Goal: Transaction & Acquisition: Purchase product/service

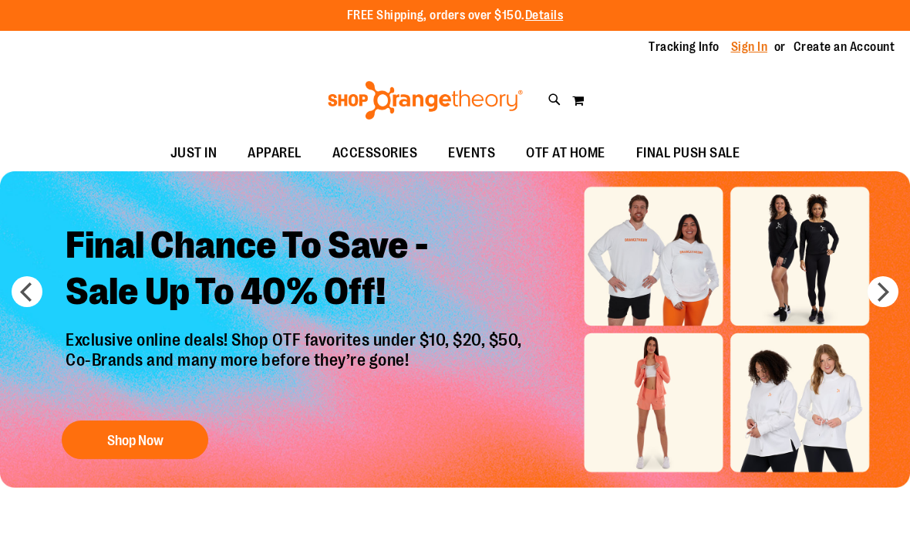
click at [736, 53] on link "Sign In" at bounding box center [749, 47] width 37 height 17
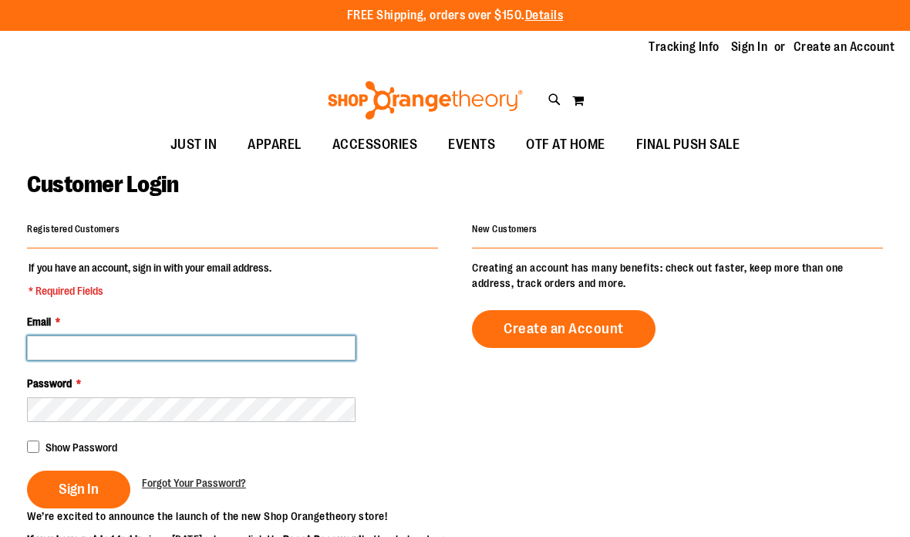
click at [123, 353] on input "Email *" at bounding box center [191, 348] width 329 height 25
type input "**********"
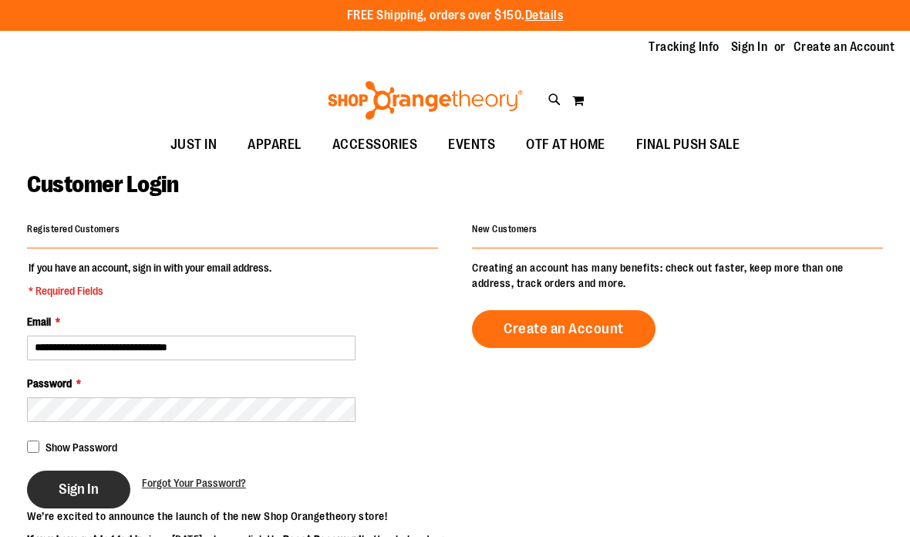
click at [59, 471] on button "Sign In" at bounding box center [78, 490] width 103 height 38
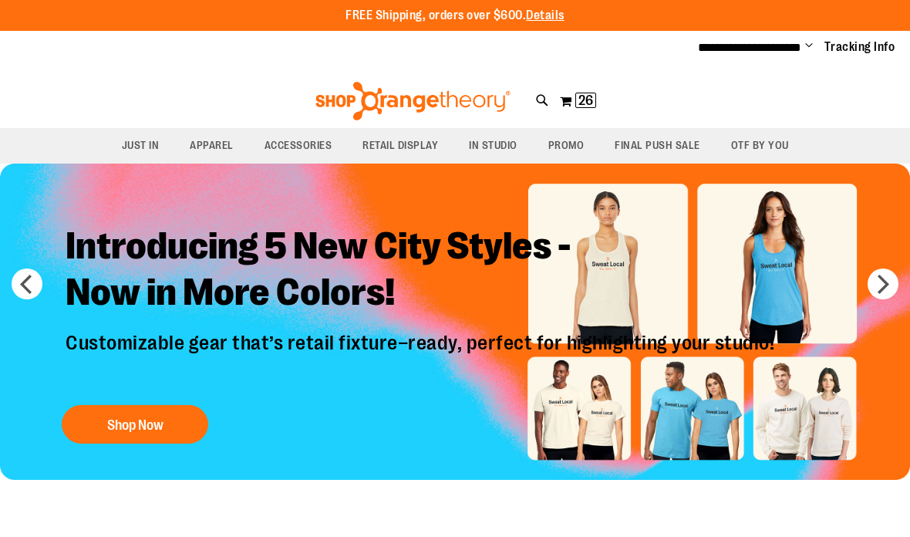
scroll to position [29, 0]
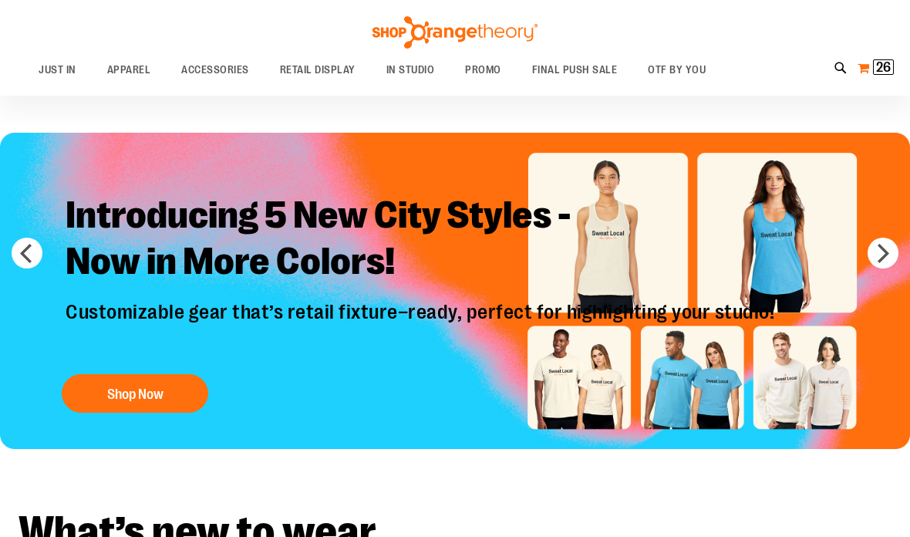
click at [879, 65] on span "26" at bounding box center [883, 66] width 15 height 15
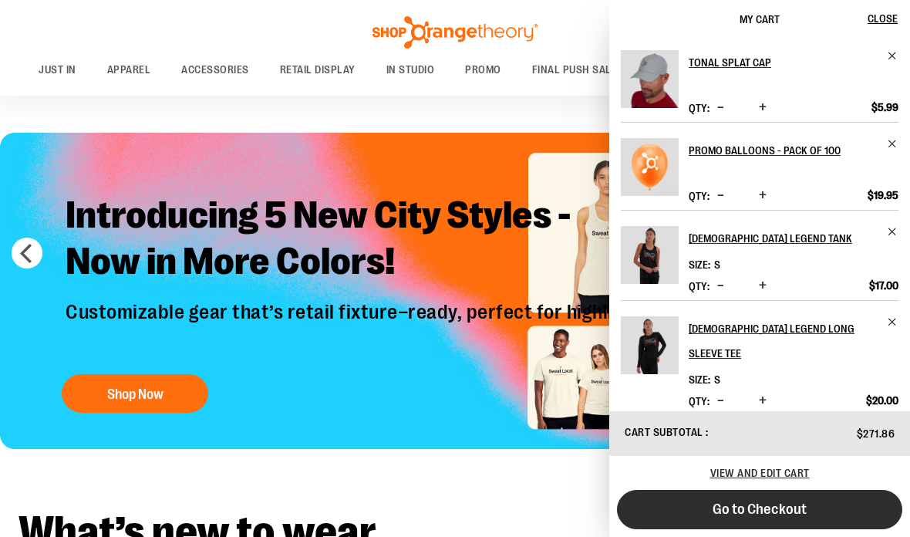
click at [771, 496] on button "Go to Checkout" at bounding box center [759, 509] width 285 height 39
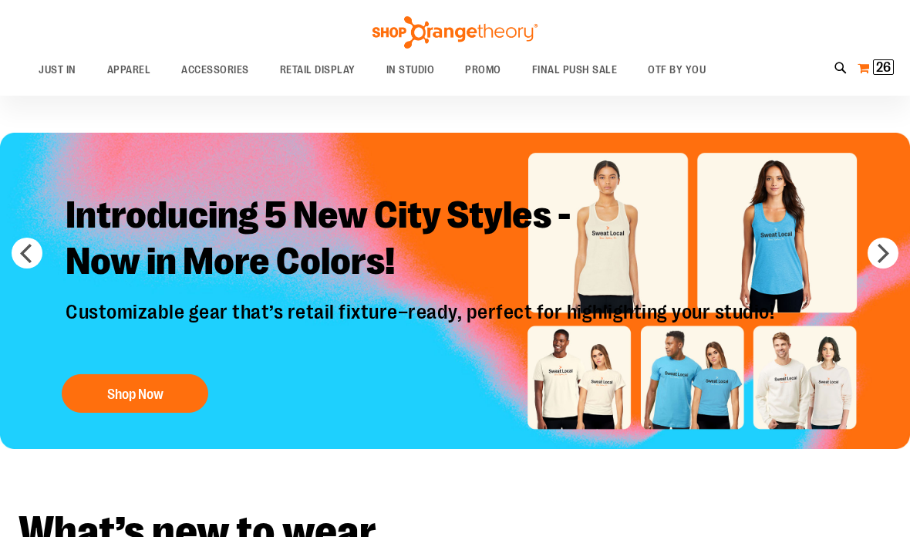
click at [885, 66] on span "26" at bounding box center [883, 66] width 15 height 15
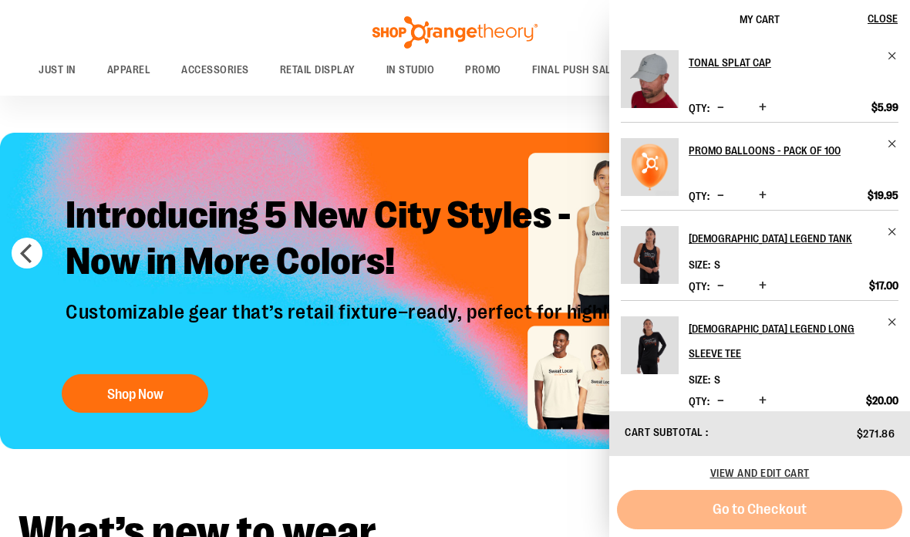
click at [867, 75] on button "My Cart 26 26 items" at bounding box center [876, 68] width 38 height 25
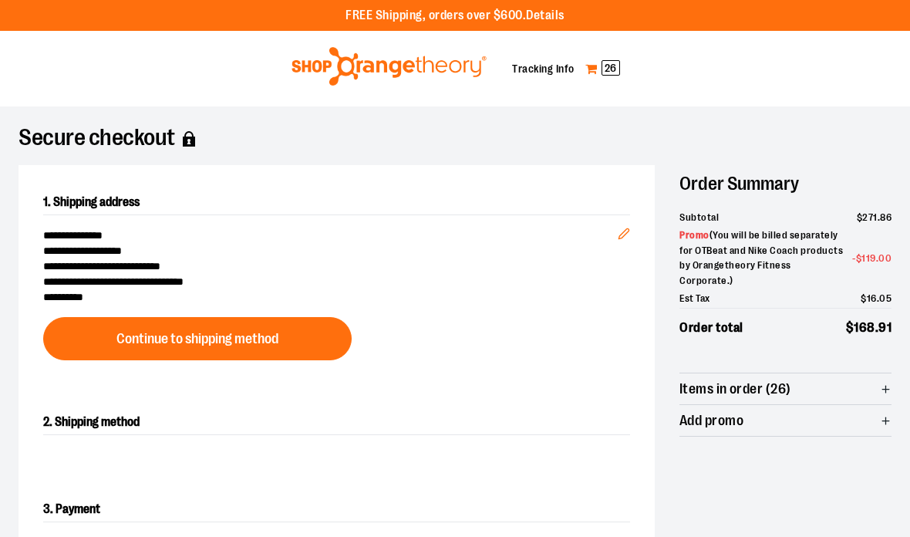
click at [605, 58] on link "My Cart 26" at bounding box center [603, 68] width 36 height 25
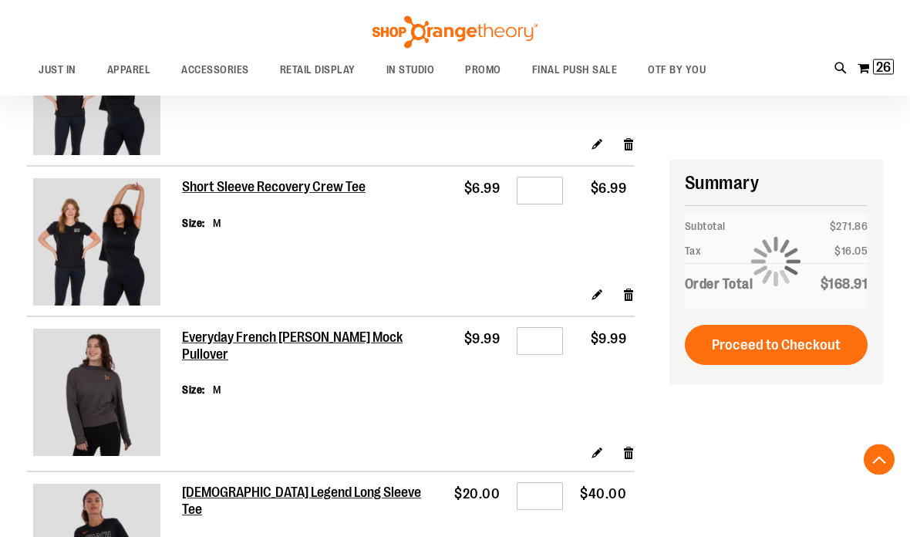
scroll to position [783, 0]
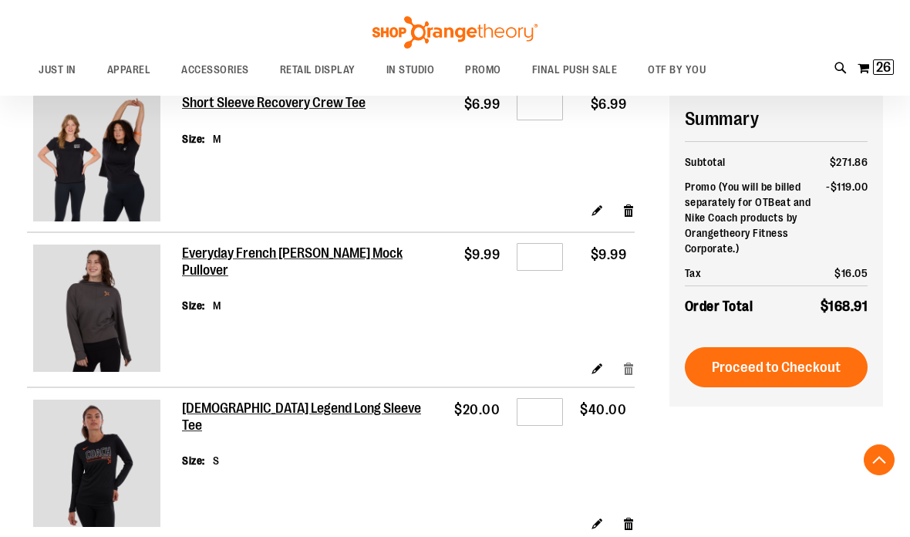
click at [627, 359] on link "Remove item" at bounding box center [629, 367] width 13 height 16
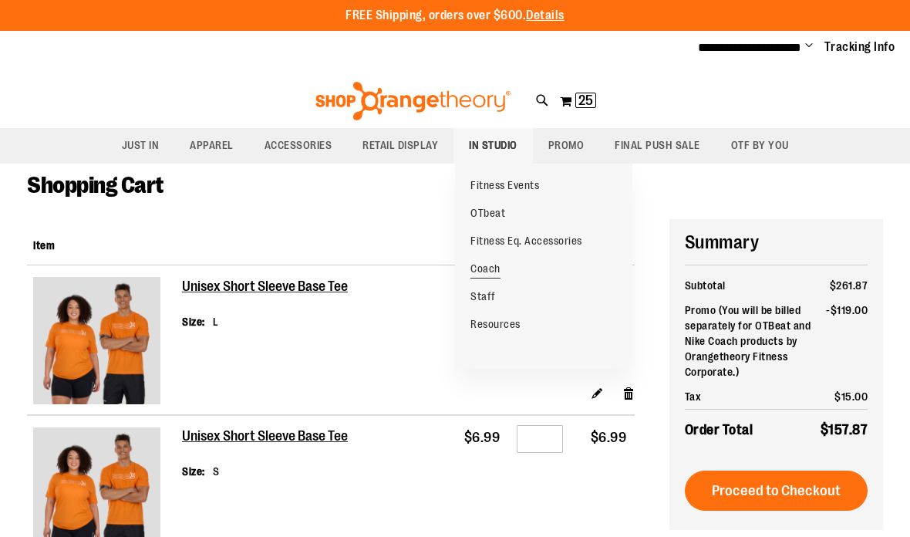
click at [488, 266] on span "Coach" at bounding box center [486, 270] width 30 height 16
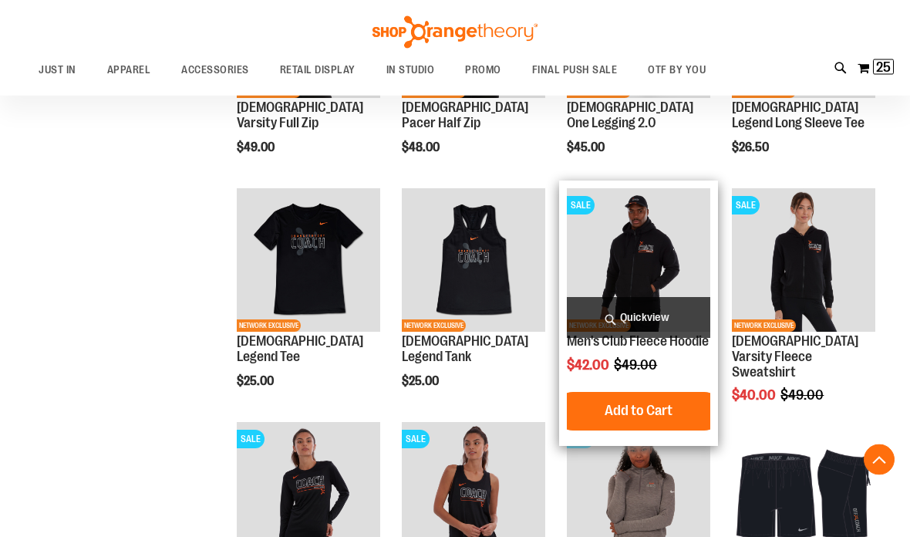
scroll to position [818, 0]
click at [671, 243] on img "product" at bounding box center [638, 259] width 143 height 143
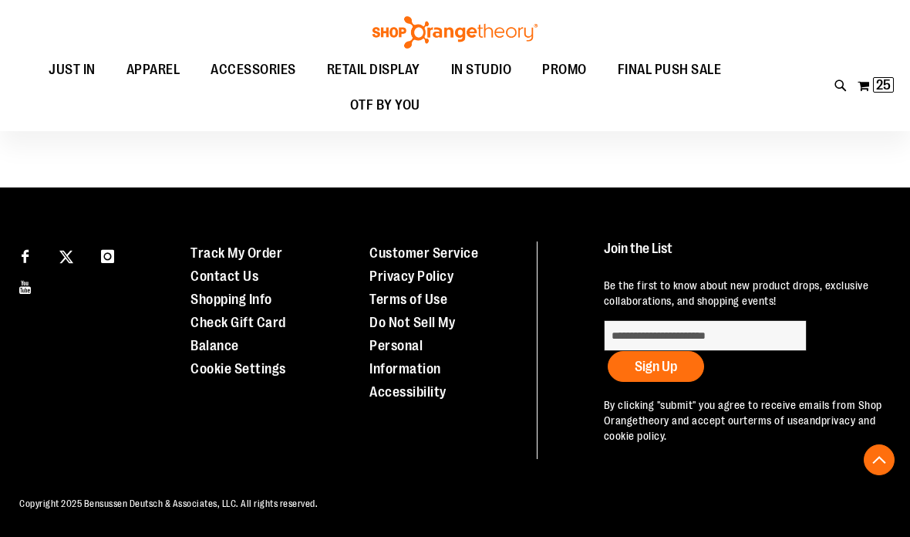
scroll to position [516, 0]
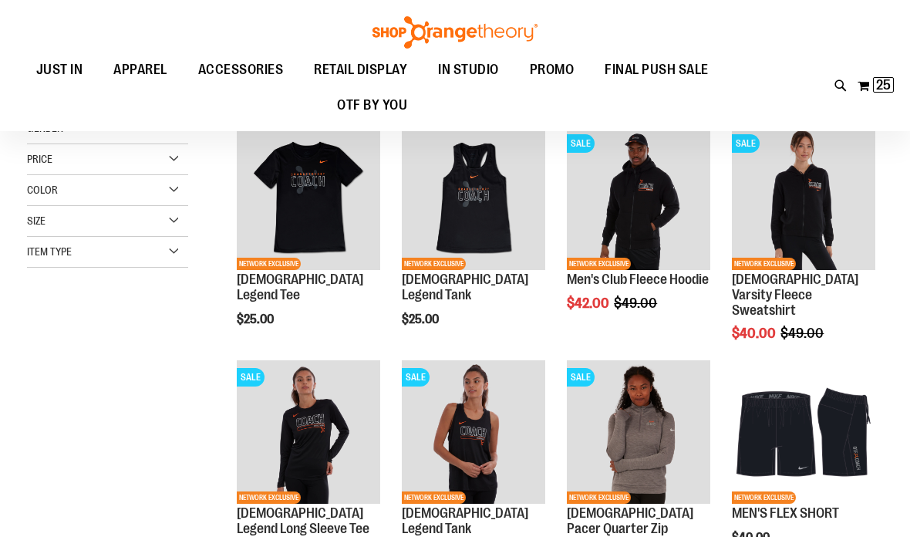
scroll to position [0, 0]
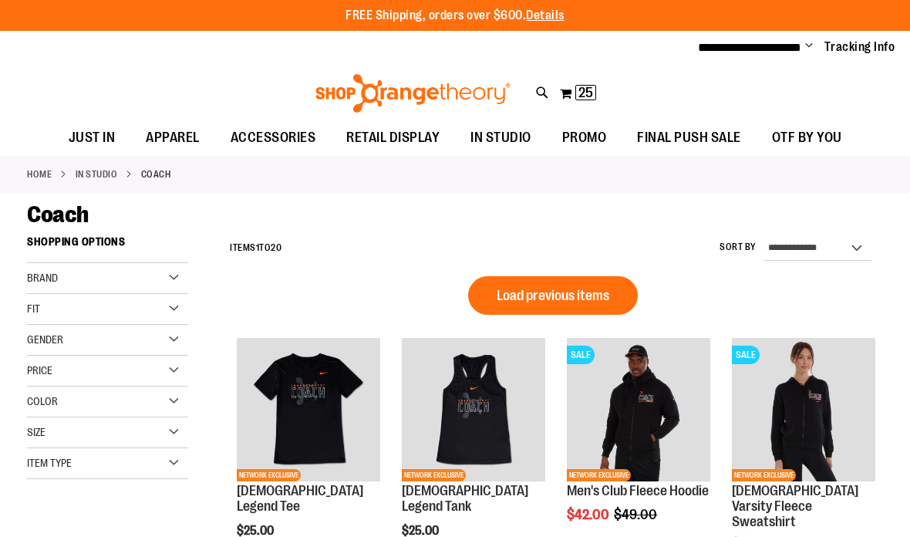
click at [669, 59] on div "**********" at bounding box center [455, 48] width 910 height 34
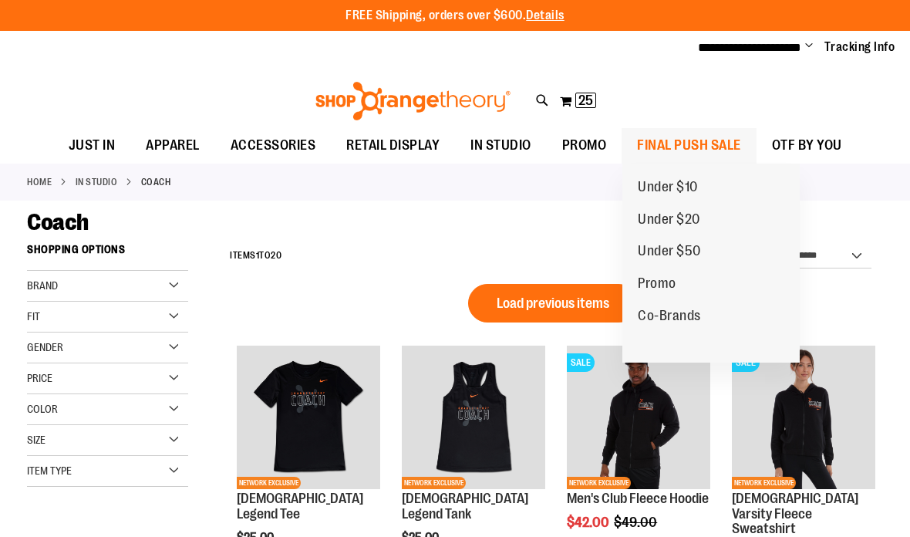
click at [667, 141] on span "FINAL PUSH SALE" at bounding box center [689, 145] width 104 height 35
click at [700, 147] on span "FINAL PUSH SALE" at bounding box center [689, 145] width 104 height 35
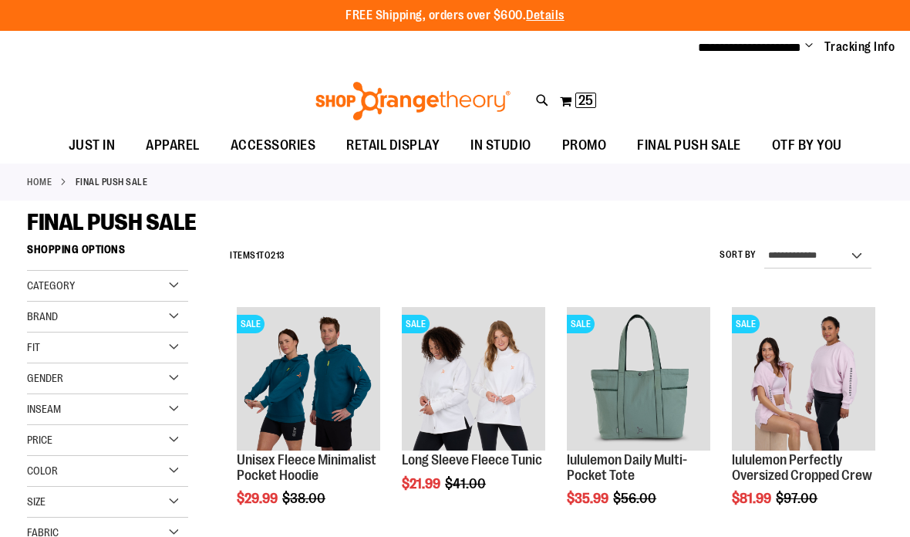
click at [184, 375] on div "Gender" at bounding box center [107, 378] width 161 height 31
click at [67, 402] on span "12 items" at bounding box center [76, 410] width 25 height 16
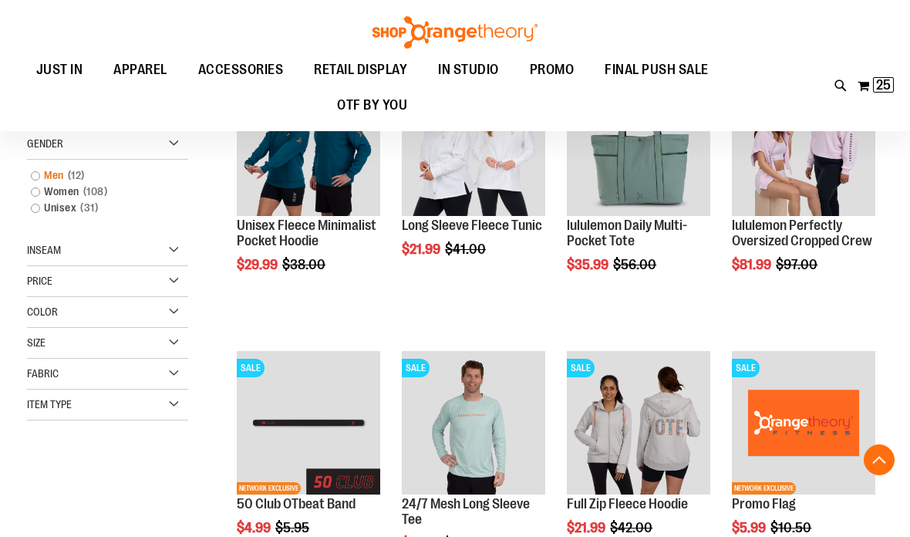
scroll to position [235, 0]
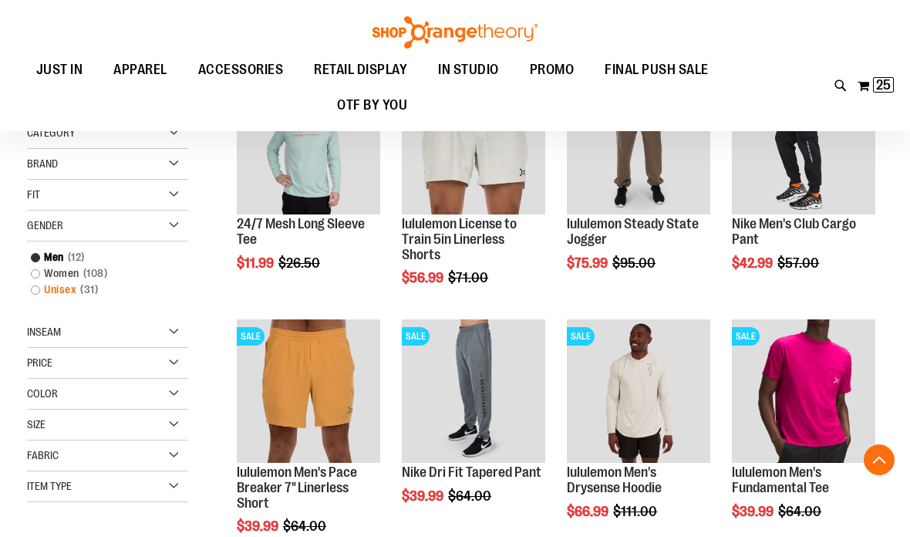
click at [79, 294] on span "31 items" at bounding box center [88, 290] width 25 height 16
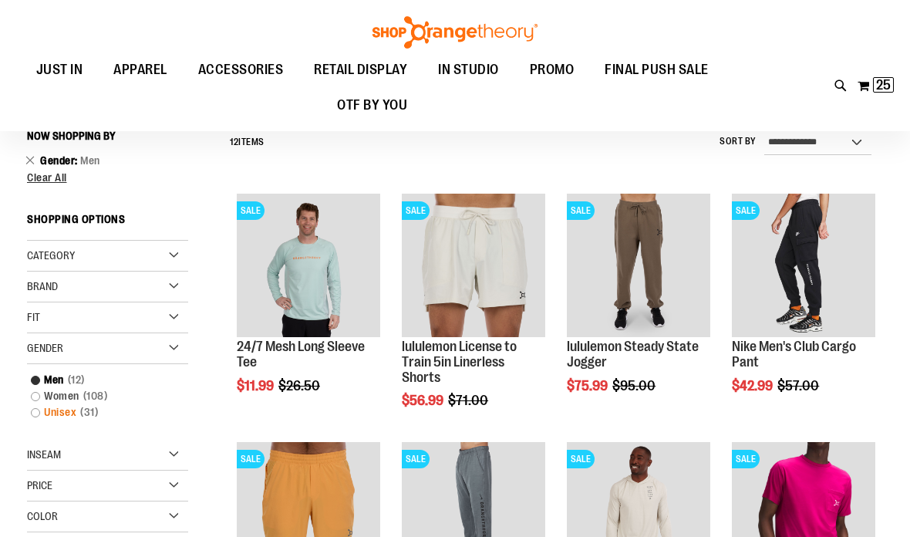
scroll to position [104, 0]
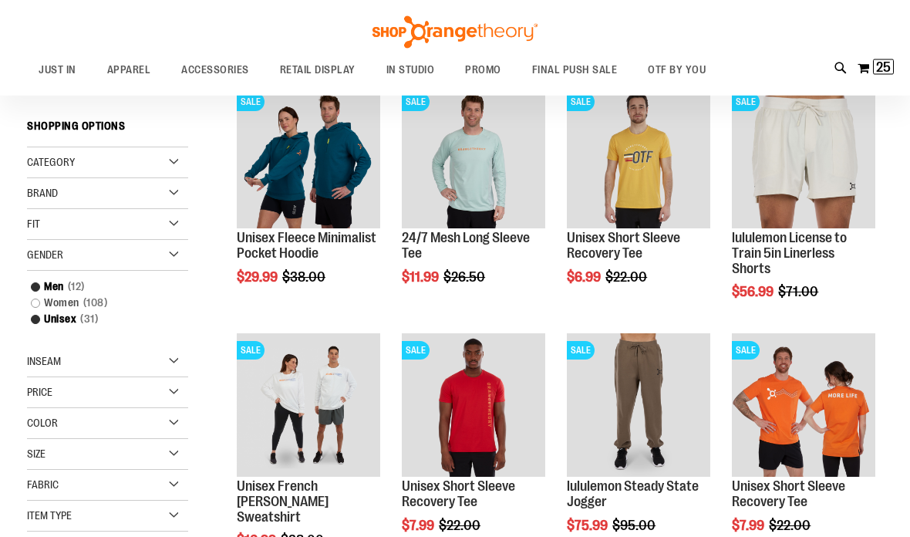
scroll to position [221, 0]
click at [174, 463] on div "Size" at bounding box center [107, 454] width 161 height 31
click at [157, 495] on div "XL" at bounding box center [151, 492] width 23 height 23
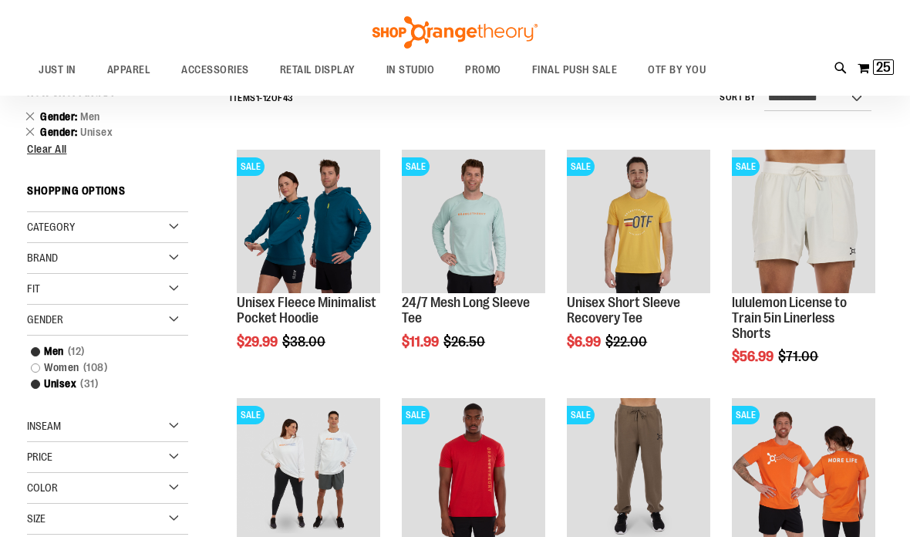
scroll to position [140, 0]
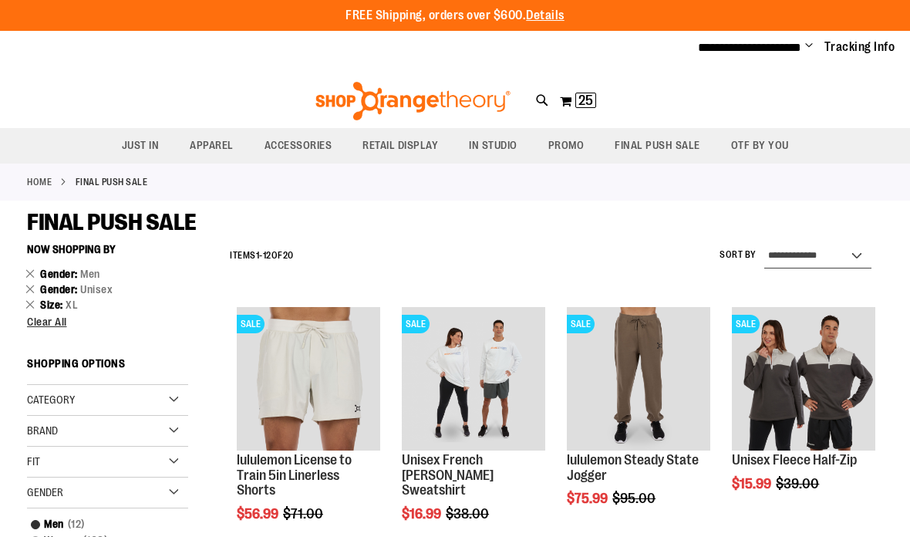
click at [822, 252] on select "**********" at bounding box center [817, 256] width 107 height 25
select select "*********"
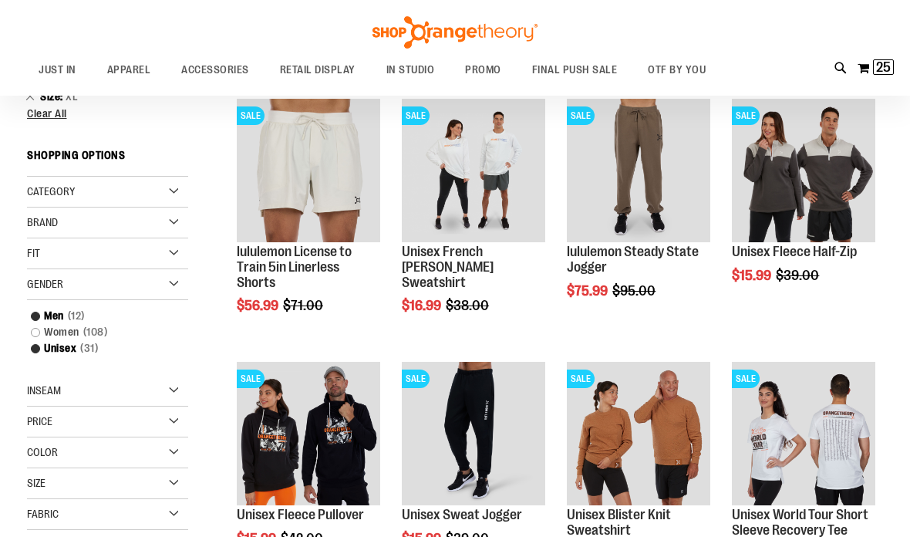
scroll to position [235, 0]
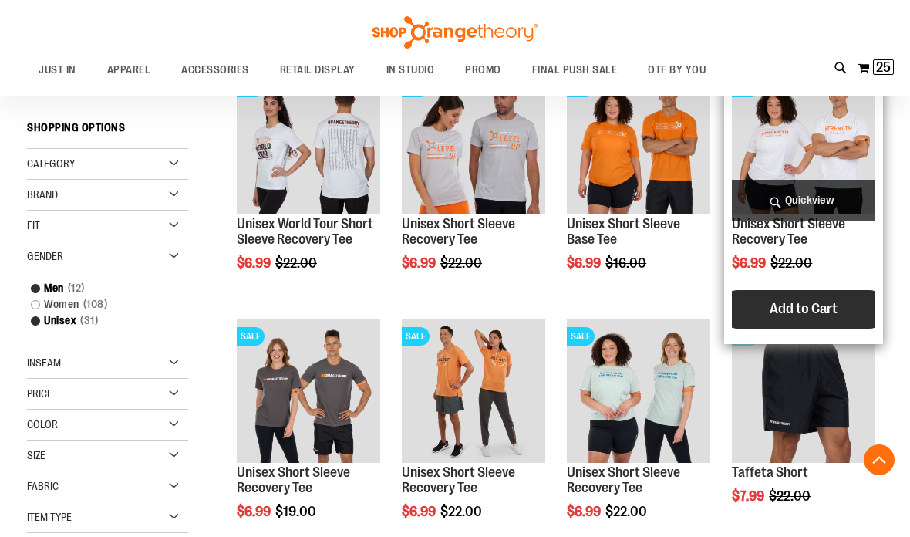
click at [828, 308] on span "Add to Cart" at bounding box center [804, 308] width 68 height 17
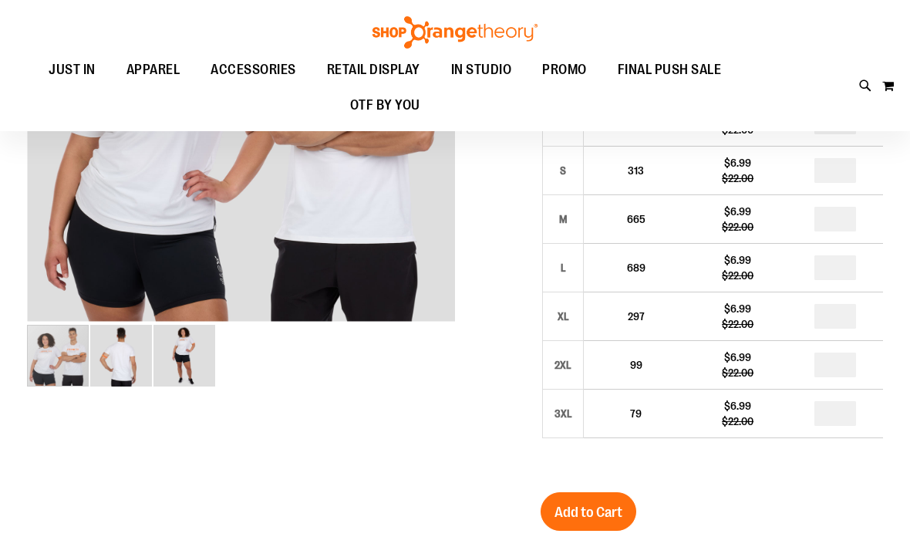
scroll to position [299, 0]
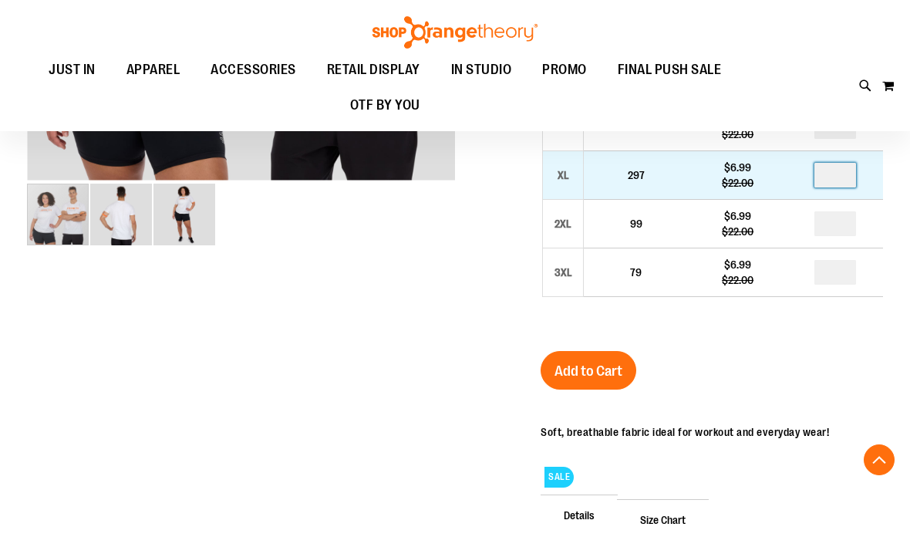
click at [853, 167] on input "*" at bounding box center [836, 175] width 42 height 25
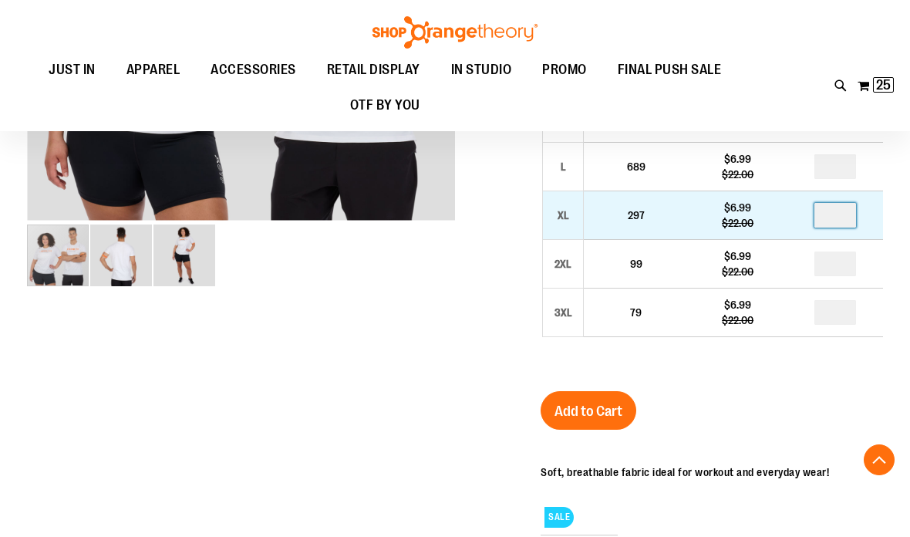
scroll to position [299, 0]
type input "*"
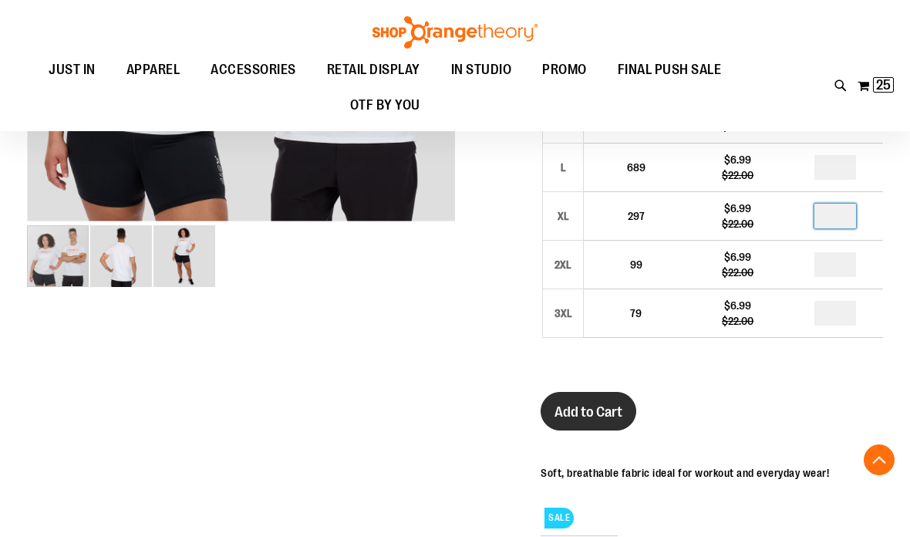
click at [612, 410] on span "Add to Cart" at bounding box center [589, 411] width 68 height 17
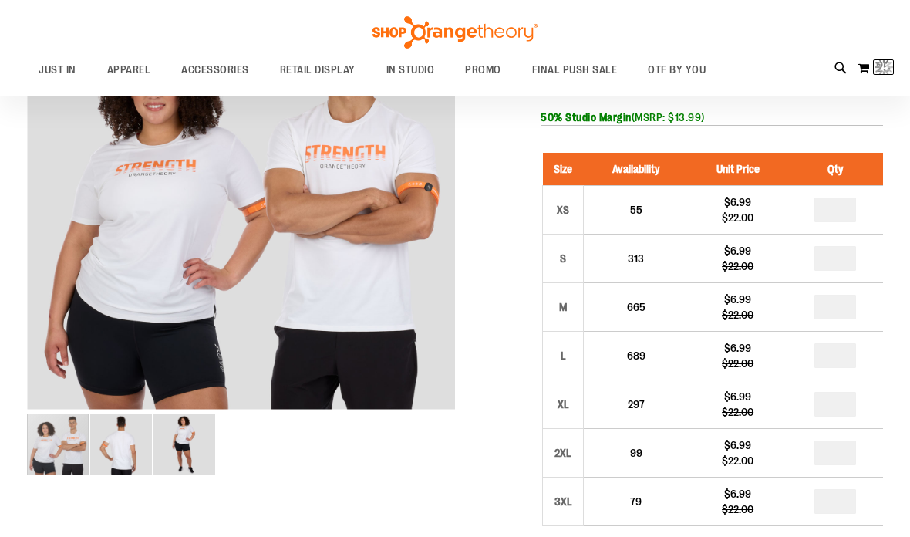
scroll to position [0, 0]
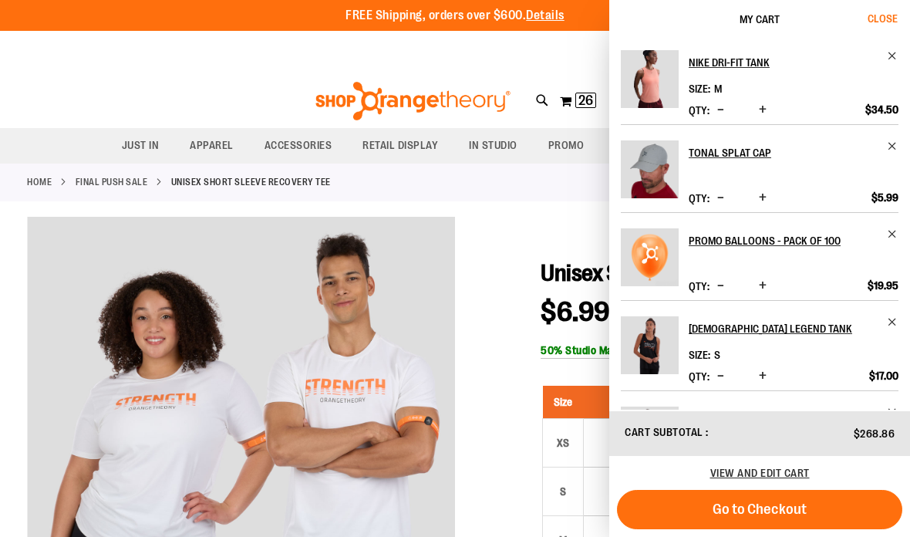
click at [872, 15] on span "Close" at bounding box center [883, 18] width 30 height 12
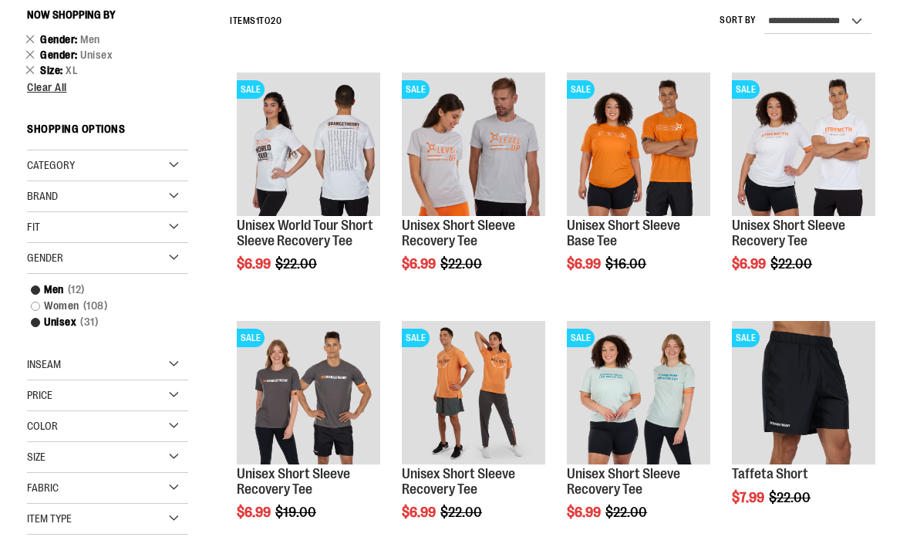
scroll to position [235, 0]
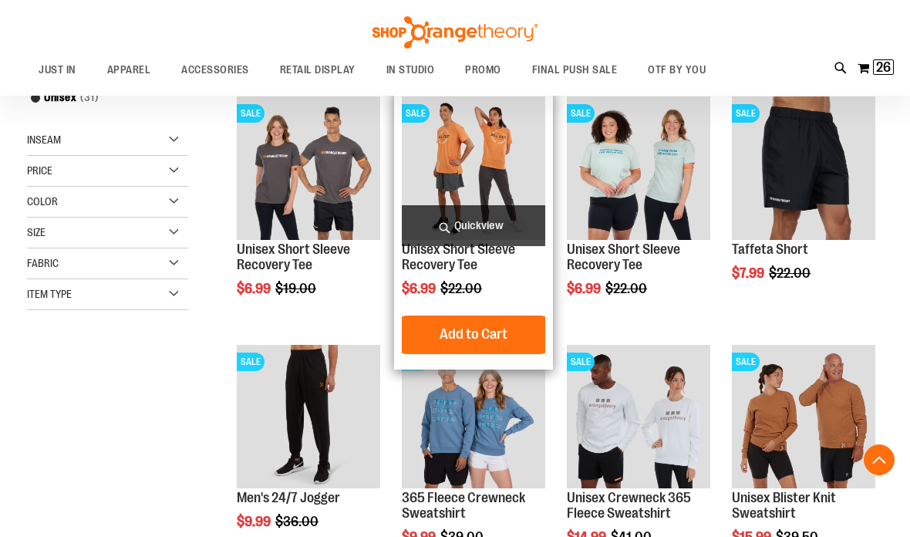
scroll to position [519, 0]
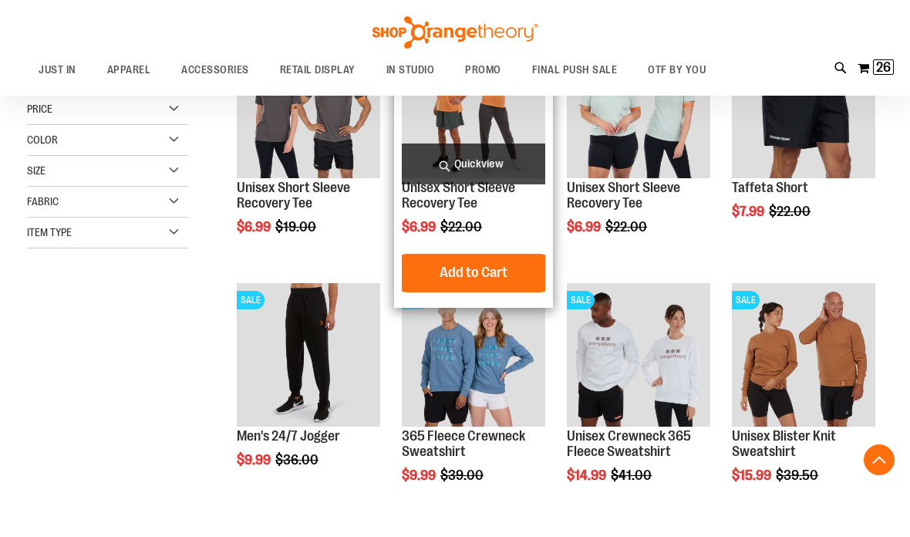
click at [511, 160] on span "Quickview" at bounding box center [473, 163] width 143 height 41
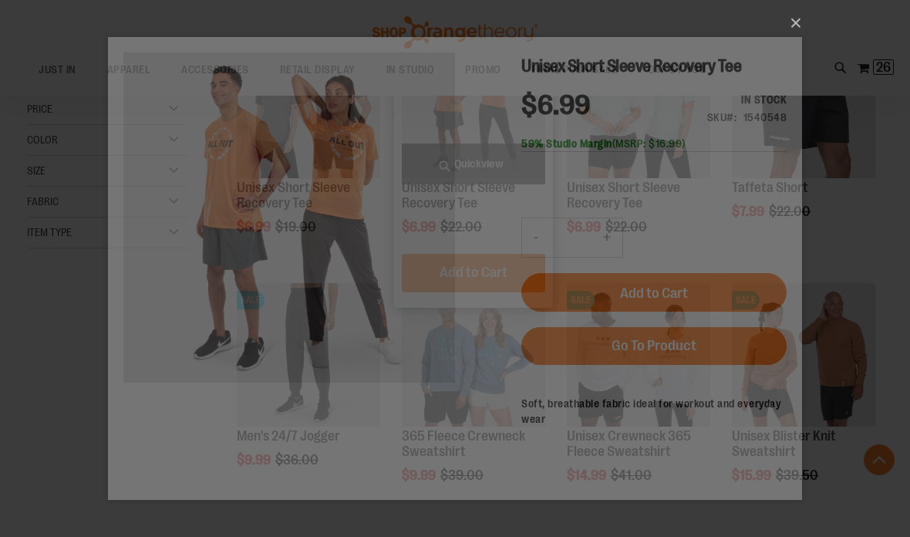
scroll to position [0, 0]
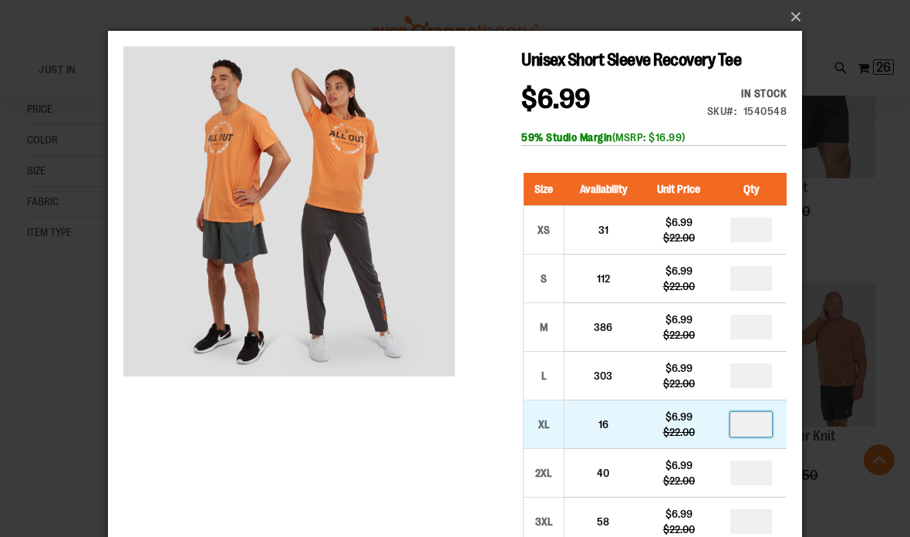
click at [752, 430] on input "*" at bounding box center [752, 424] width 42 height 25
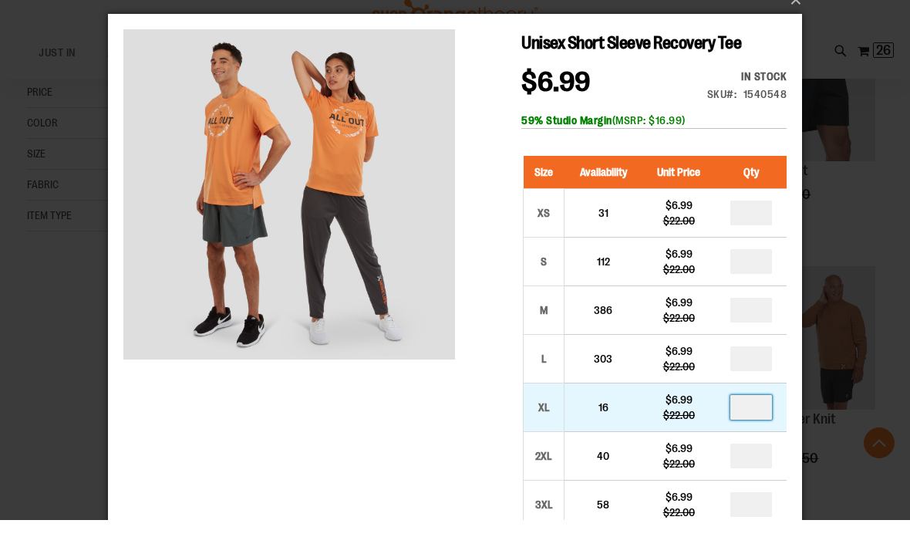
type input "*"
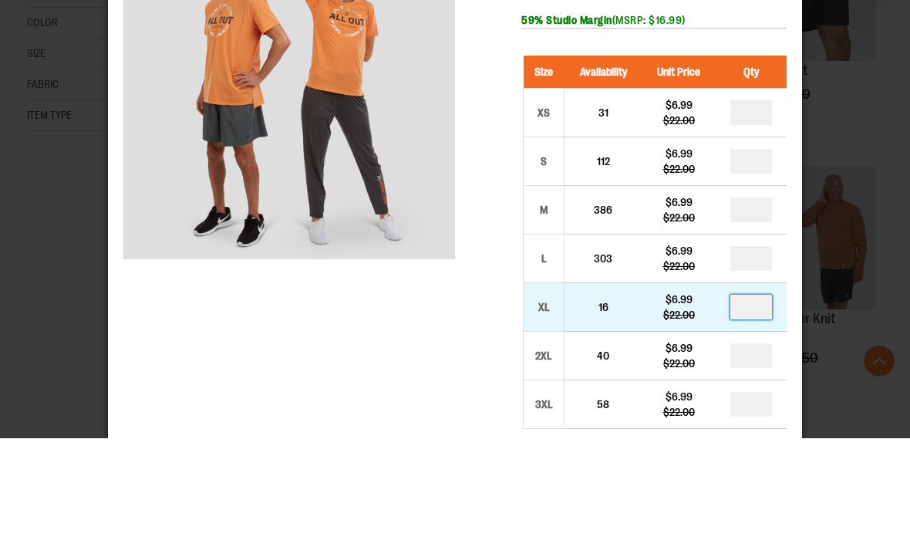
scroll to position [560, 0]
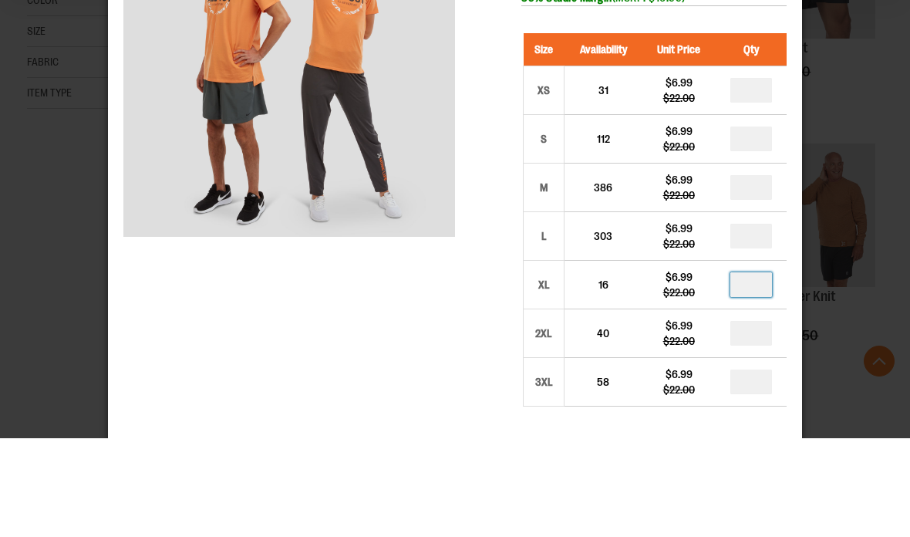
click at [690, 476] on button "Add to Cart" at bounding box center [653, 480] width 265 height 39
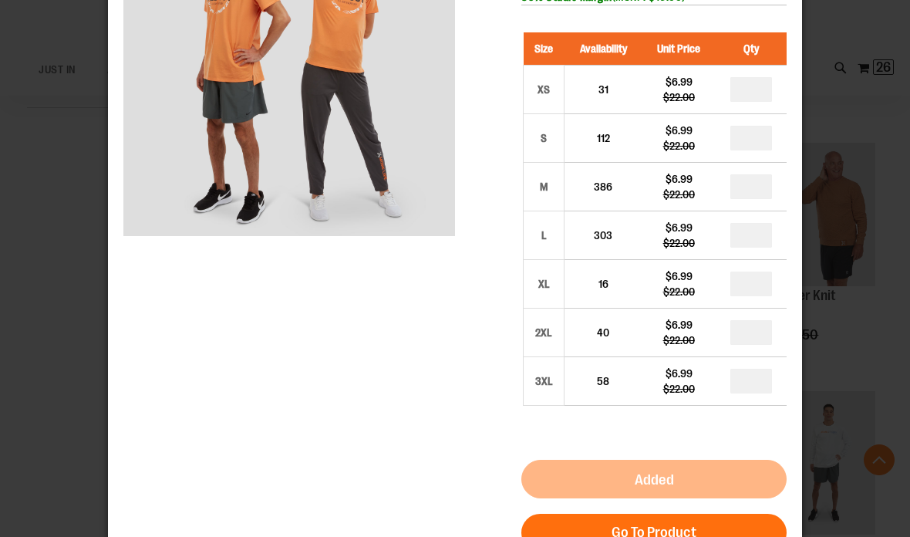
click at [849, 116] on div "×" at bounding box center [455, 159] width 910 height 599
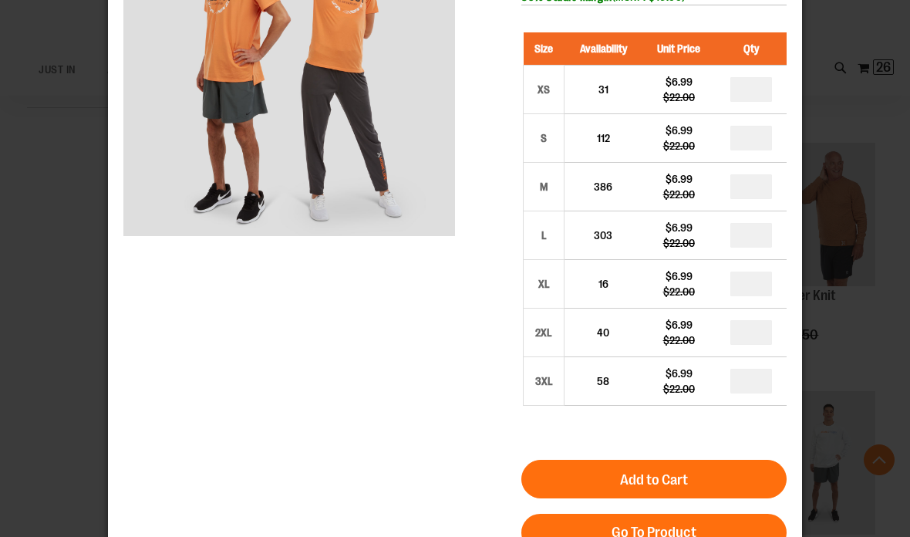
click at [841, 118] on div "×" at bounding box center [455, 159] width 910 height 599
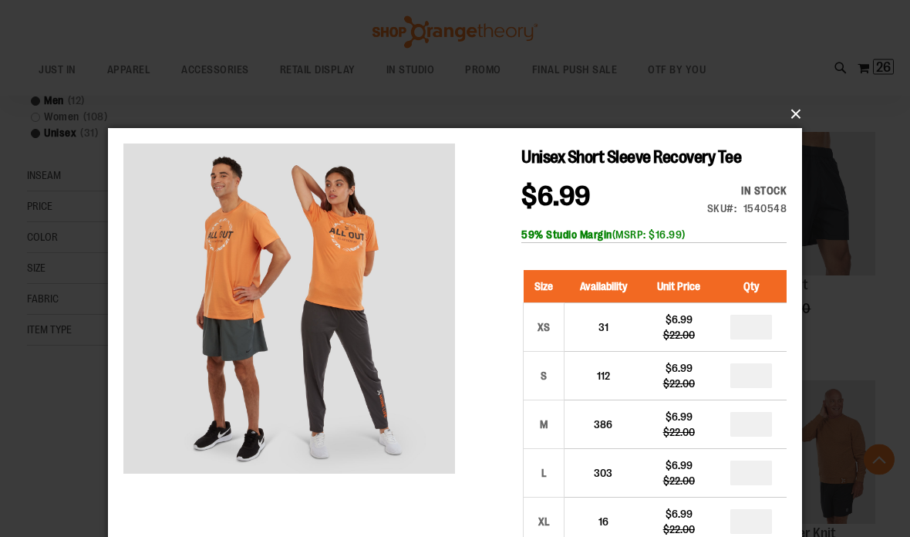
click at [791, 111] on button "×" at bounding box center [460, 115] width 694 height 34
click at [799, 116] on button "×" at bounding box center [460, 114] width 694 height 34
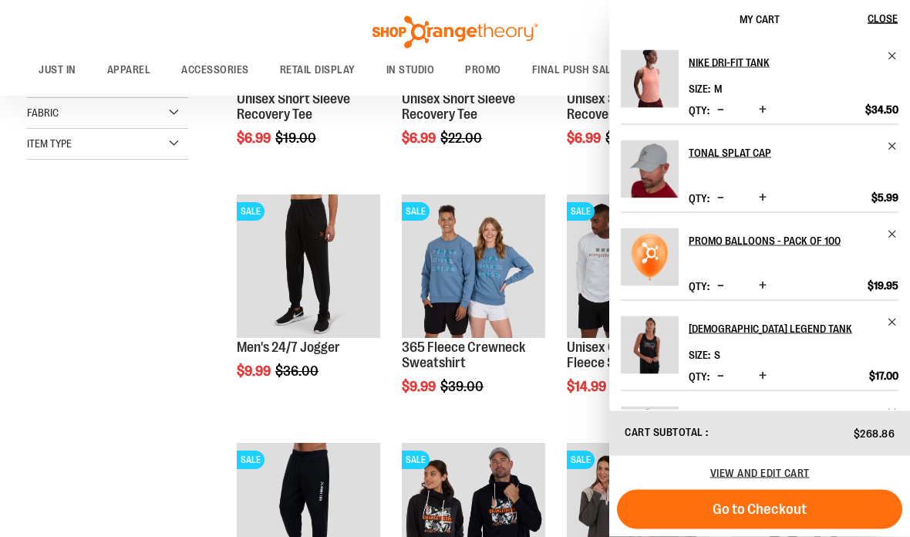
scroll to position [670, 0]
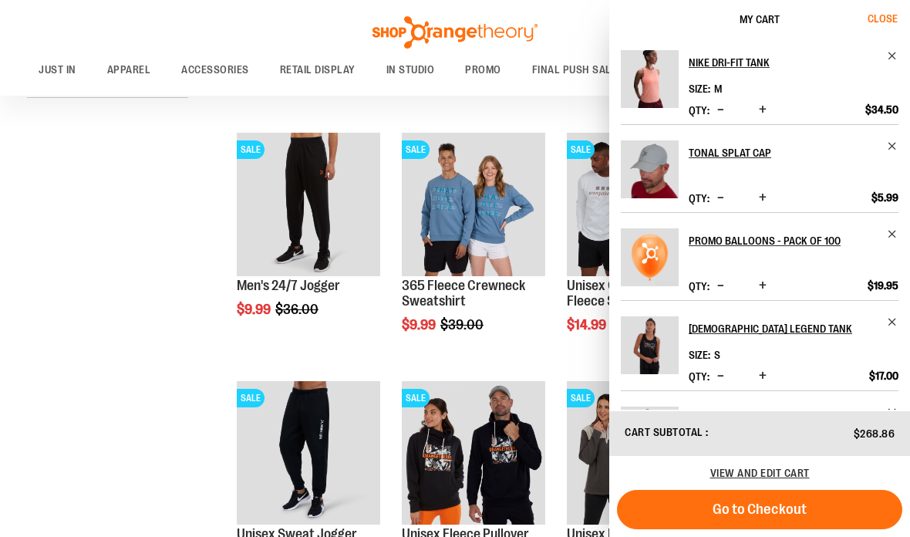
click at [887, 20] on span "Close" at bounding box center [883, 18] width 30 height 12
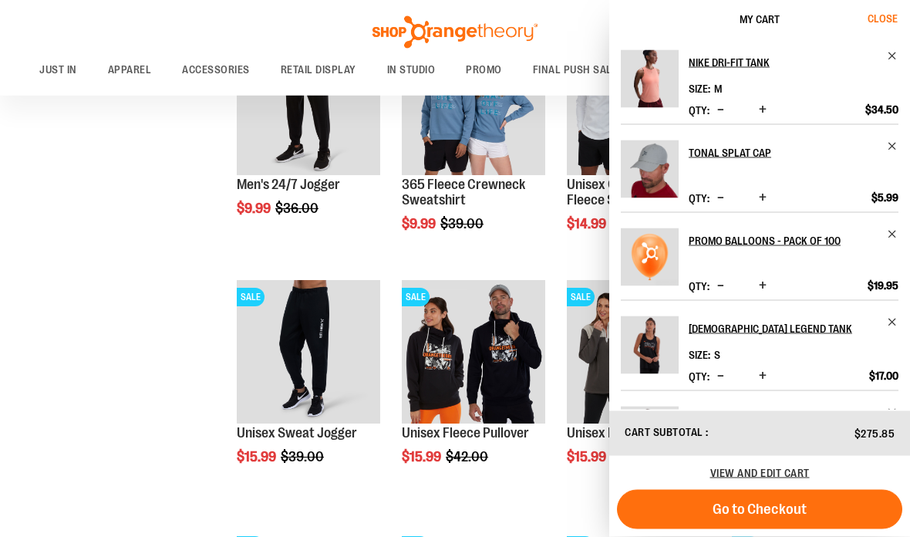
scroll to position [768, 0]
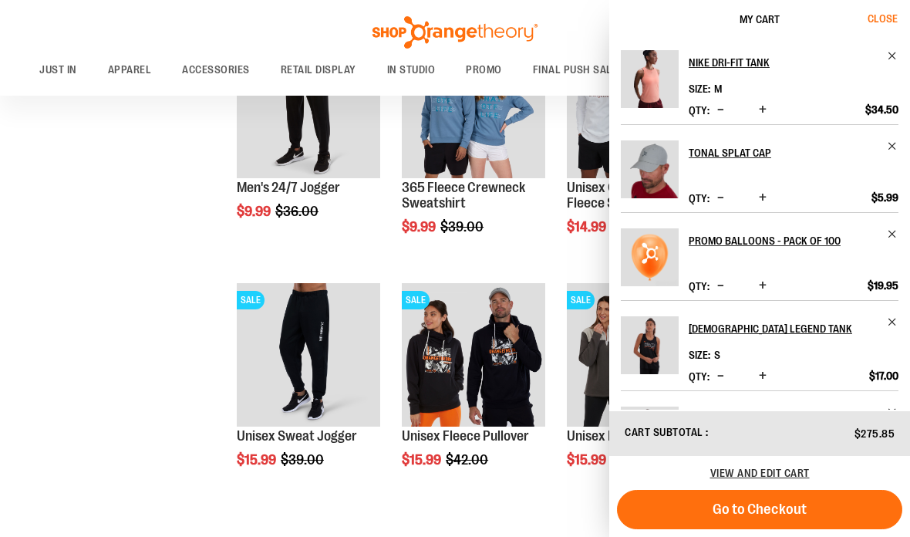
click at [892, 24] on span "Close" at bounding box center [883, 18] width 30 height 12
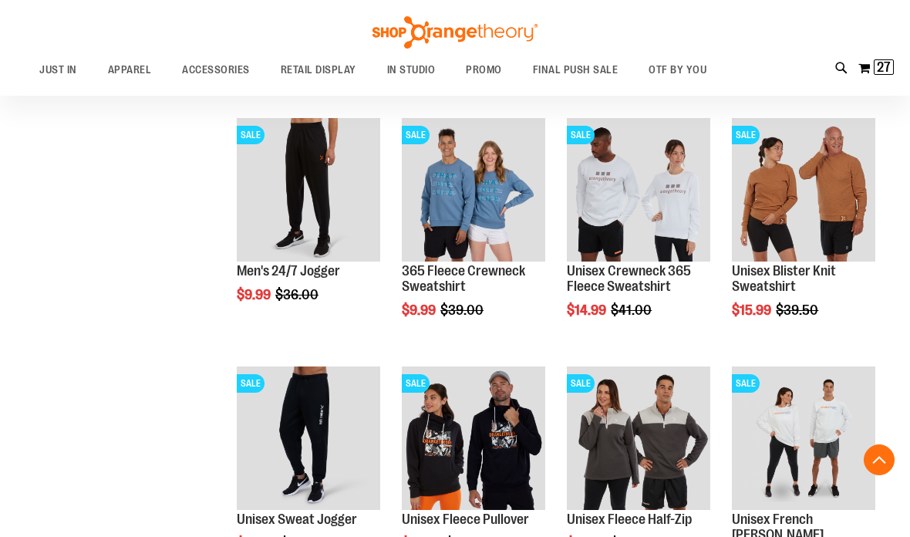
scroll to position [683, 0]
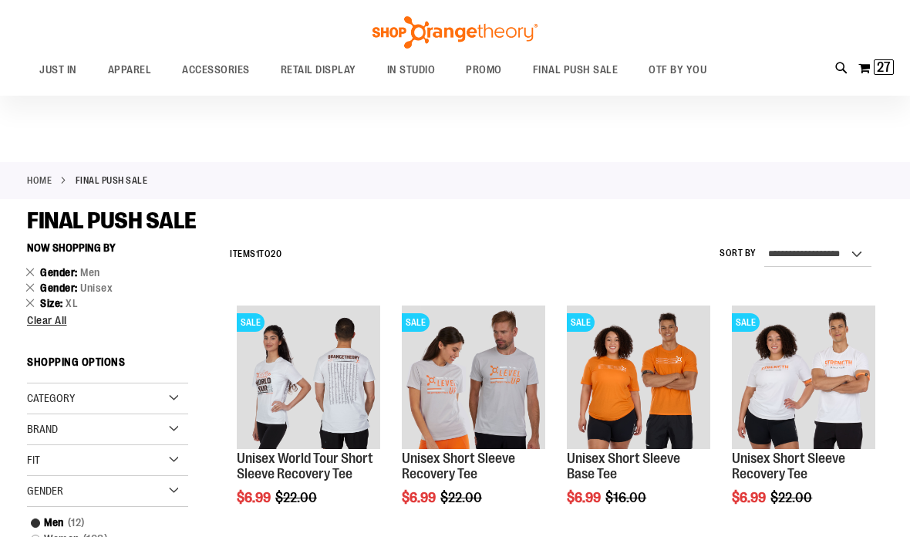
click at [131, 72] on div "Toggle Nav Search Popular Suggestions Advanced Search" at bounding box center [455, 48] width 910 height 96
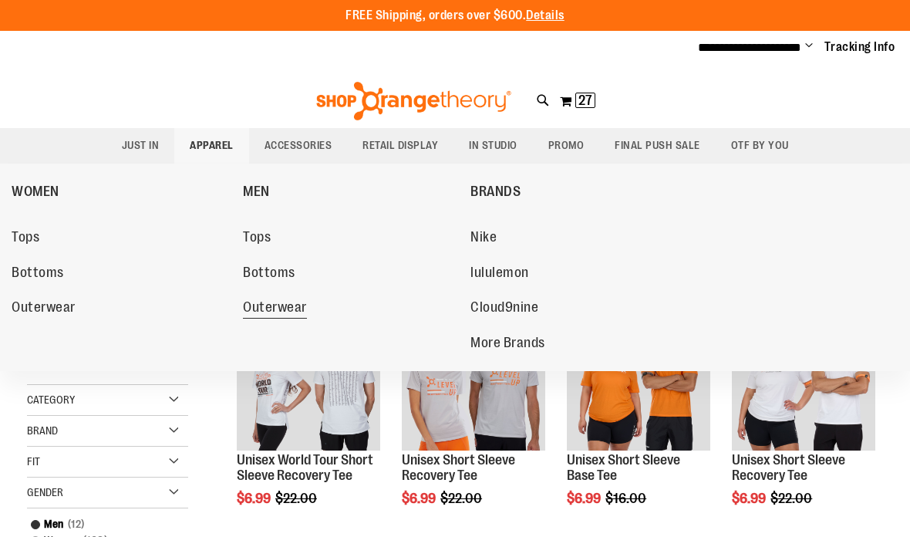
click at [255, 306] on span "Outerwear" at bounding box center [275, 308] width 64 height 19
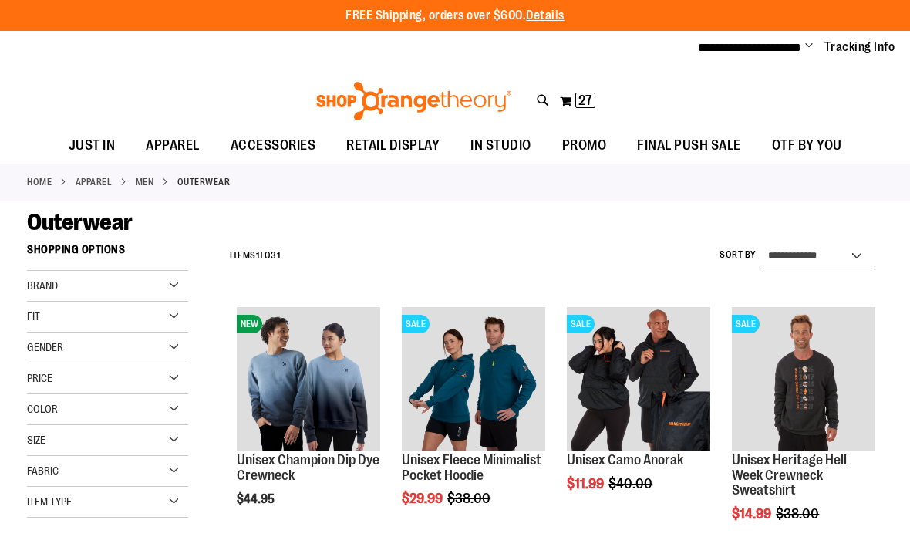
click at [805, 260] on select "**********" at bounding box center [817, 256] width 107 height 25
select select "*********"
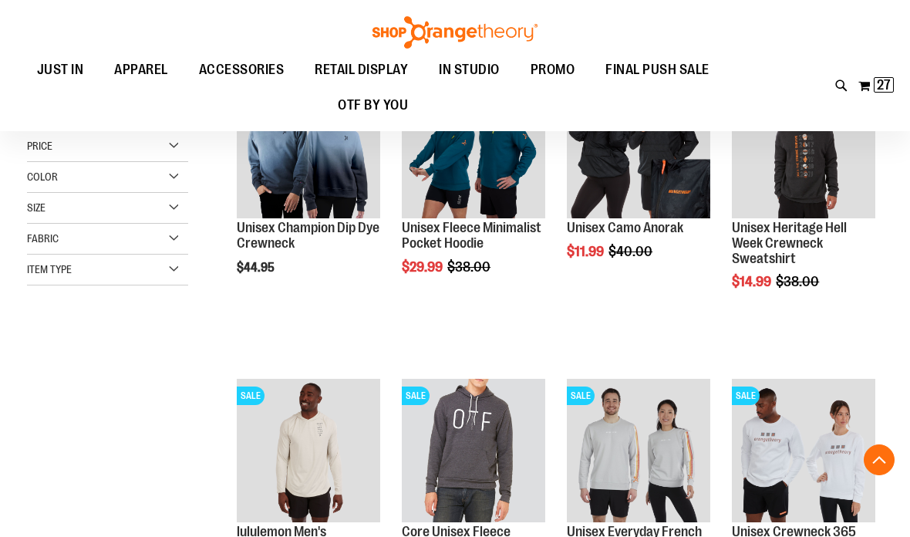
scroll to position [235, 0]
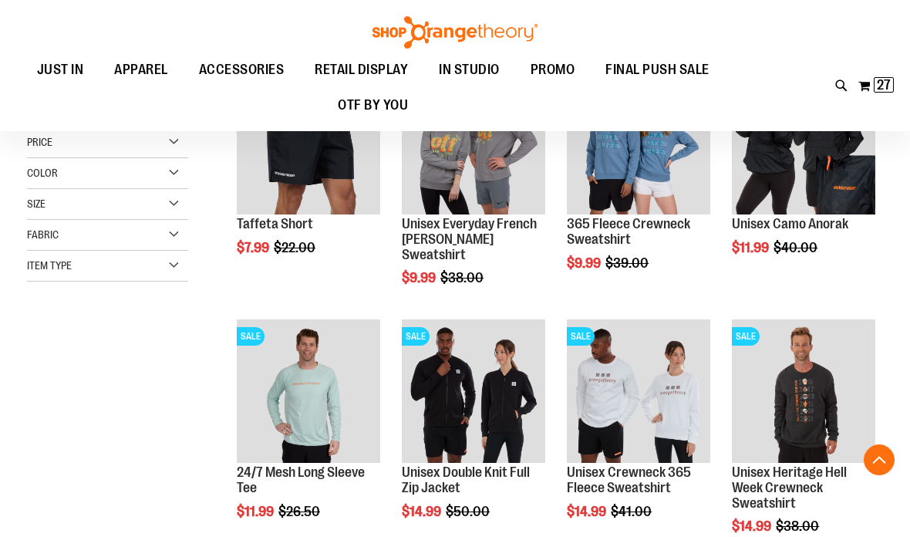
click at [46, 204] on span "Size" at bounding box center [36, 203] width 19 height 12
click at [162, 245] on div "XL" at bounding box center [151, 242] width 23 height 23
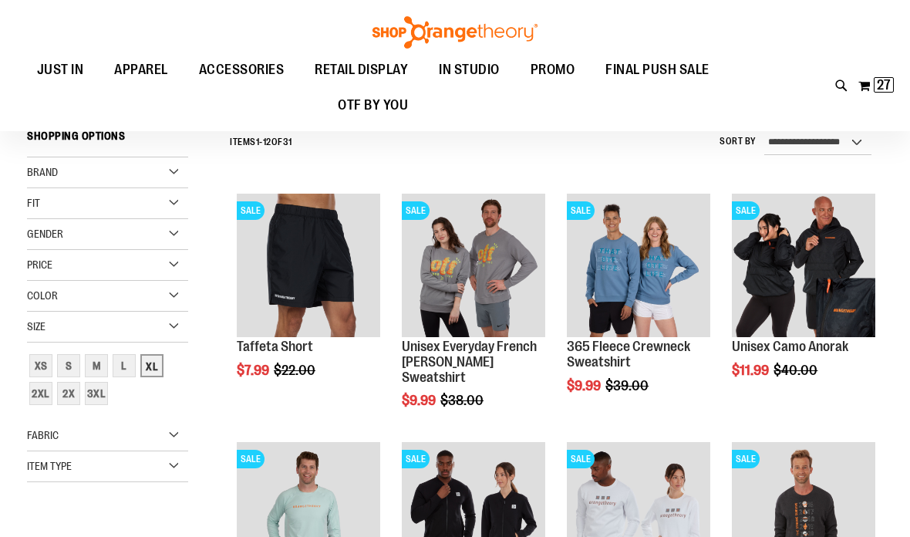
scroll to position [104, 0]
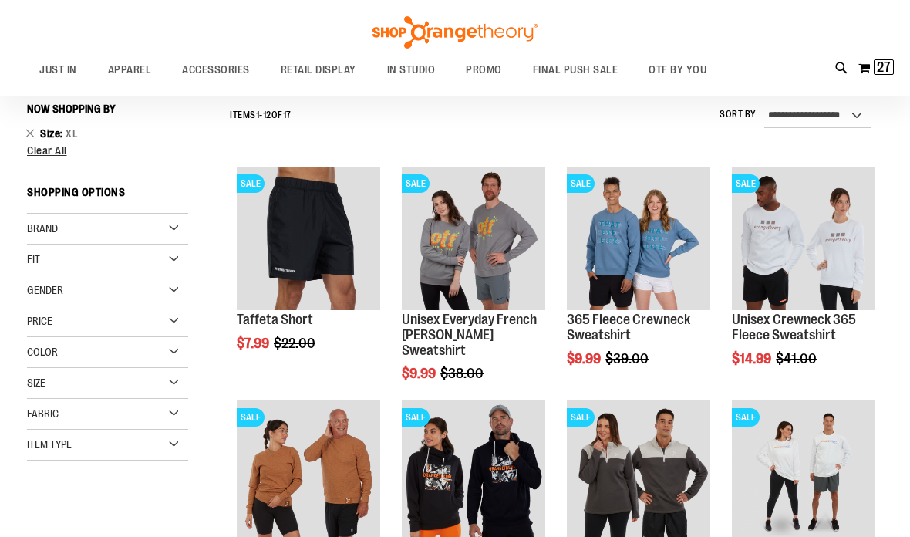
scroll to position [145, 0]
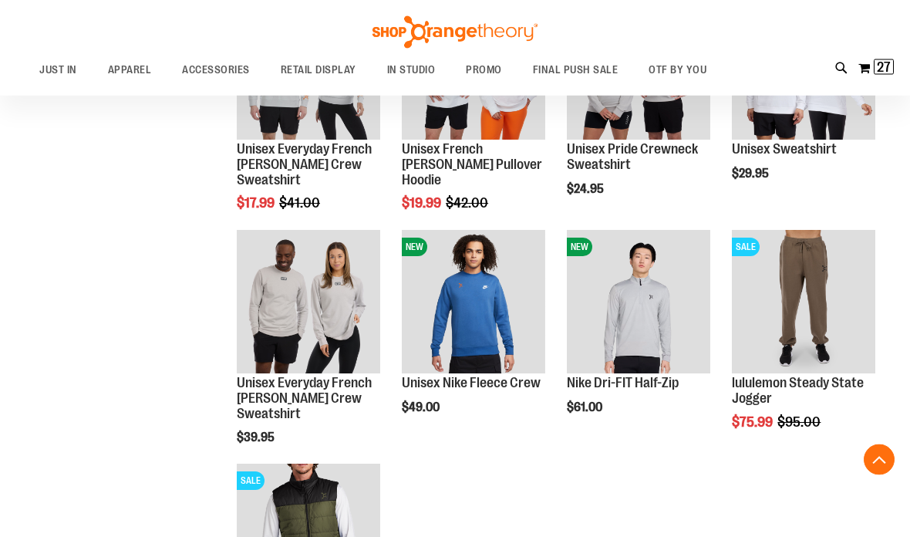
scroll to position [777, 0]
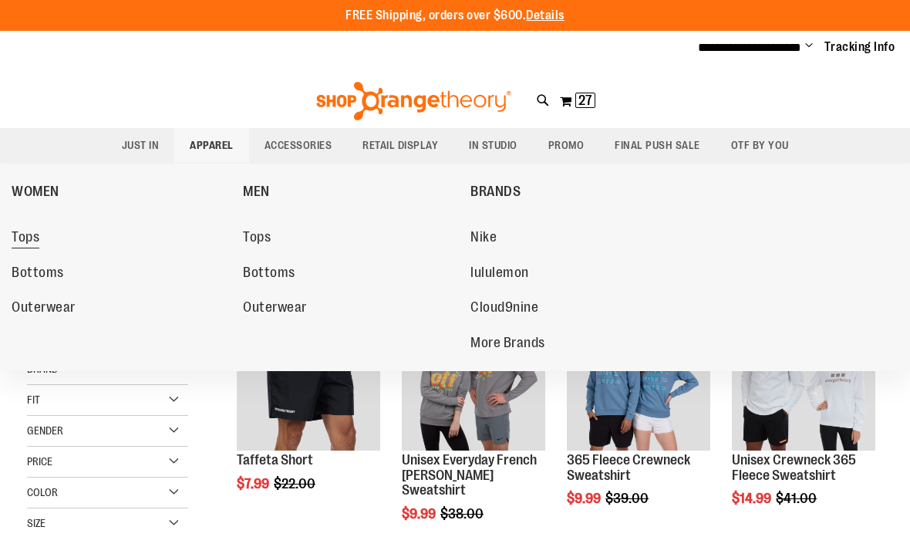
click at [23, 235] on span "Tops" at bounding box center [26, 238] width 28 height 19
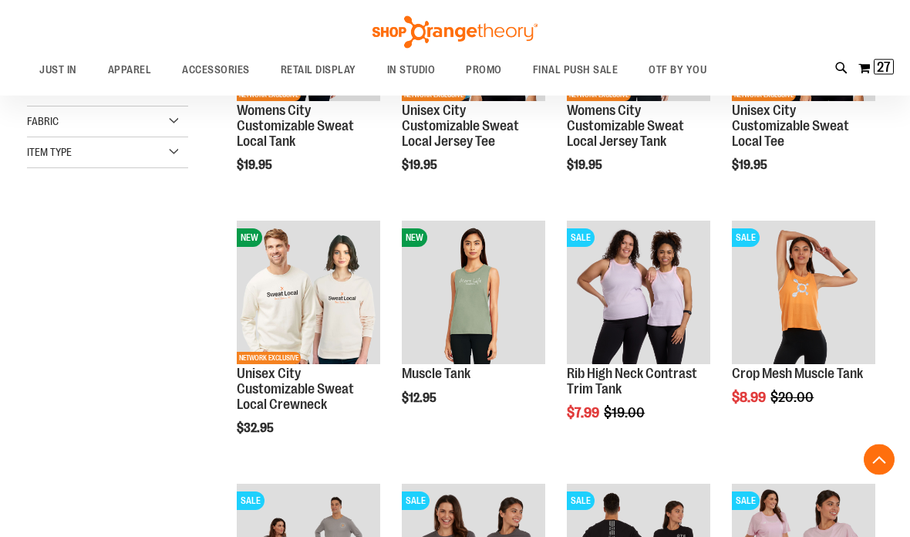
scroll to position [353, 0]
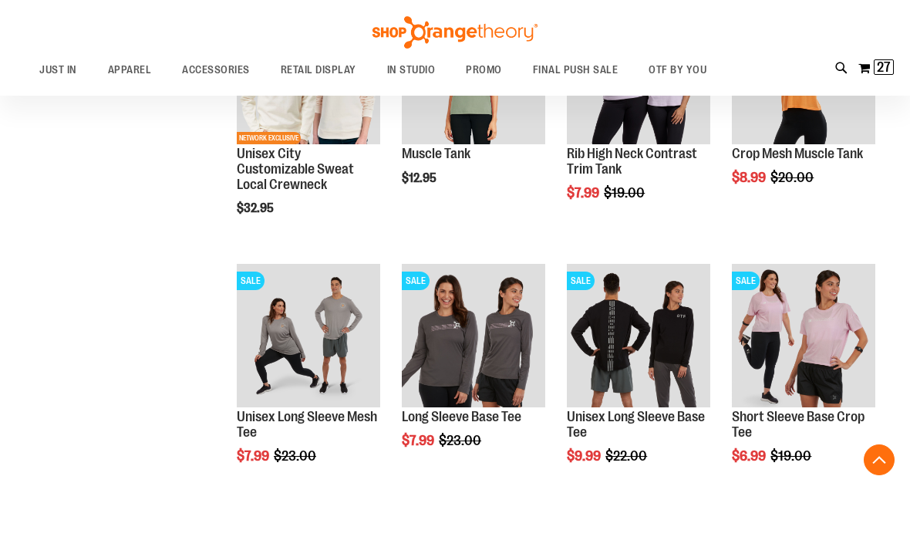
scroll to position [720, 0]
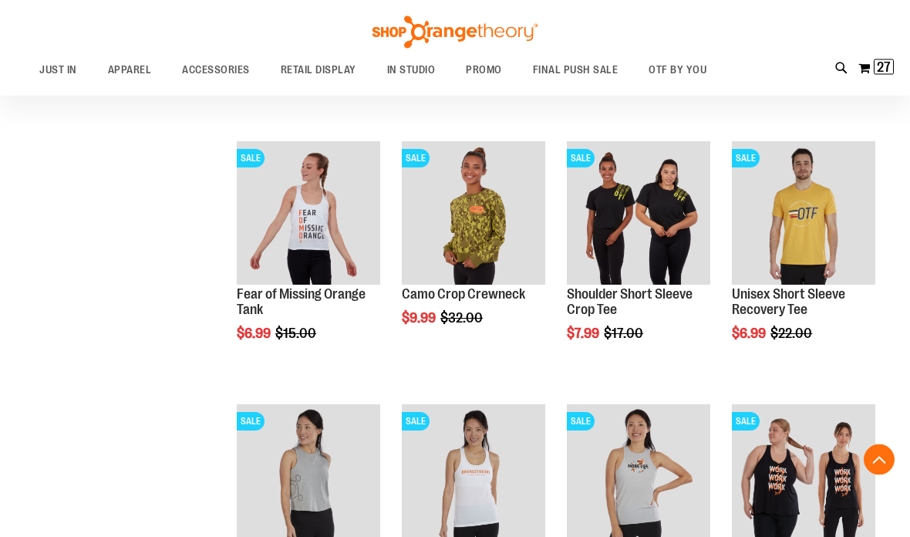
scroll to position [2006, 0]
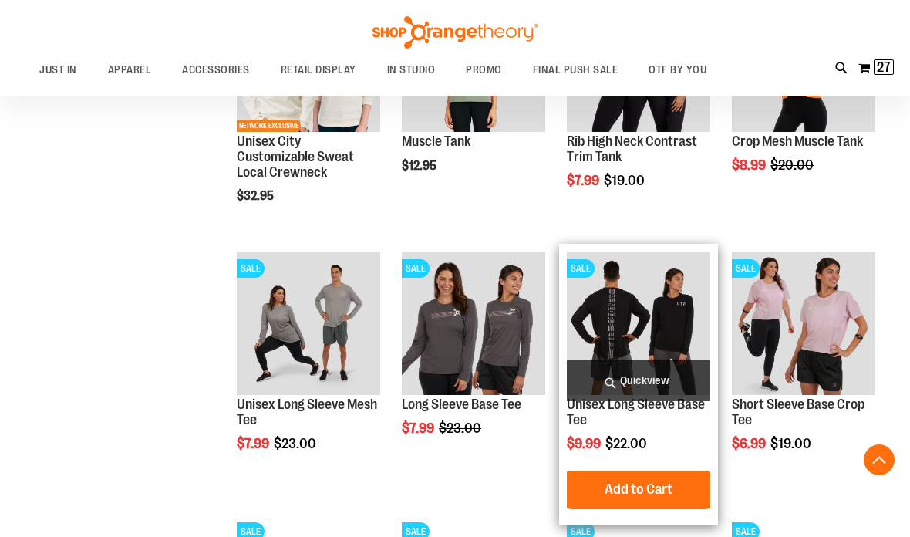
scroll to position [684, 0]
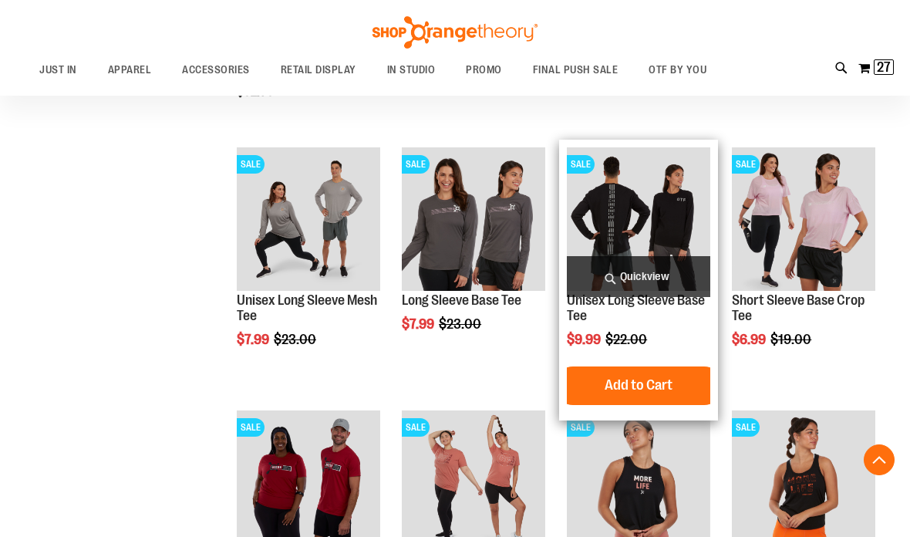
click at [649, 288] on span "Quickview" at bounding box center [638, 276] width 143 height 41
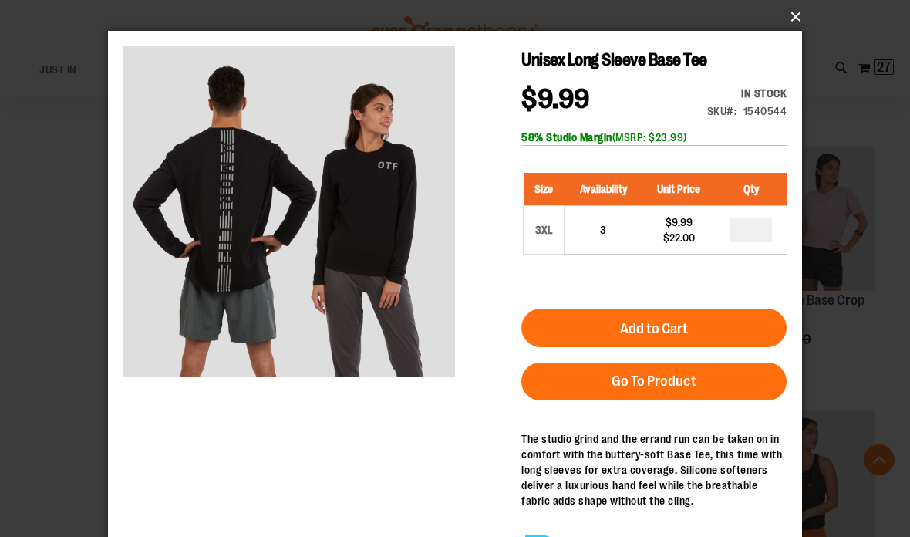
click at [793, 29] on button "×" at bounding box center [460, 17] width 694 height 34
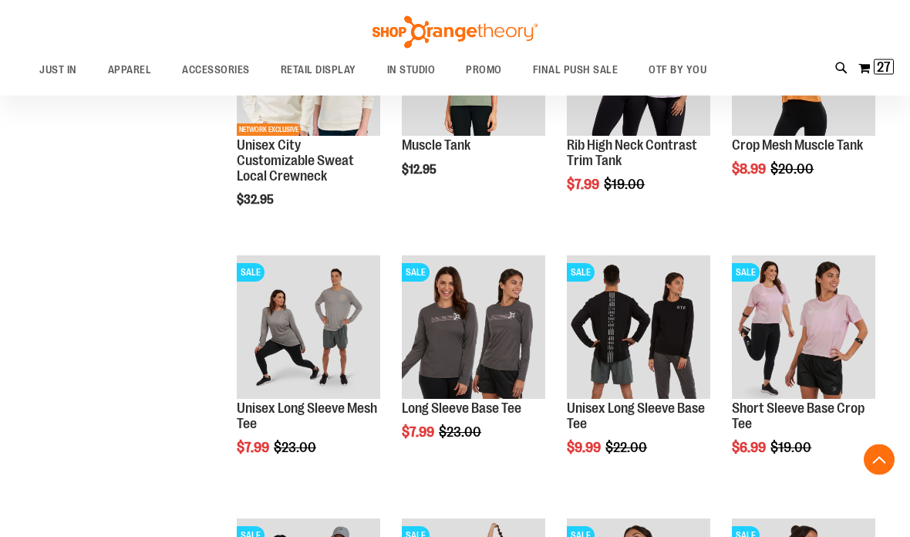
scroll to position [576, 0]
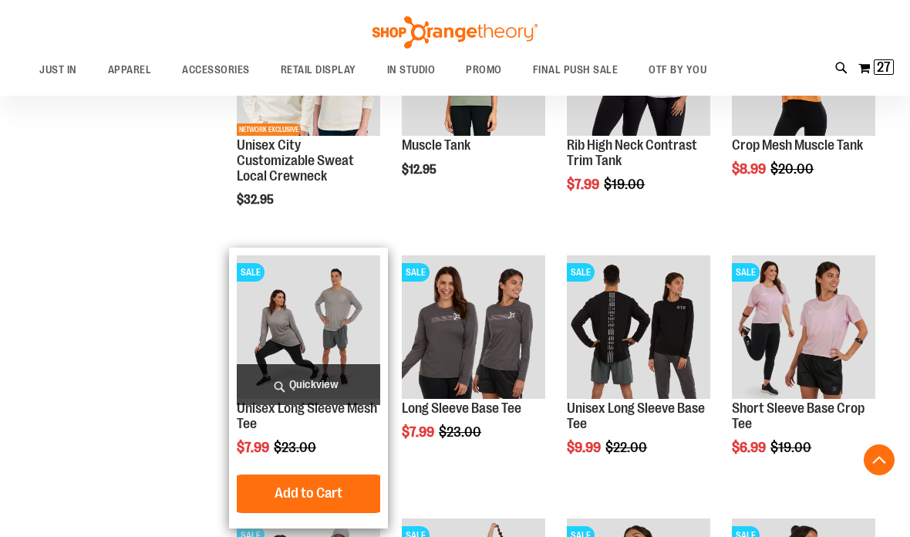
click at [272, 381] on span "Quickview" at bounding box center [308, 384] width 143 height 41
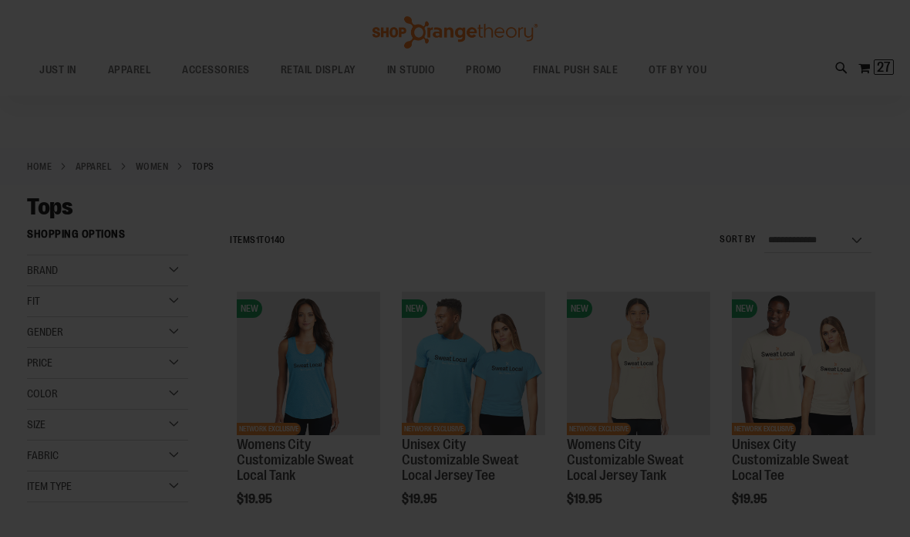
scroll to position [0, 0]
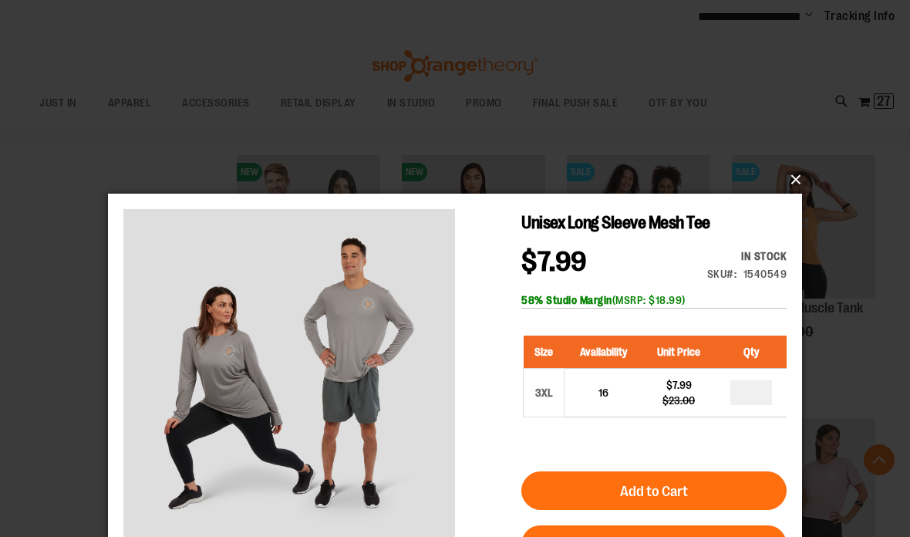
click at [799, 181] on button "×" at bounding box center [460, 180] width 694 height 34
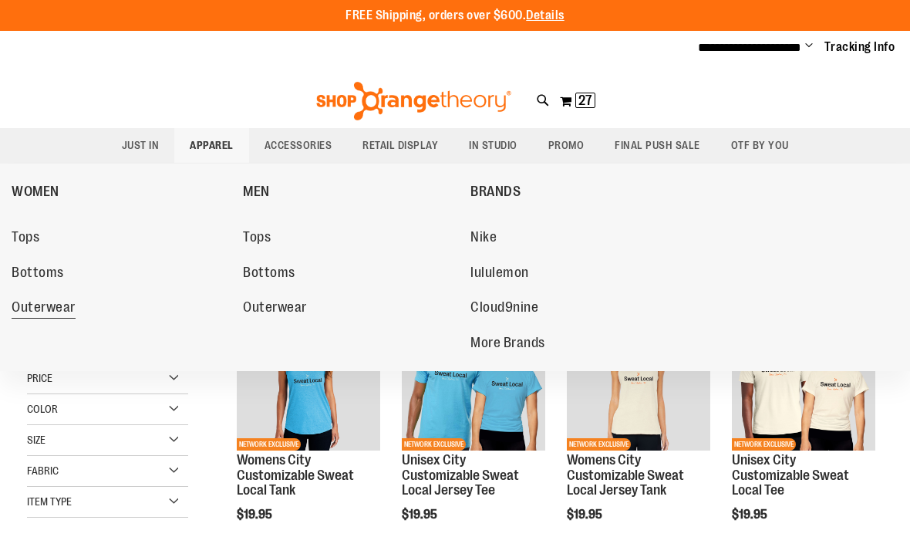
click at [40, 299] on span "Outerwear" at bounding box center [44, 308] width 64 height 19
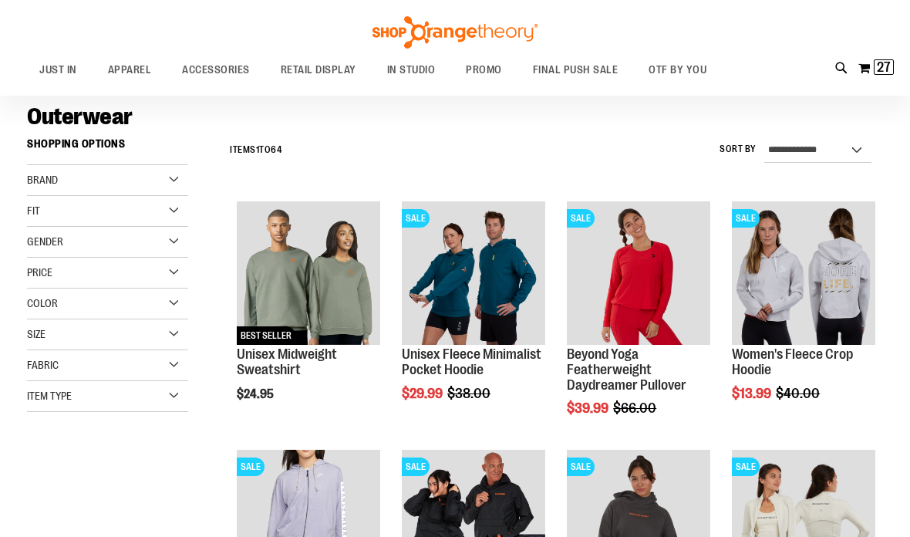
scroll to position [105, 0]
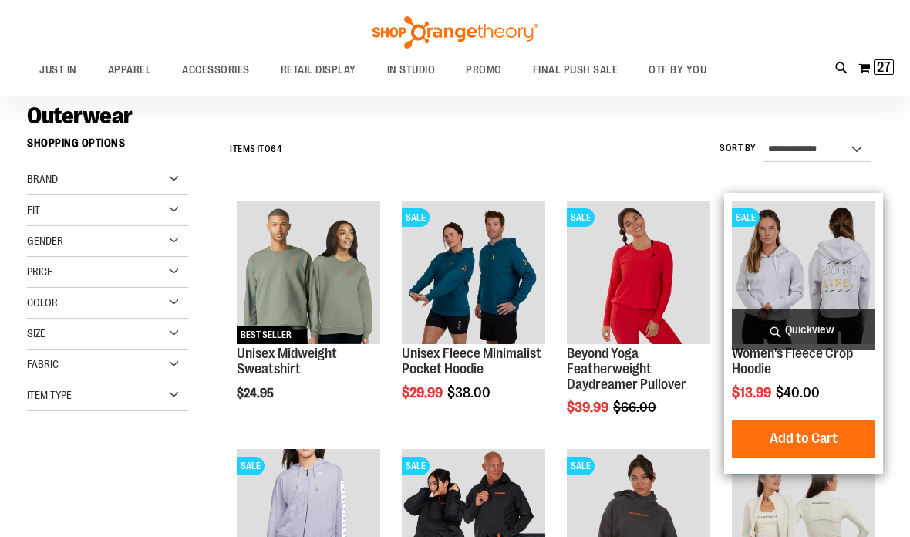
click at [812, 335] on span "Quickview" at bounding box center [803, 329] width 143 height 41
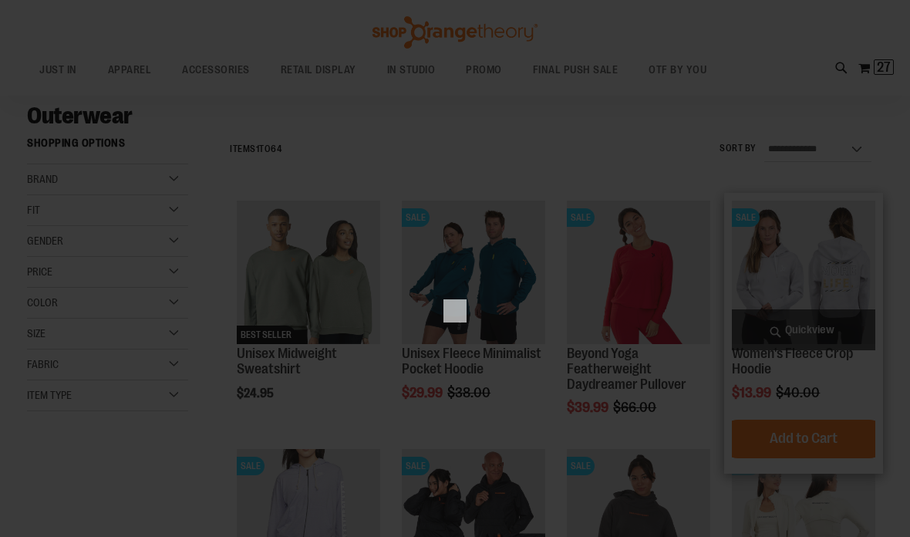
scroll to position [0, 0]
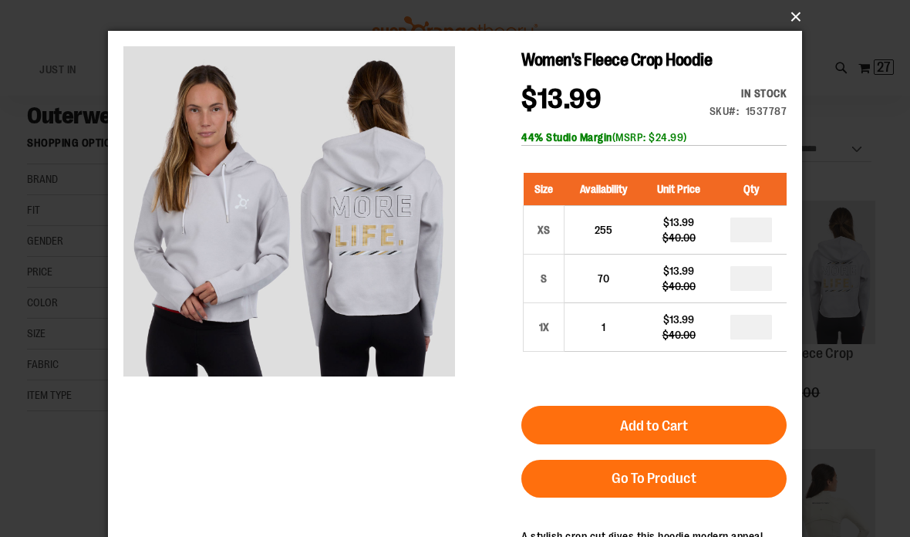
click at [797, 16] on button "×" at bounding box center [460, 17] width 694 height 34
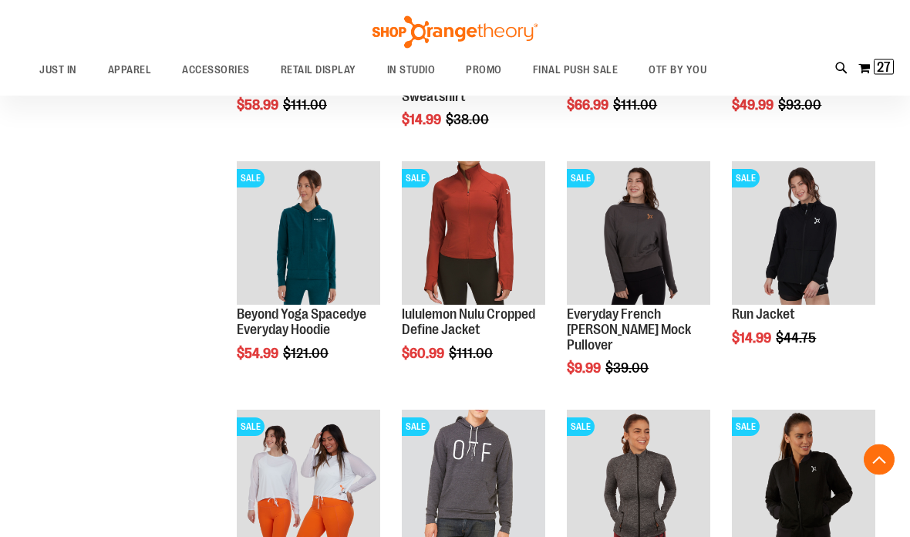
scroll to position [893, 0]
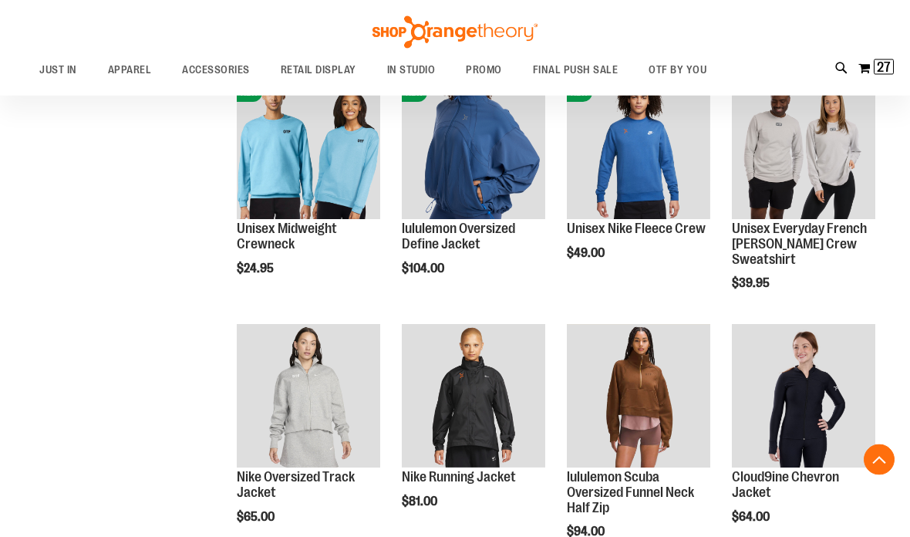
scroll to position [1969, 0]
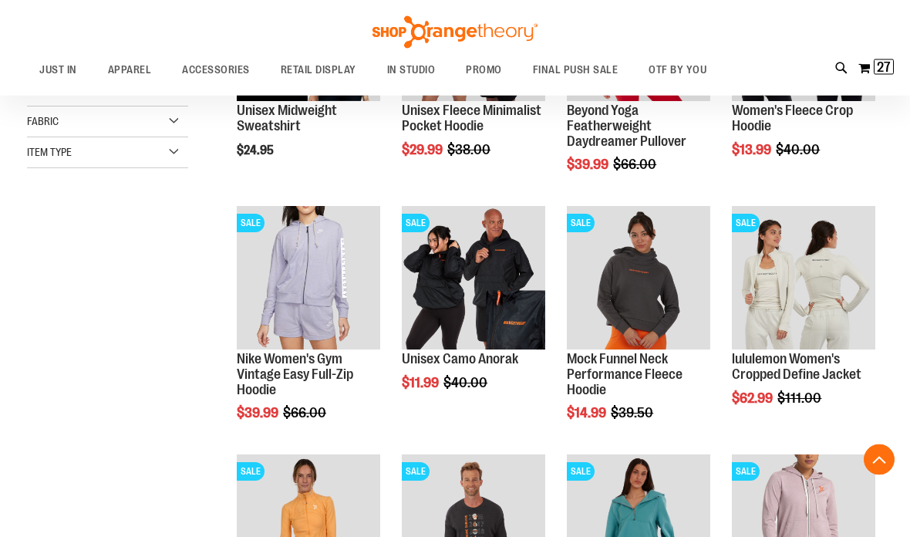
scroll to position [348, 0]
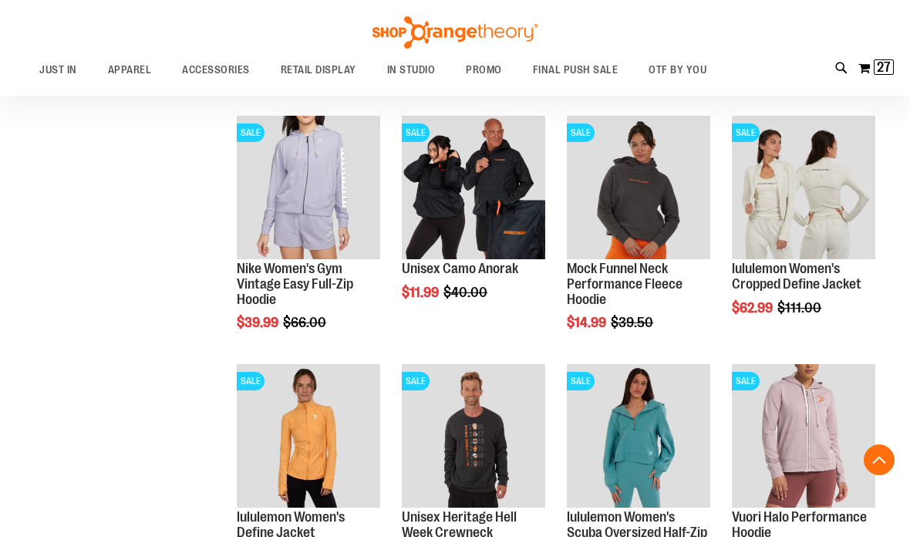
scroll to position [211, 0]
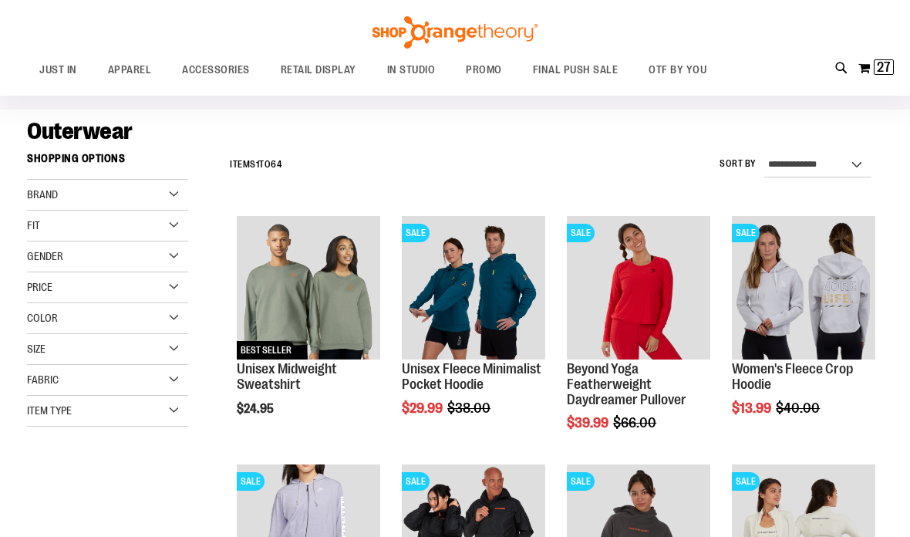
scroll to position [88, 0]
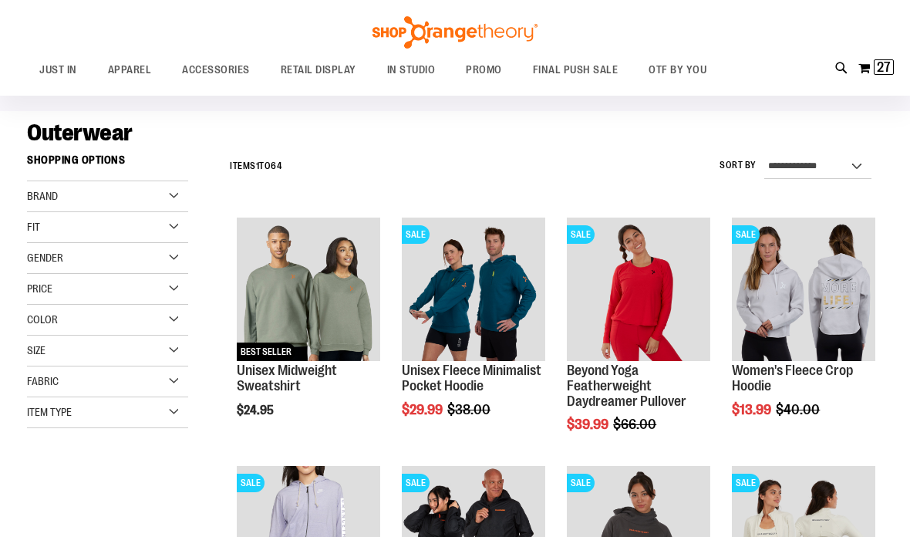
click at [175, 352] on div "Size" at bounding box center [107, 351] width 161 height 31
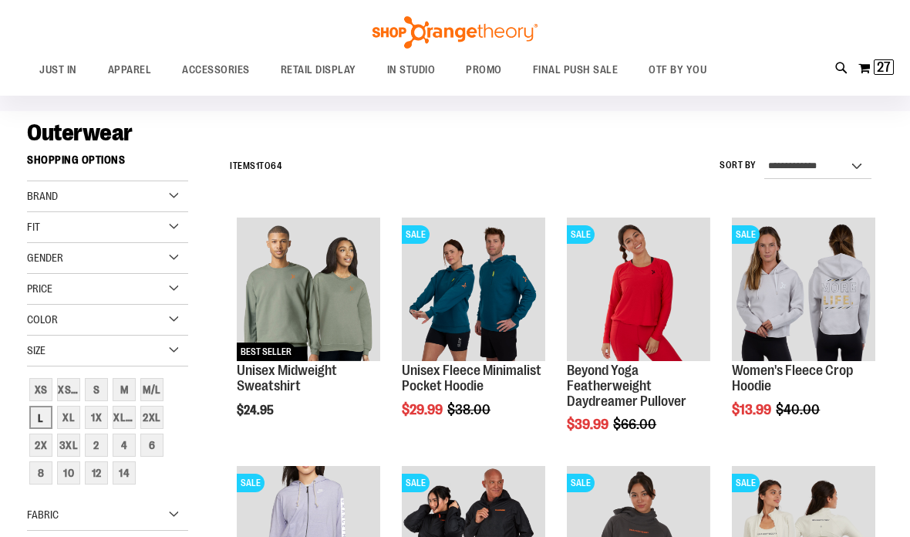
click at [32, 417] on div "L" at bounding box center [40, 417] width 23 height 23
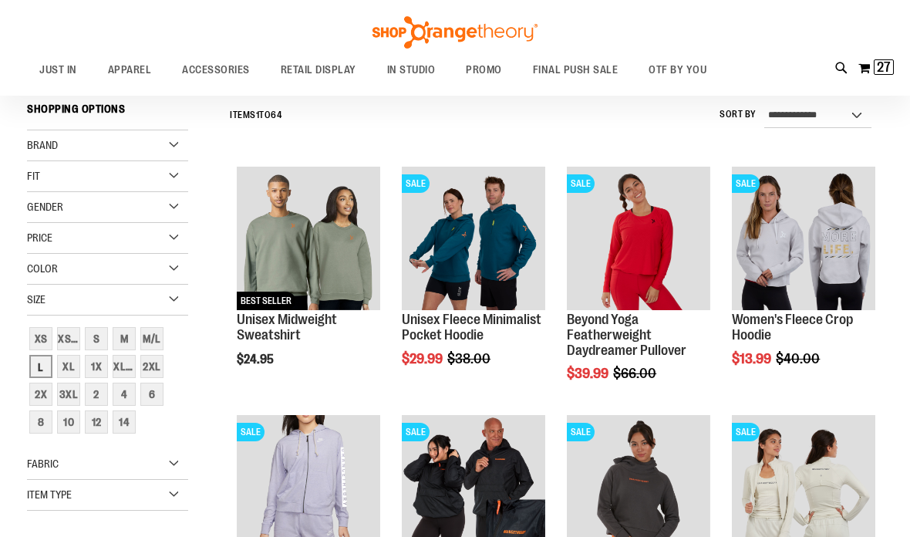
scroll to position [140, 0]
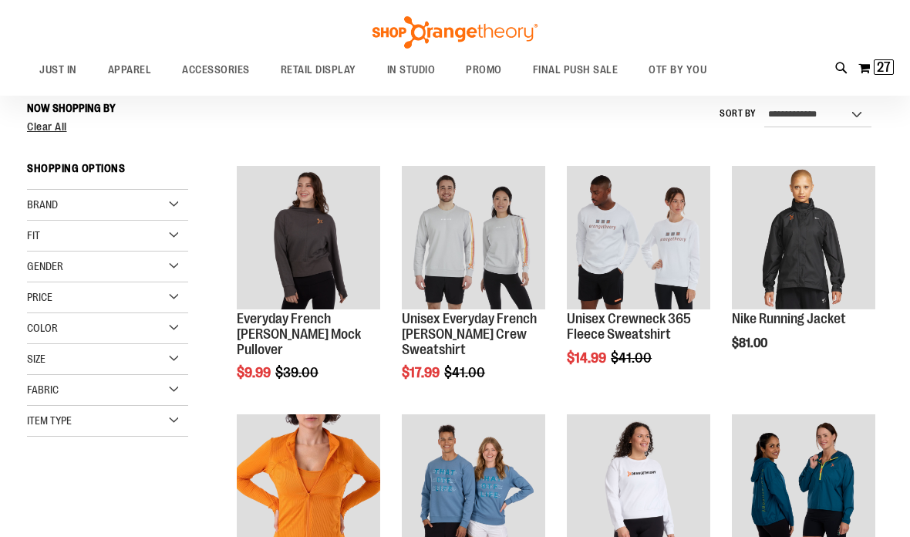
scroll to position [201, 0]
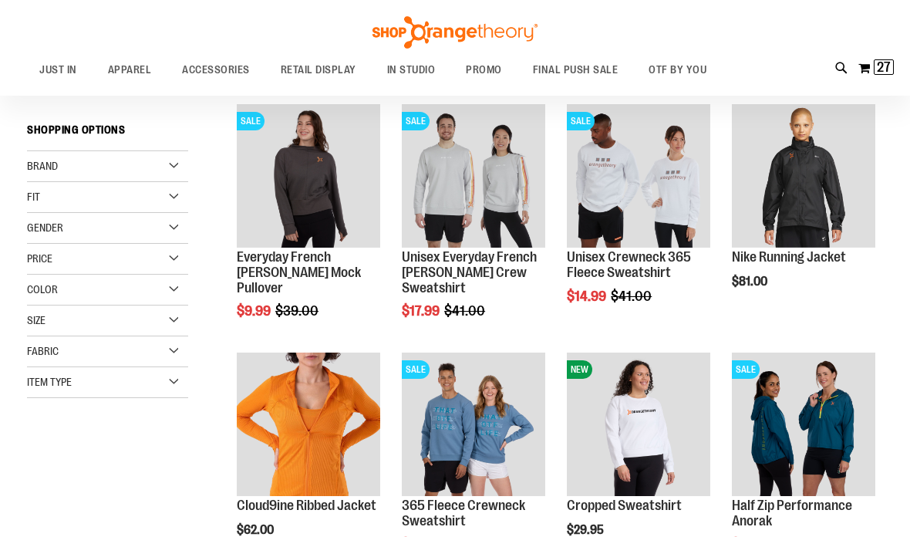
click at [170, 310] on div "Size" at bounding box center [107, 320] width 161 height 31
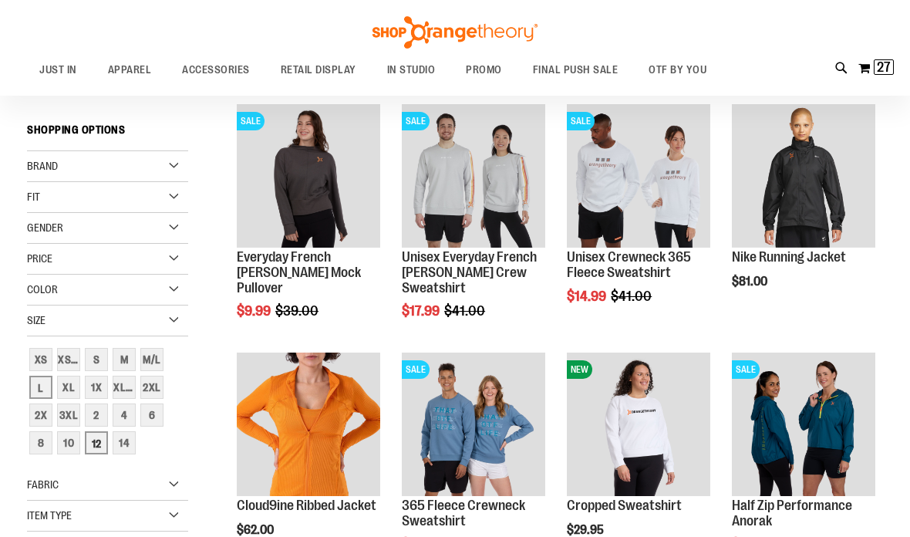
click at [98, 442] on div "12" at bounding box center [96, 442] width 23 height 23
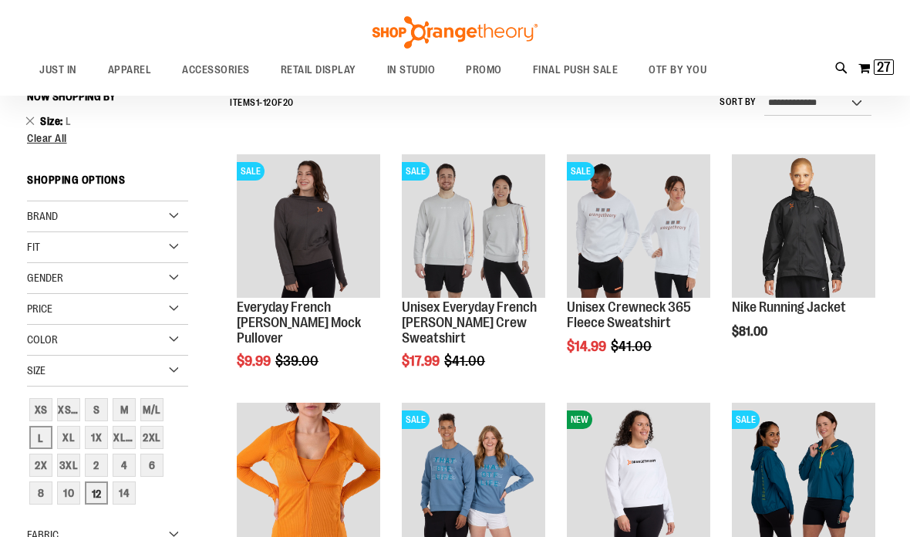
scroll to position [140, 0]
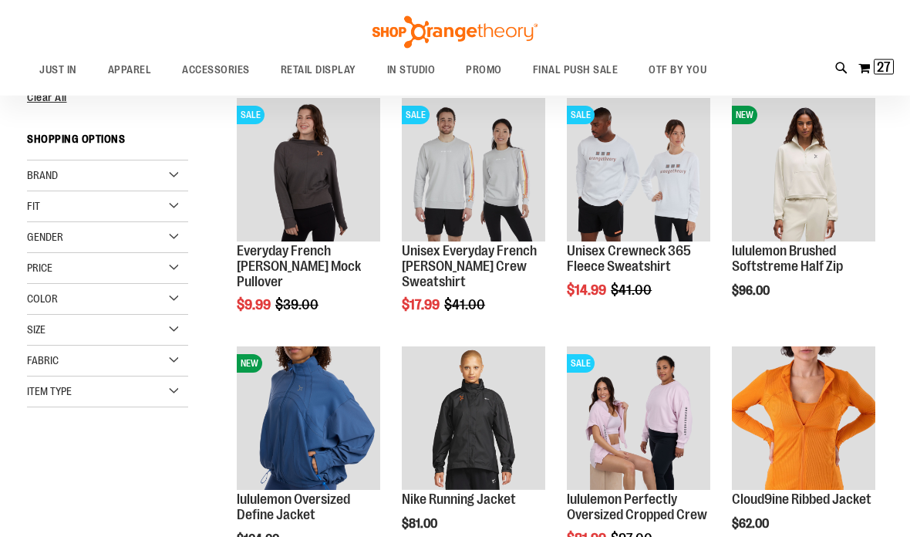
scroll to position [212, 0]
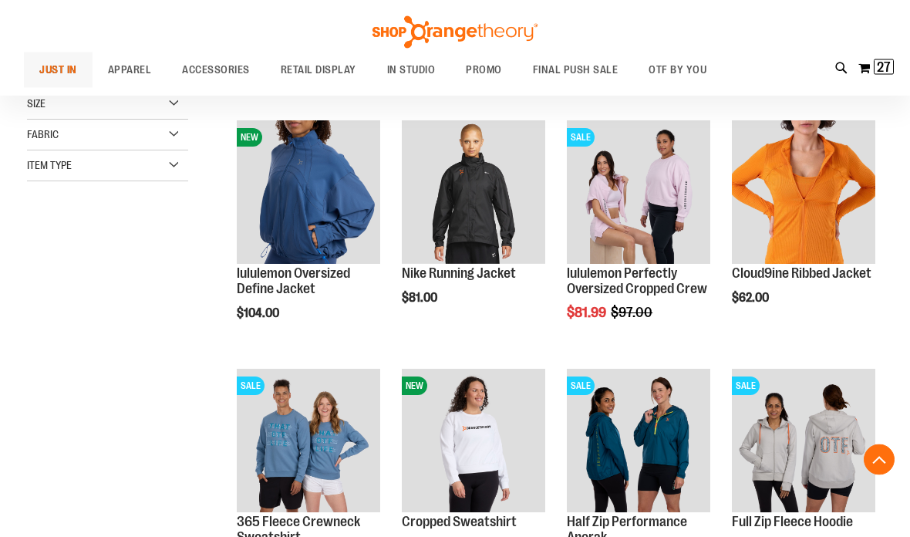
scroll to position [434, 0]
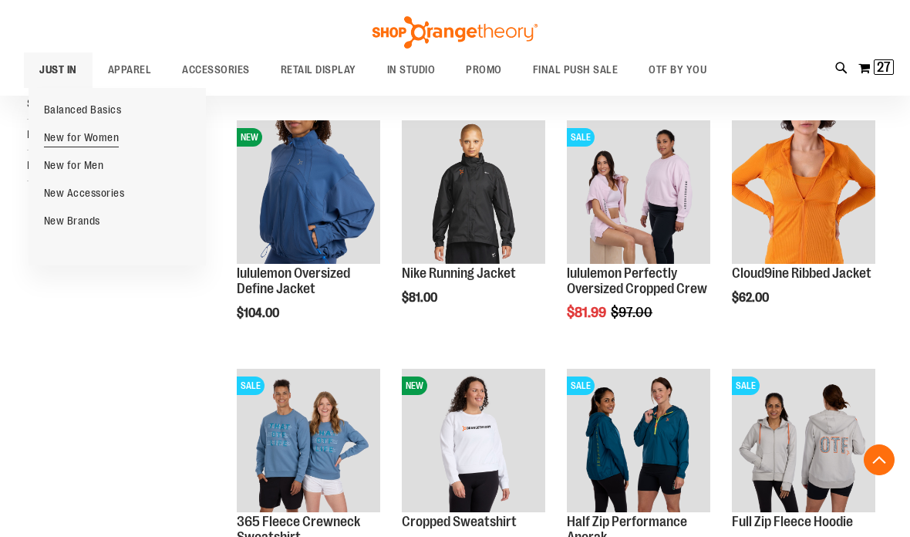
click at [61, 131] on span "New for Women" at bounding box center [82, 139] width 76 height 16
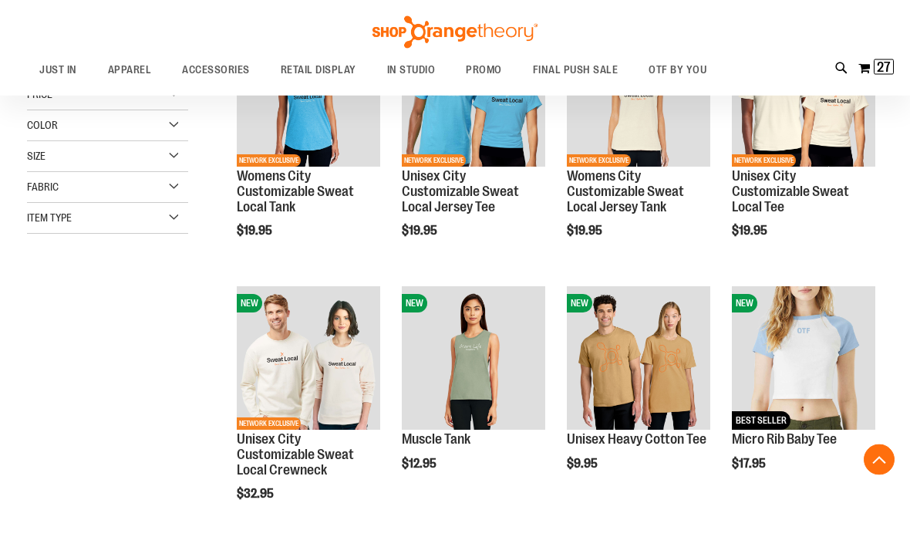
scroll to position [288, 0]
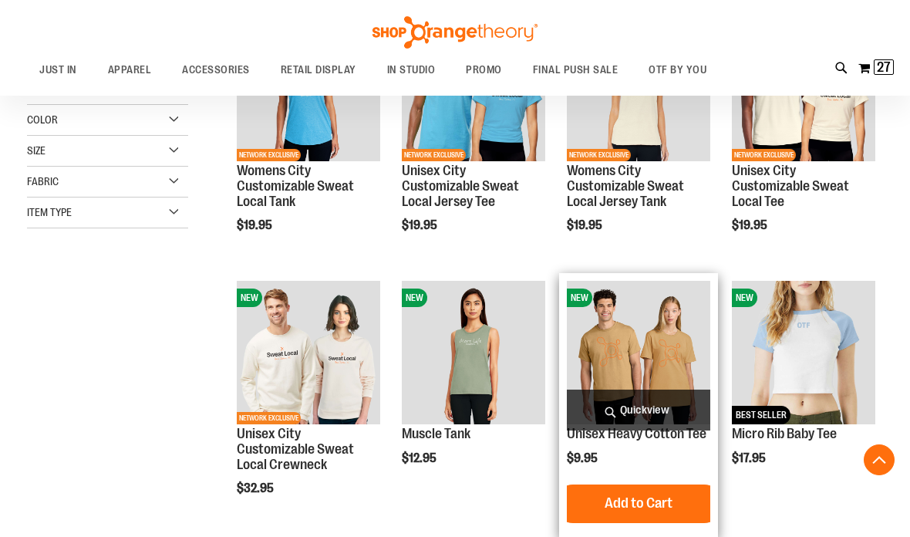
click at [654, 409] on span "Quickview" at bounding box center [638, 410] width 143 height 41
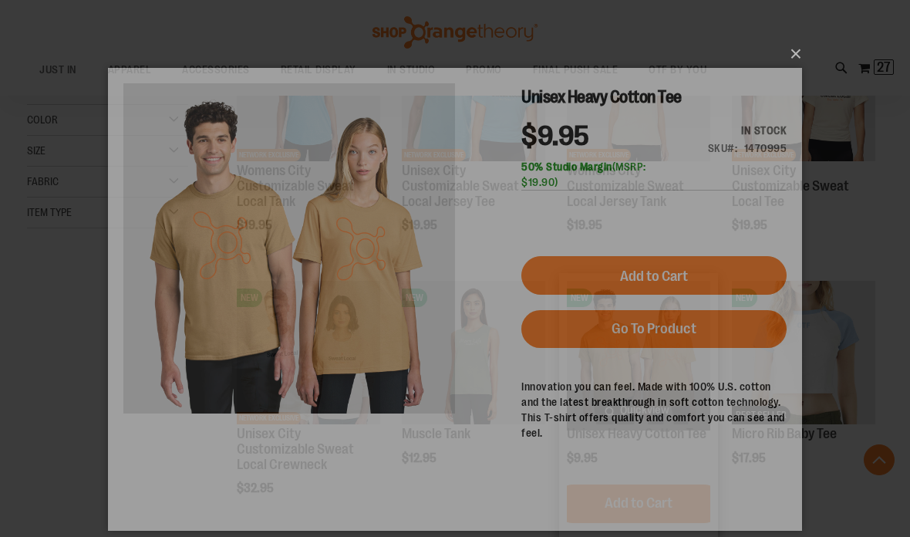
scroll to position [0, 0]
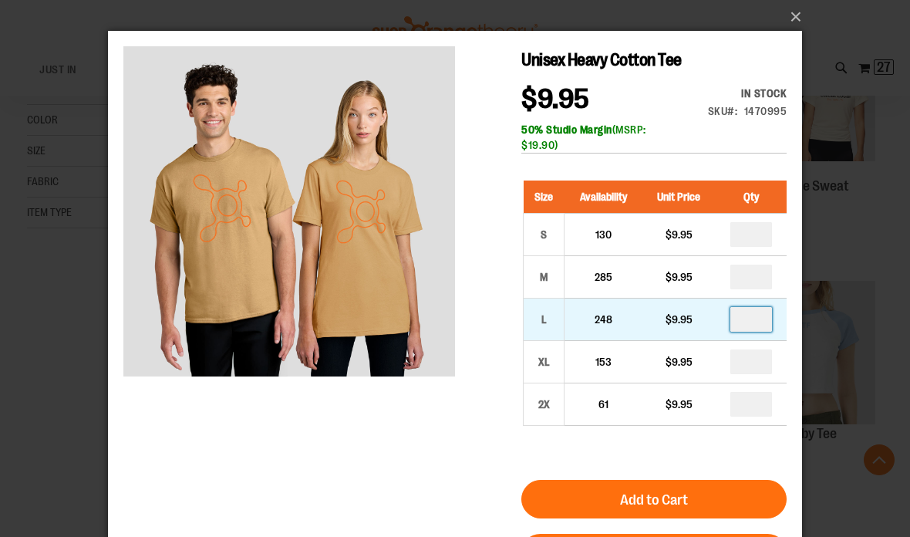
click at [751, 326] on input "*" at bounding box center [752, 319] width 42 height 25
type input "*"
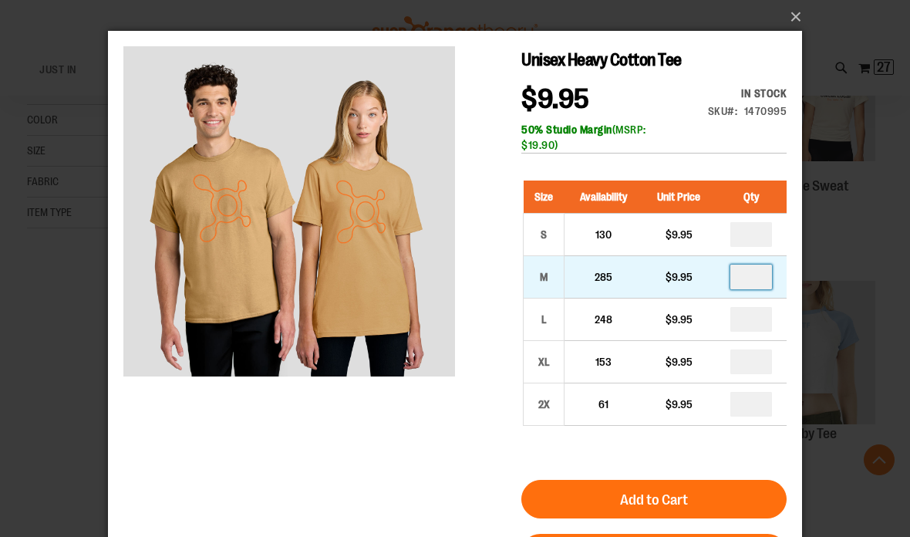
click at [751, 277] on input "*" at bounding box center [752, 277] width 42 height 25
type input "*"
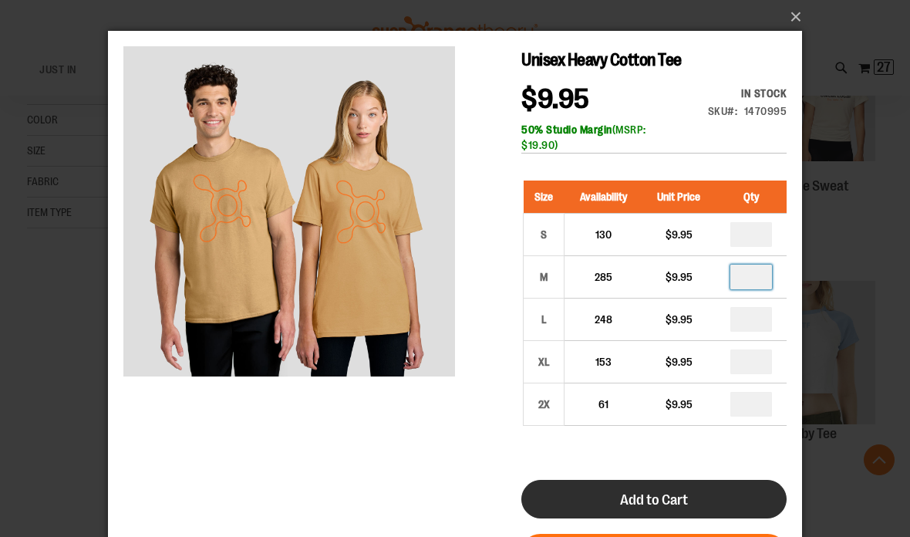
click at [702, 491] on button "Add to Cart" at bounding box center [653, 499] width 265 height 39
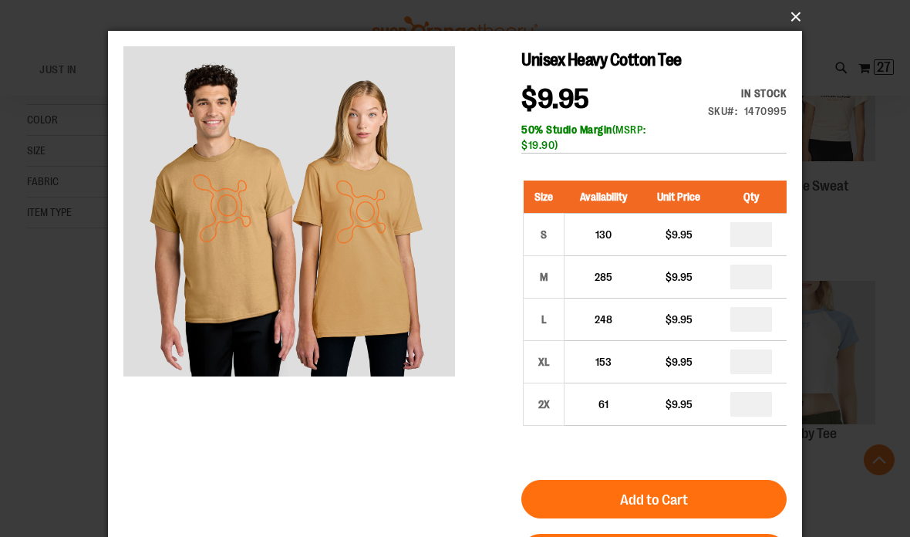
click at [802, 15] on button "×" at bounding box center [460, 17] width 694 height 34
click at [802, 19] on button "×" at bounding box center [460, 17] width 694 height 34
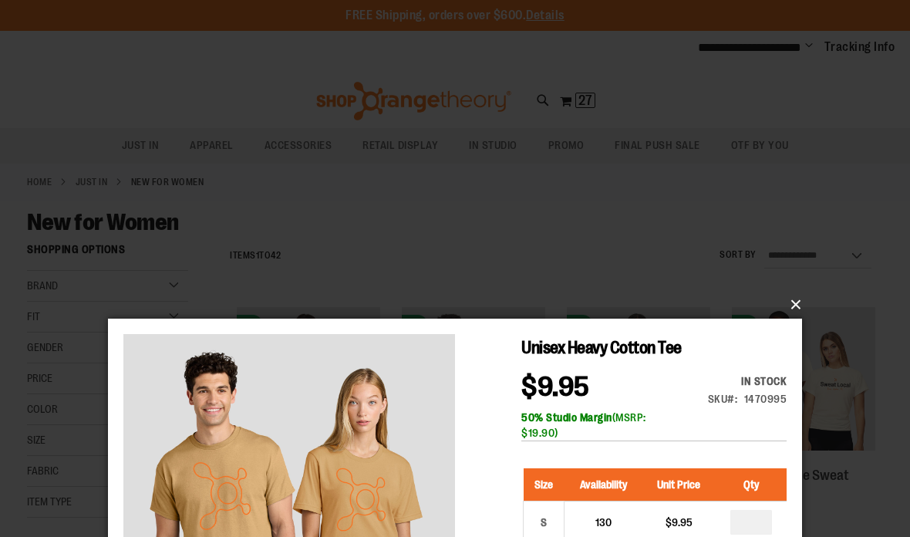
click at [798, 305] on button "×" at bounding box center [460, 305] width 694 height 34
click at [801, 303] on button "×" at bounding box center [460, 305] width 694 height 34
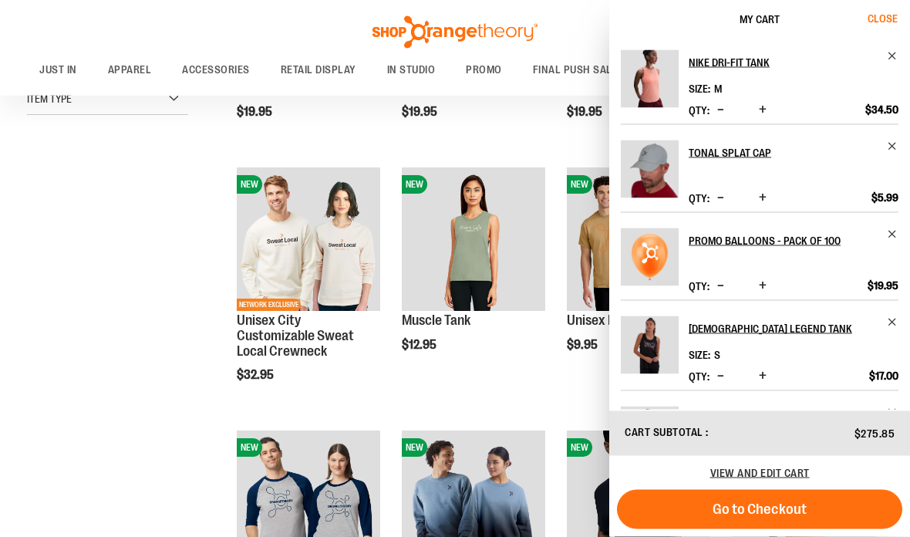
click at [883, 16] on span "Close" at bounding box center [883, 18] width 30 height 12
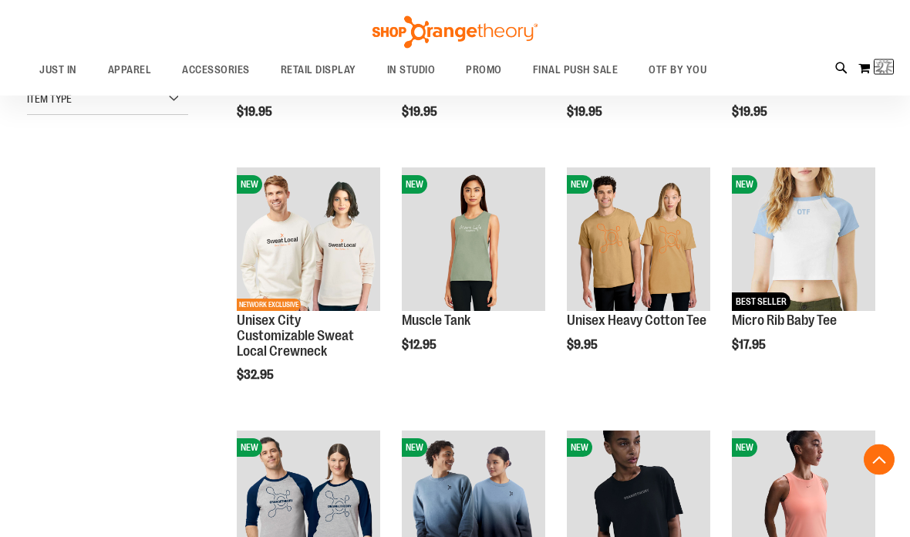
scroll to position [401, 0]
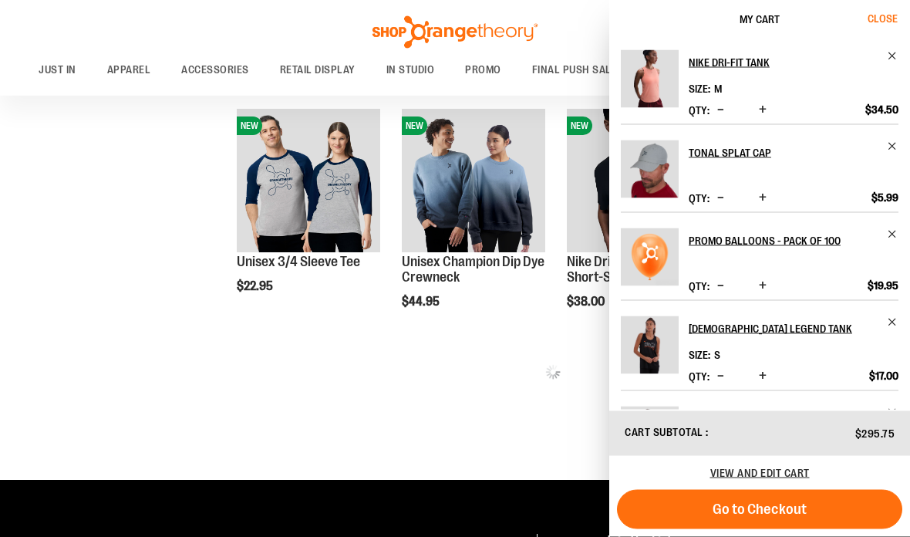
click at [879, 18] on span "Close" at bounding box center [883, 18] width 30 height 12
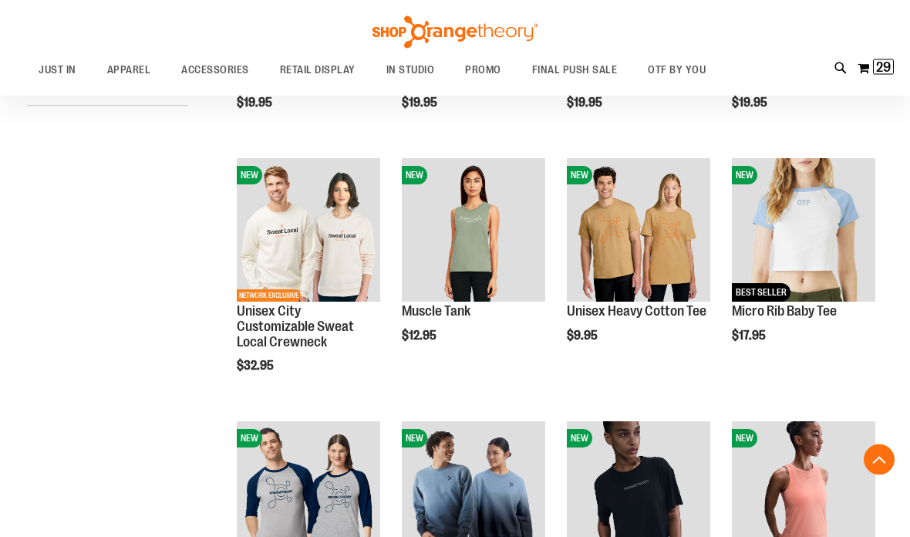
scroll to position [400, 0]
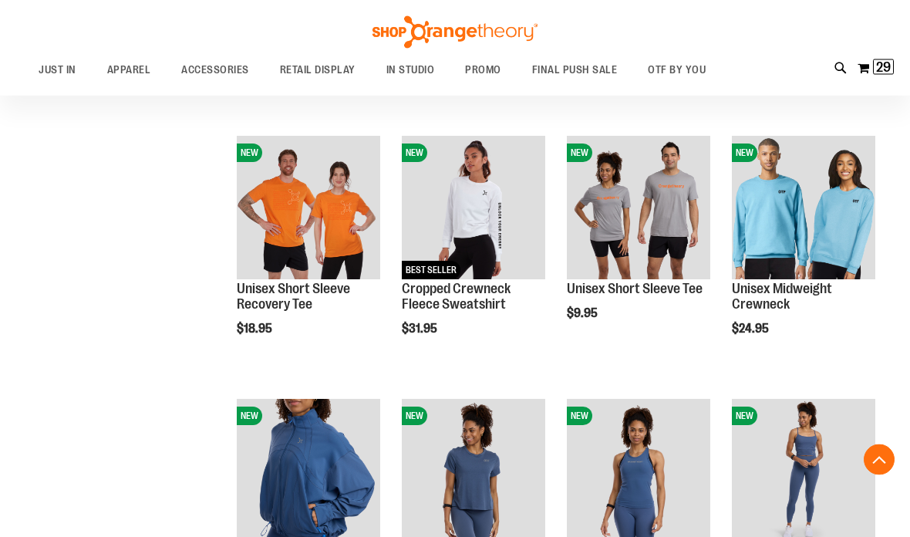
scroll to position [1223, 0]
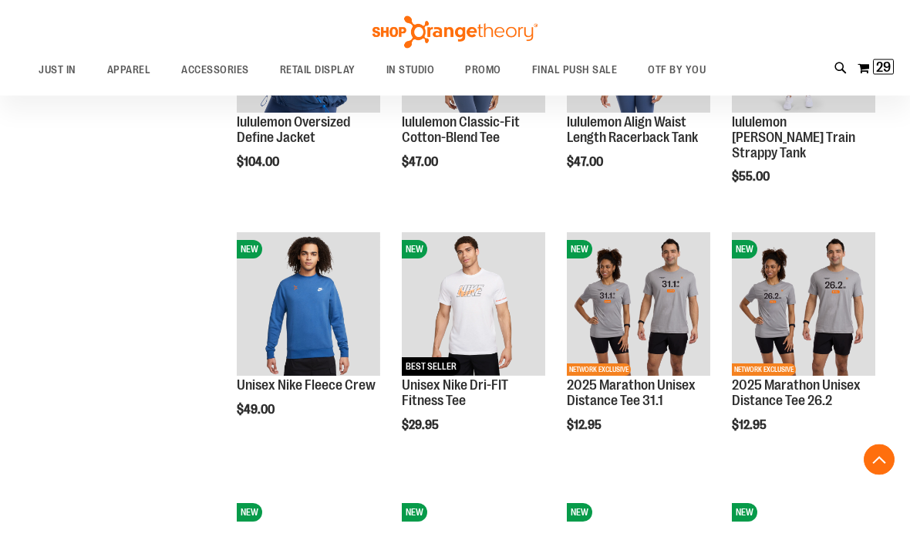
scroll to position [1652, 0]
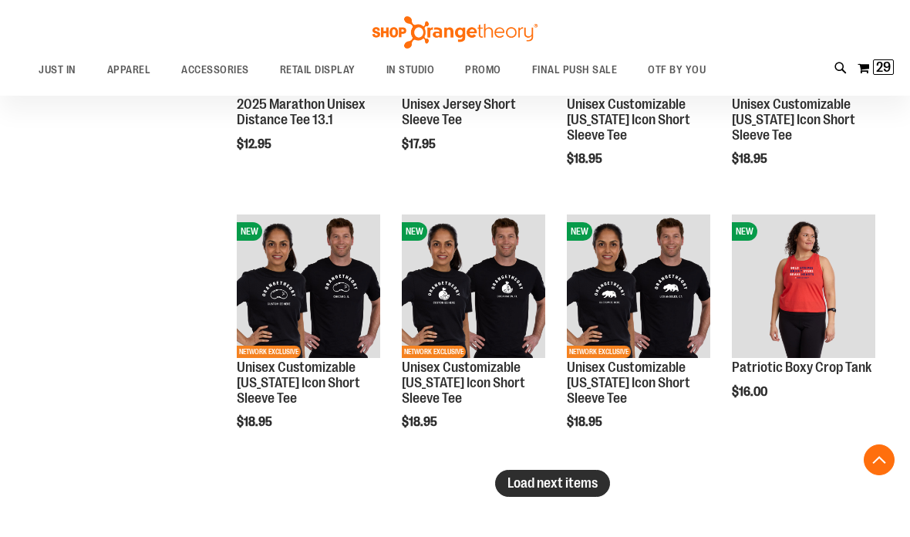
click at [567, 471] on button "Load next items" at bounding box center [552, 483] width 115 height 27
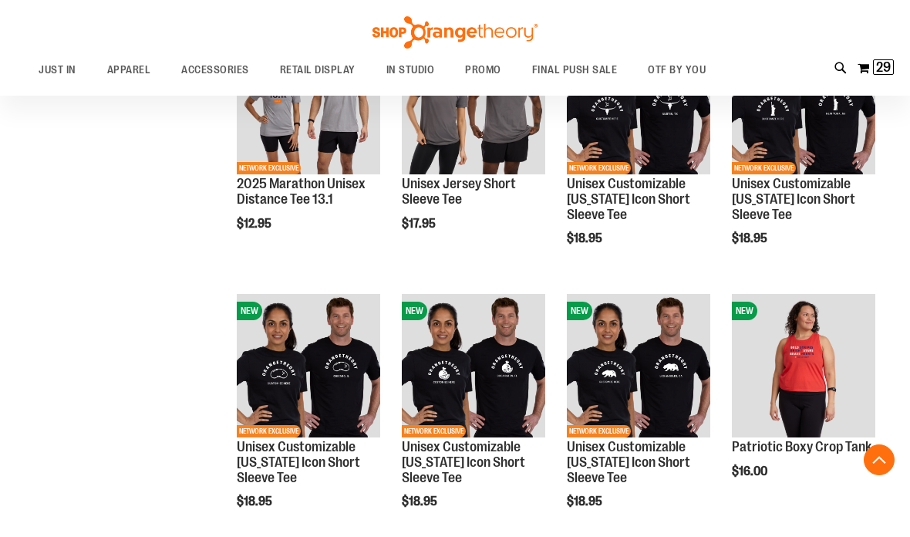
scroll to position [2121, 0]
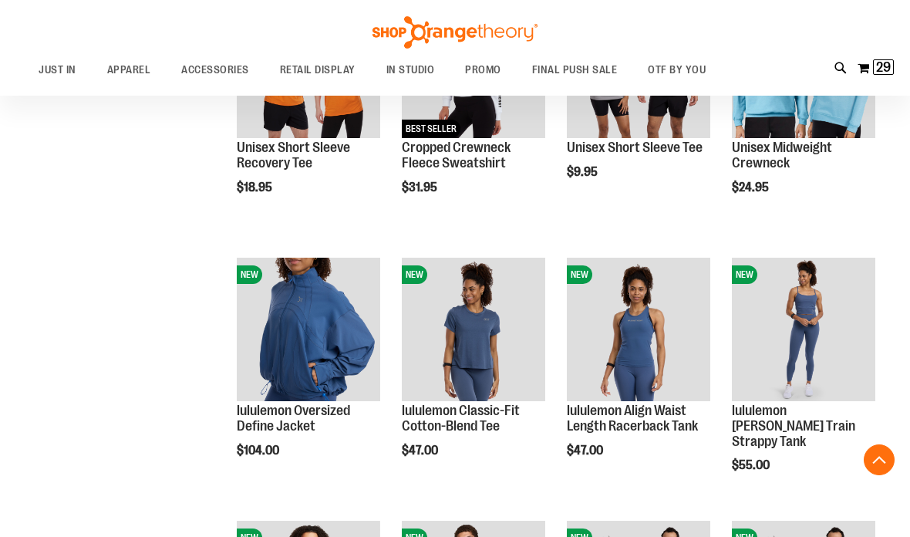
scroll to position [825, 0]
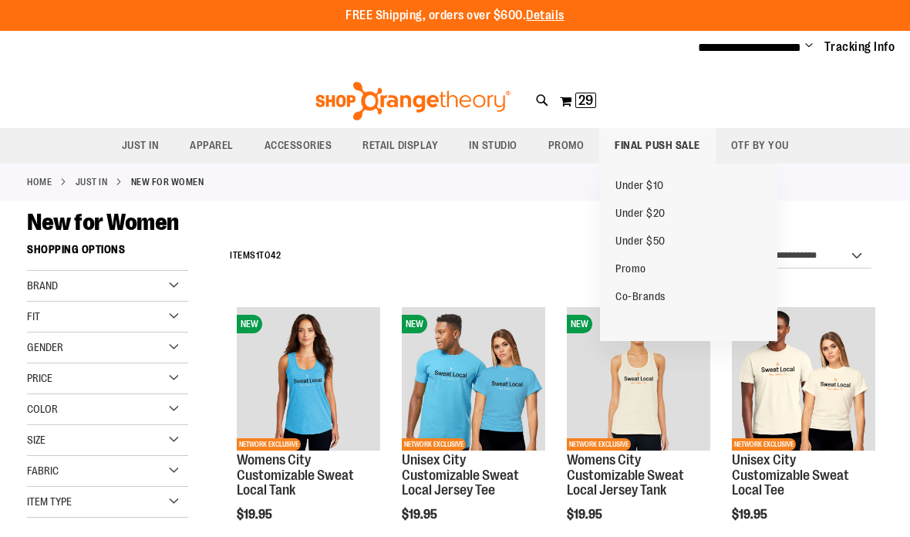
click at [656, 150] on span "FINAL PUSH SALE" at bounding box center [658, 145] width 86 height 35
click at [664, 152] on span "FINAL PUSH SALE" at bounding box center [658, 145] width 86 height 35
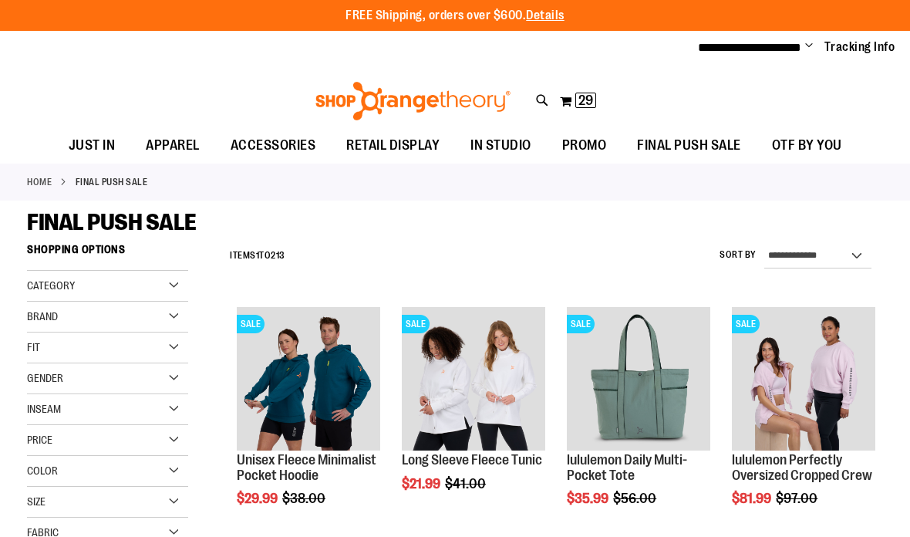
click at [173, 373] on div "Gender" at bounding box center [107, 378] width 161 height 31
click at [86, 438] on span "31 items" at bounding box center [88, 442] width 25 height 16
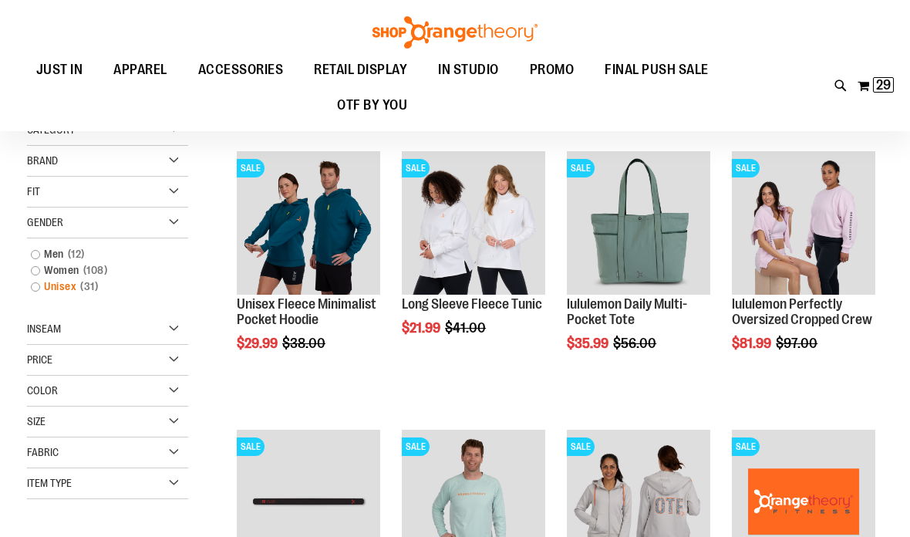
scroll to position [147, 0]
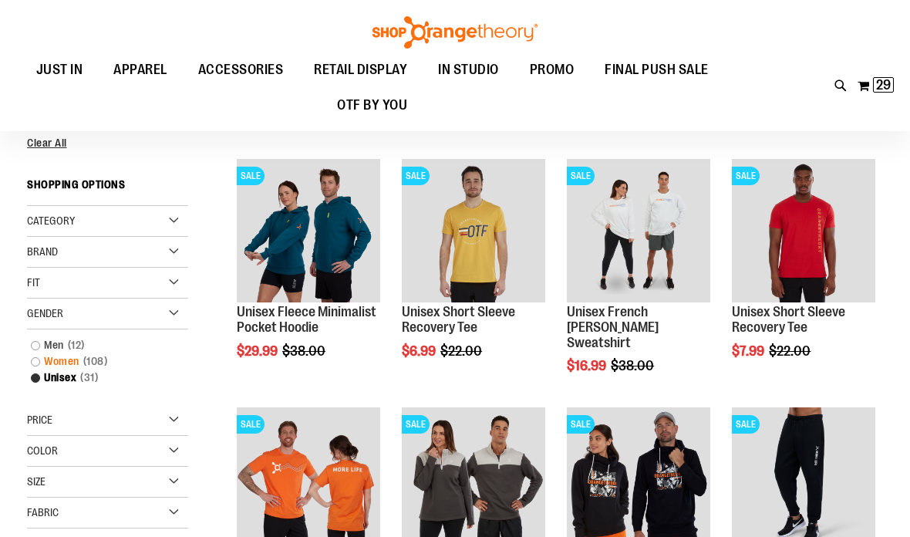
click at [65, 361] on link "Women 108 items" at bounding box center [100, 361] width 155 height 16
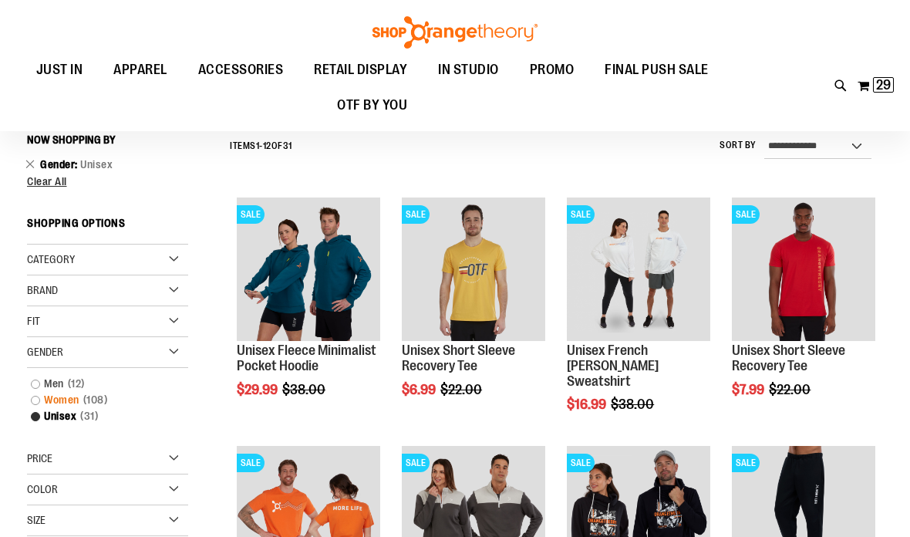
scroll to position [104, 0]
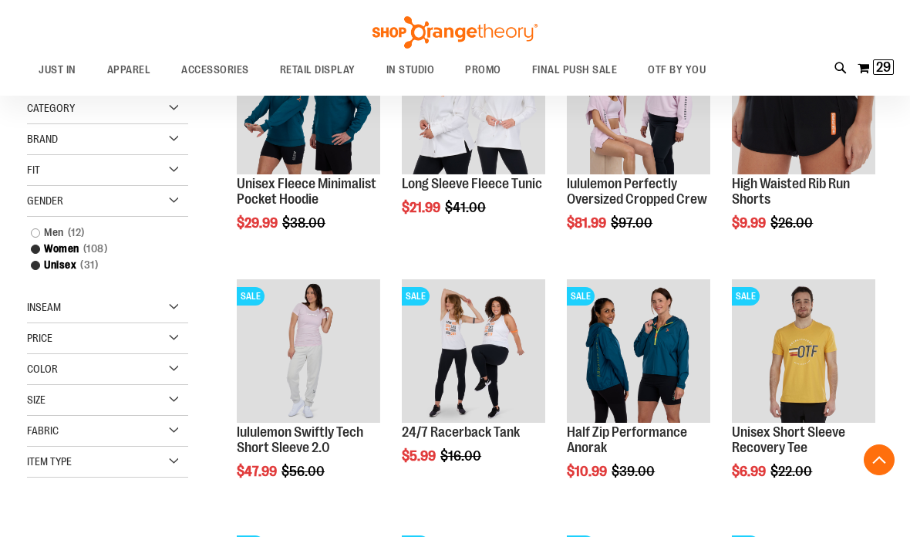
scroll to position [316, 0]
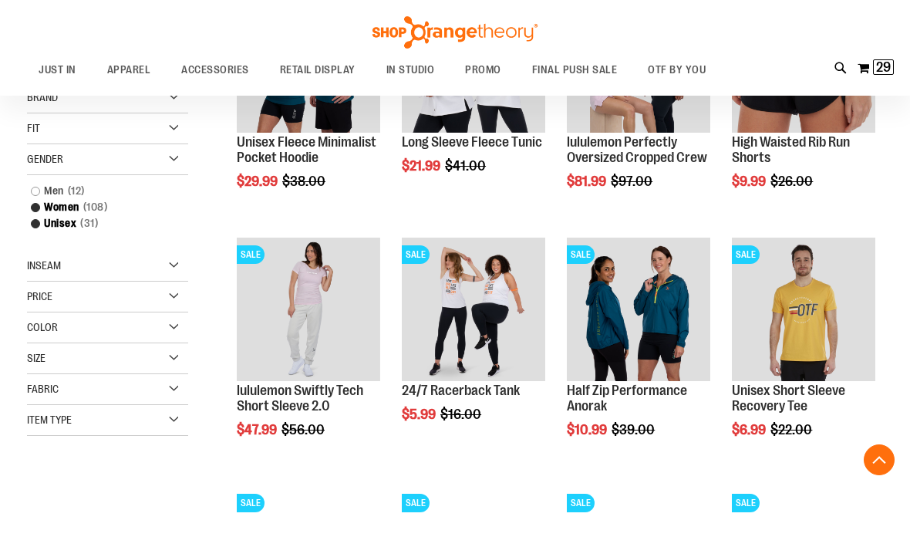
click at [39, 363] on span "Size" at bounding box center [36, 358] width 19 height 12
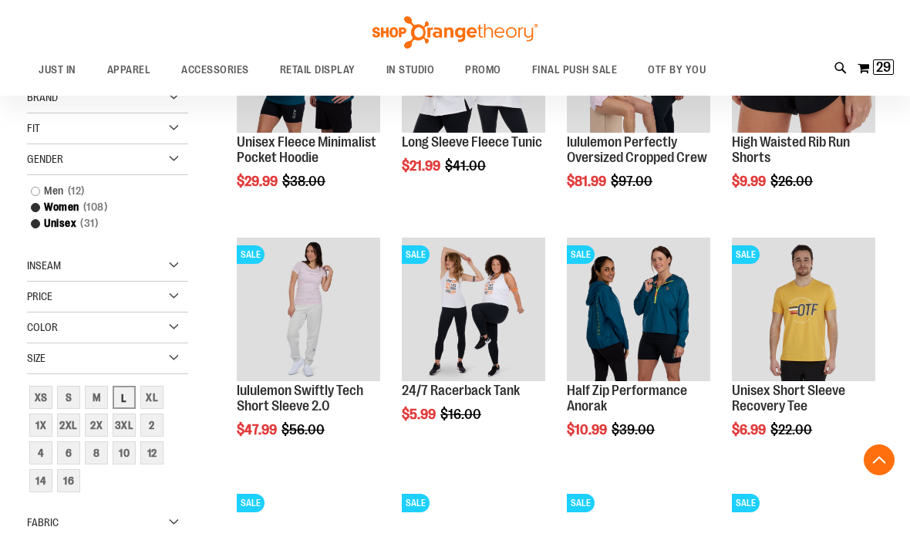
click at [130, 400] on div "L" at bounding box center [124, 397] width 23 height 23
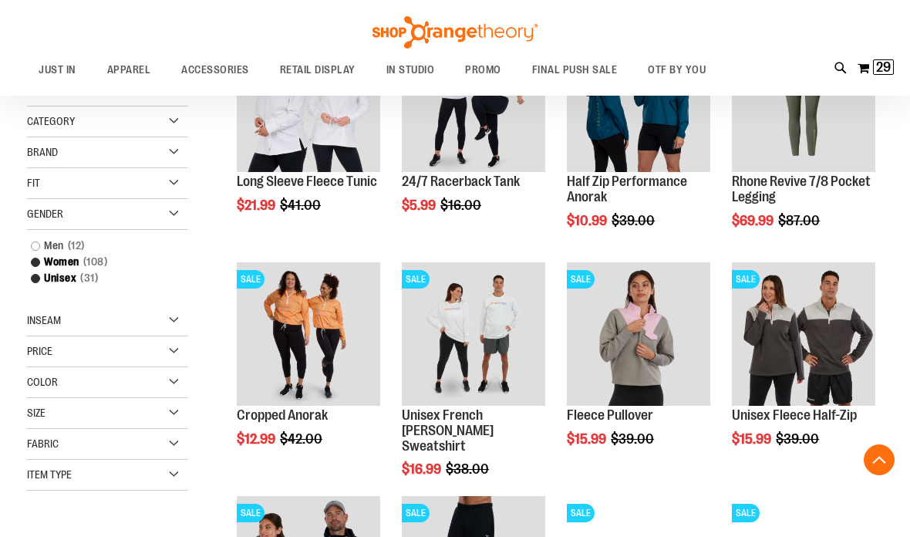
scroll to position [275, 0]
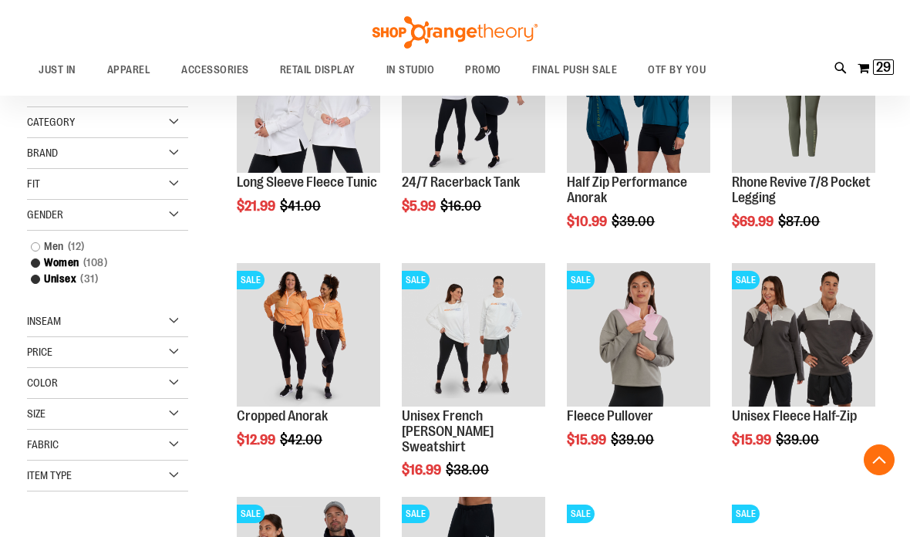
click at [164, 416] on div "Size" at bounding box center [107, 414] width 161 height 31
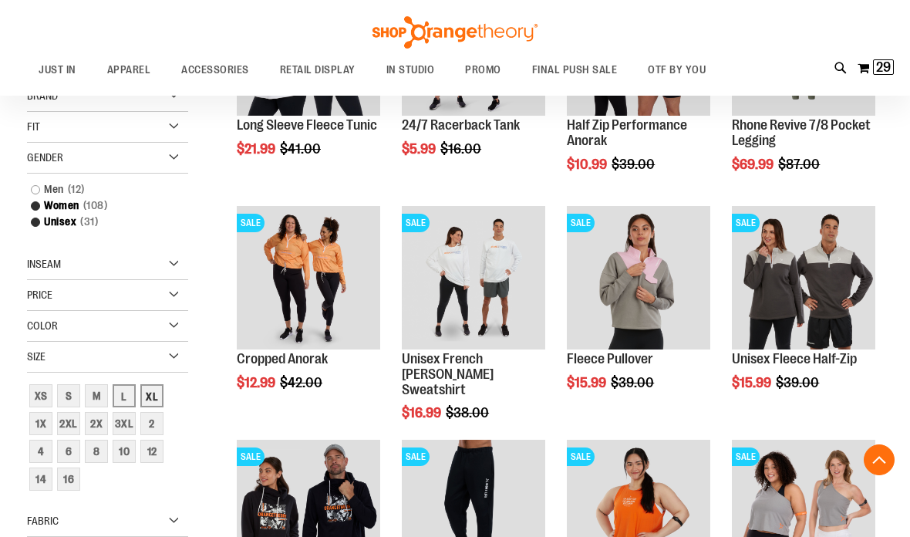
click at [150, 399] on div "XL" at bounding box center [151, 395] width 23 height 23
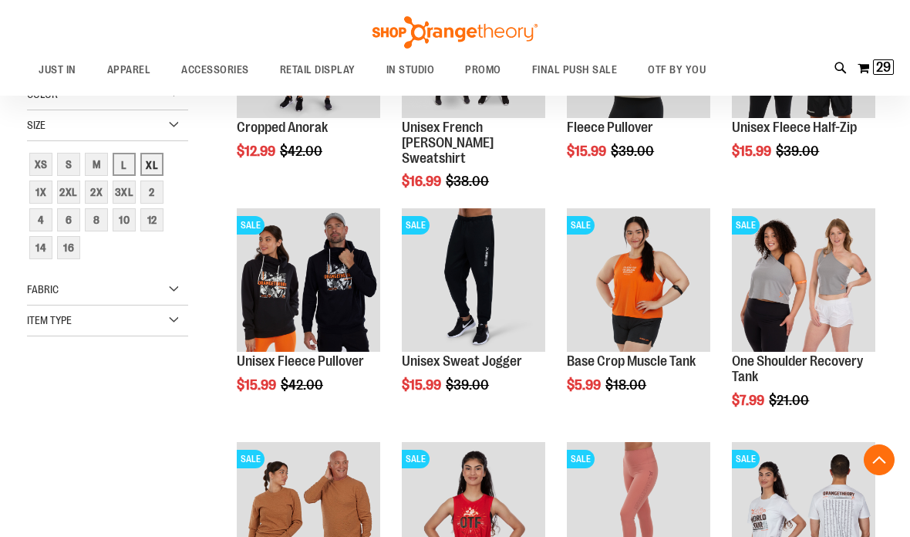
scroll to position [555, 0]
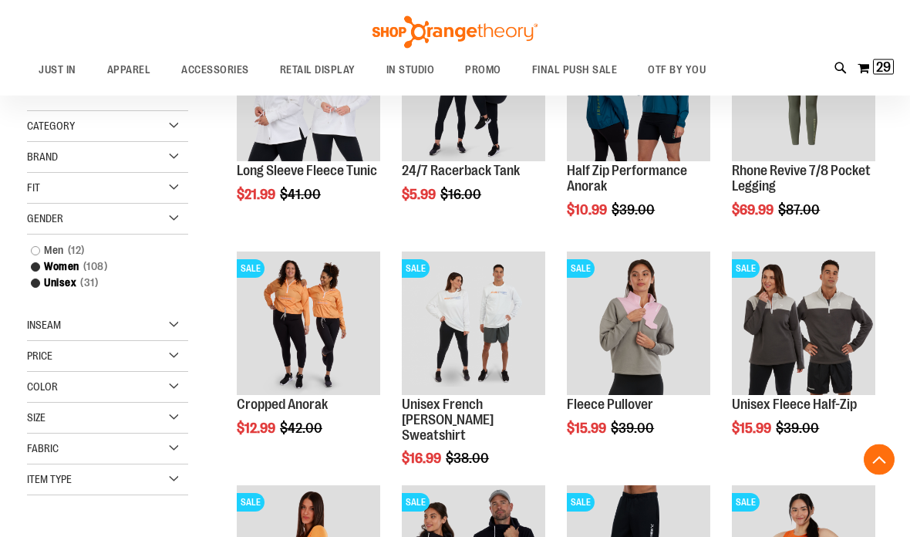
scroll to position [349, 0]
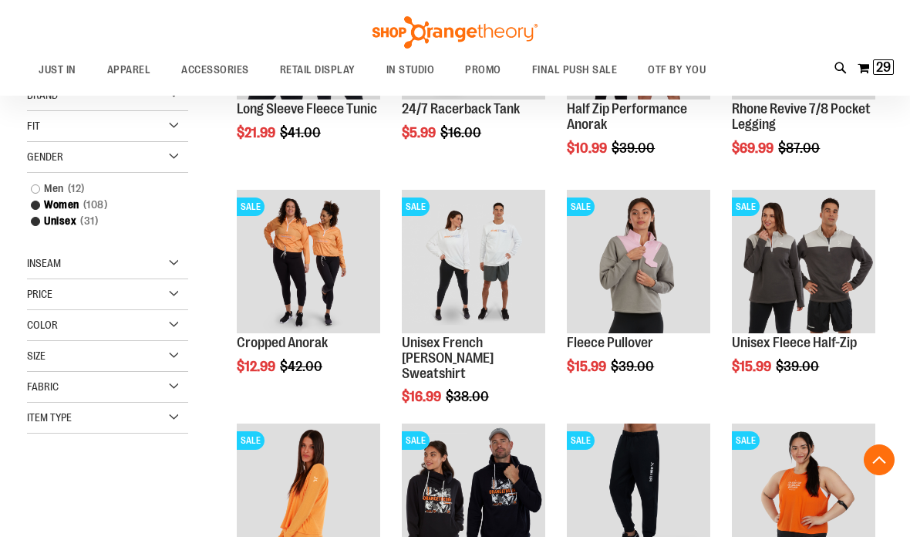
click at [183, 363] on div "Size" at bounding box center [107, 356] width 161 height 31
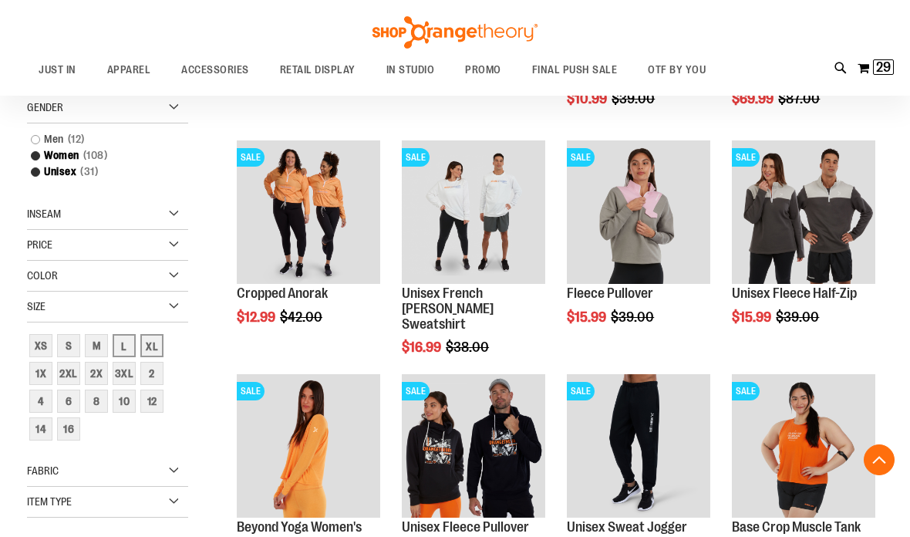
click at [164, 400] on link "12" at bounding box center [152, 401] width 28 height 28
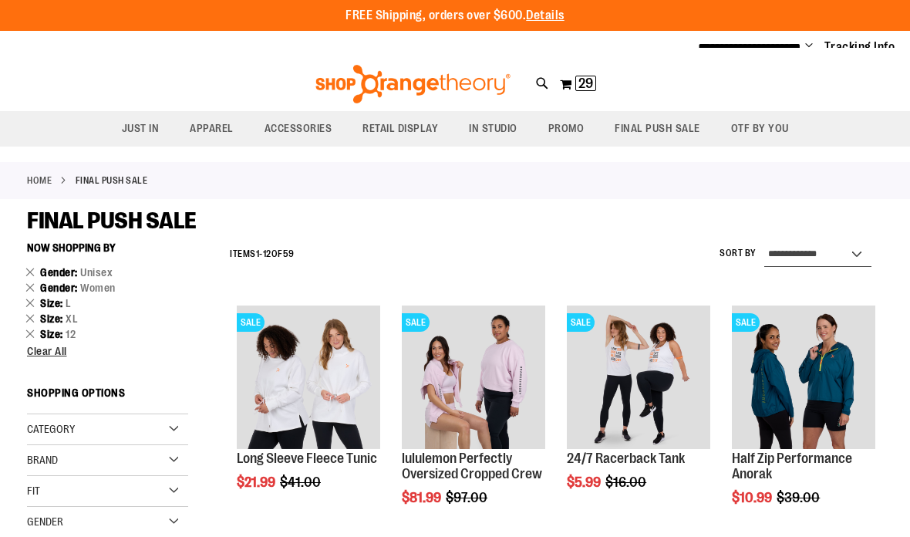
click at [837, 250] on select "**********" at bounding box center [817, 254] width 107 height 25
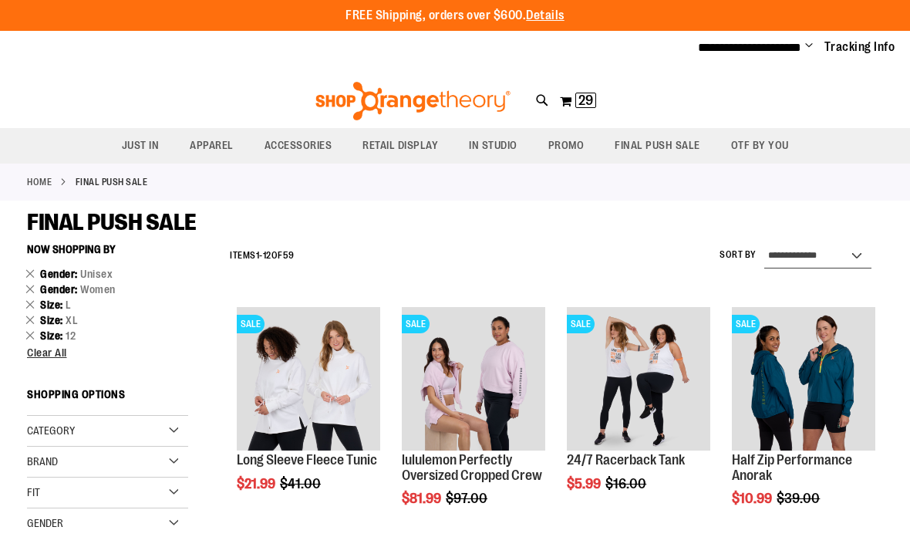
select select "*********"
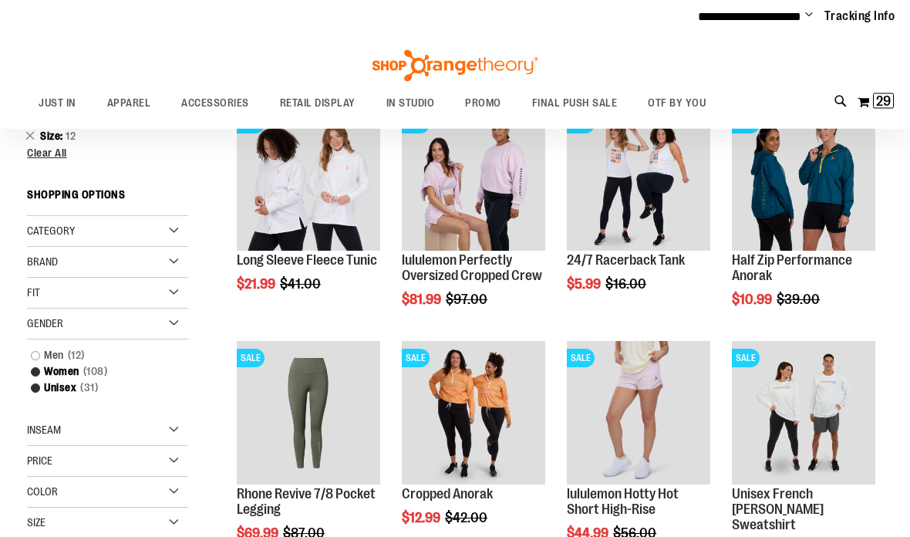
scroll to position [66, 0]
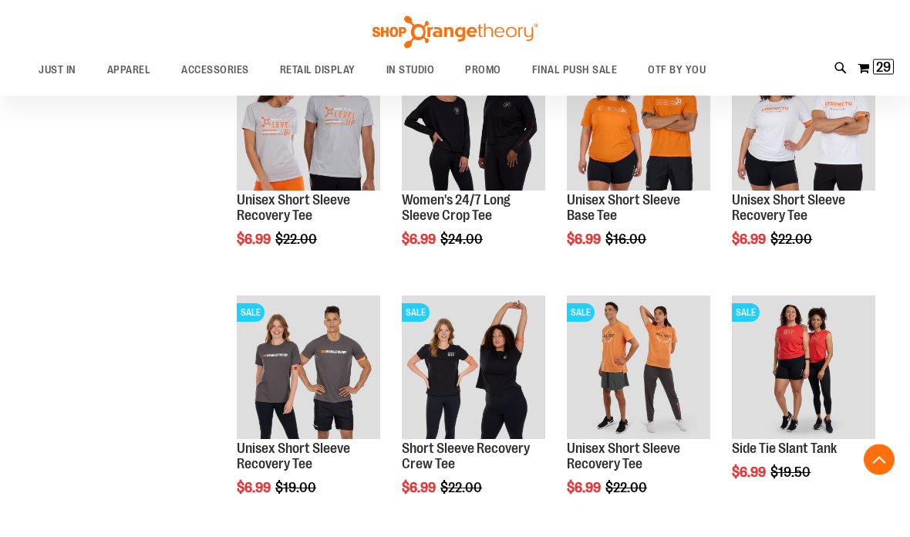
scroll to position [1005, 0]
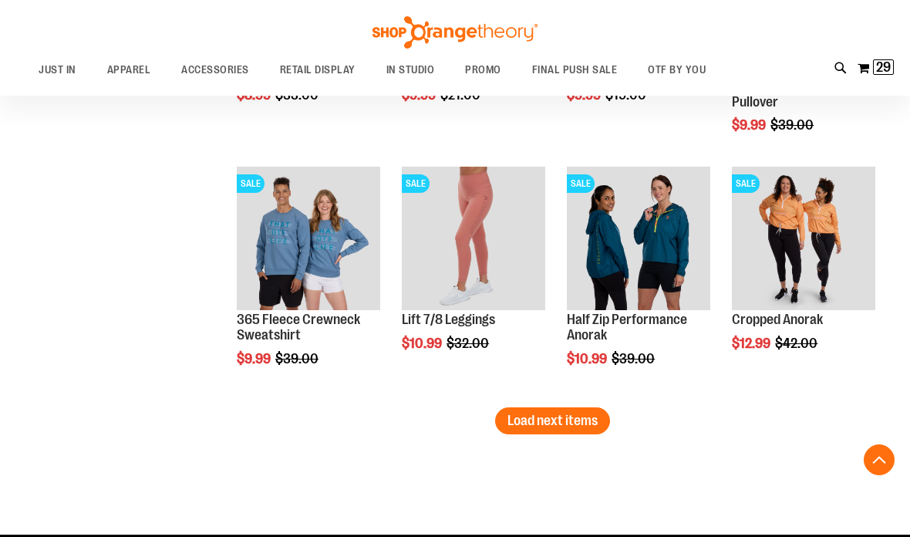
scroll to position [2114, 0]
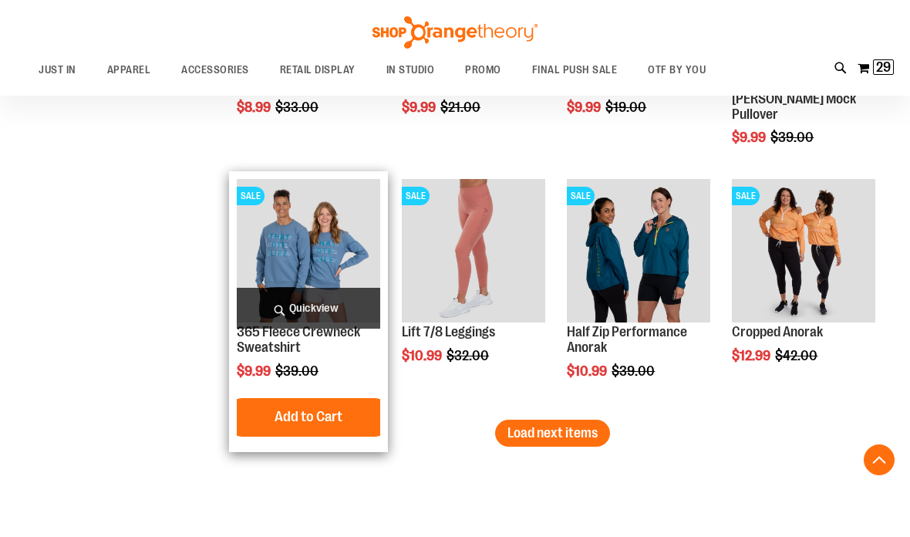
click at [278, 312] on span "Quickview" at bounding box center [308, 308] width 143 height 41
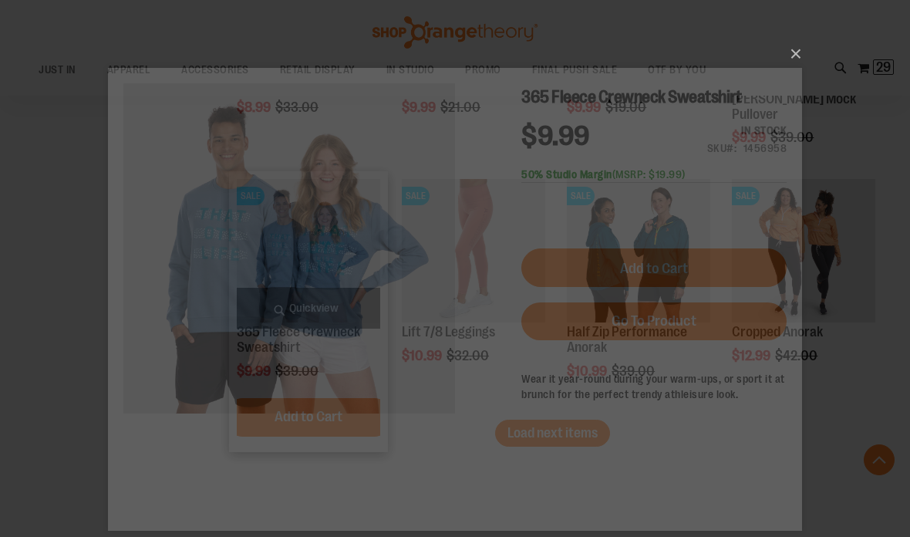
scroll to position [0, 0]
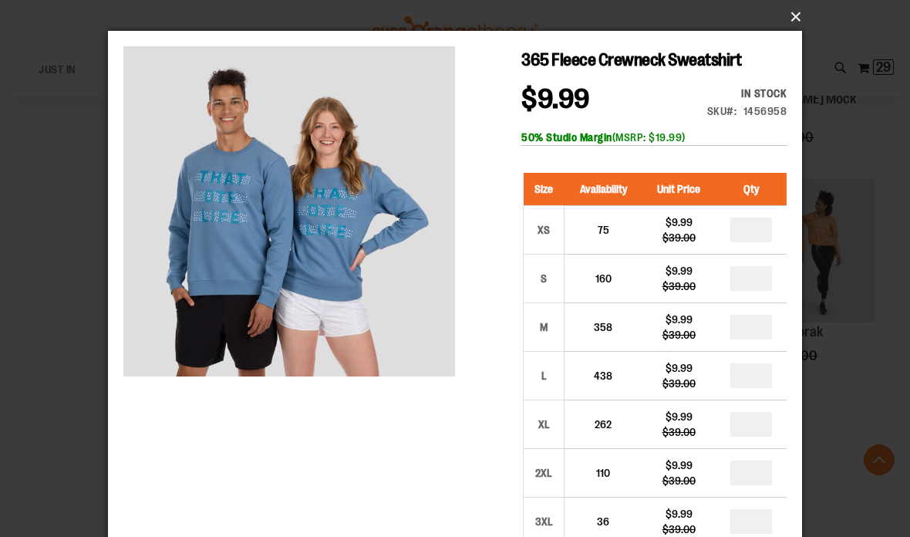
click at [797, 17] on button "×" at bounding box center [460, 17] width 694 height 34
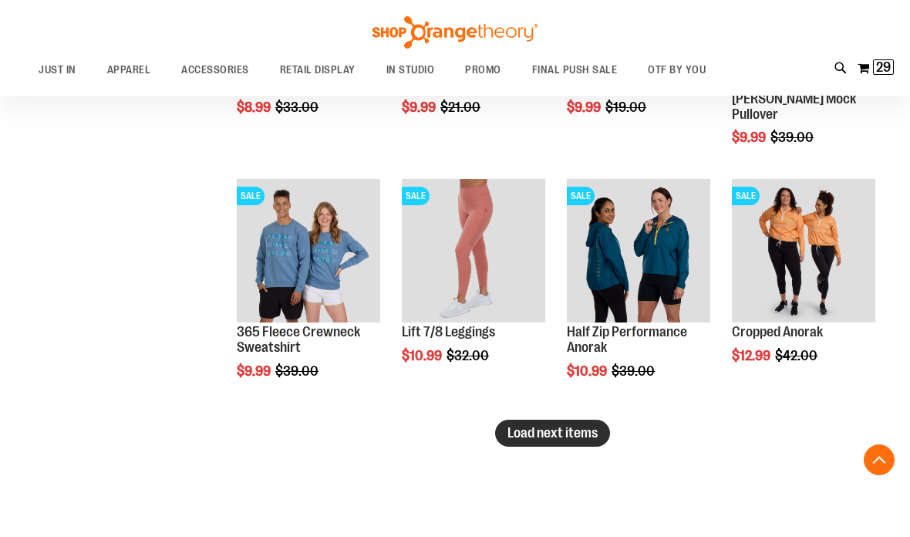
click at [578, 434] on span "Load next items" at bounding box center [553, 432] width 90 height 15
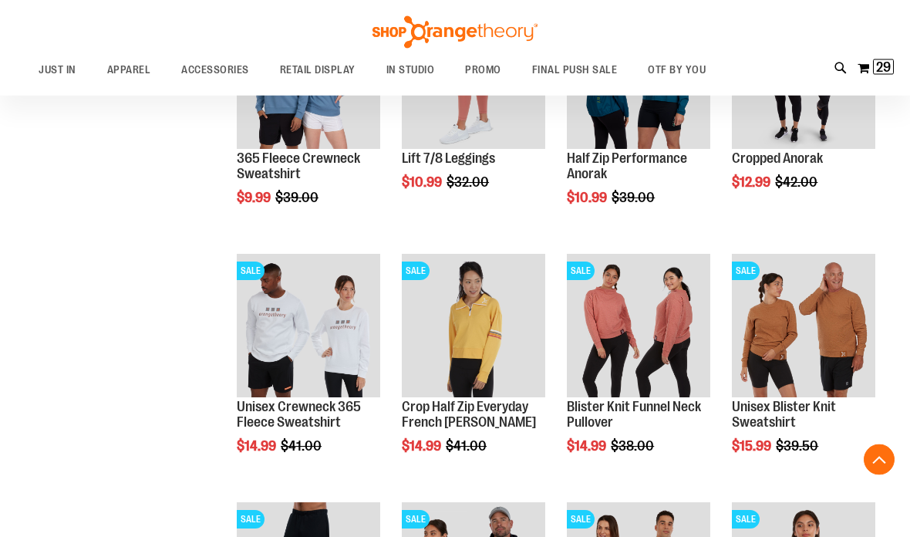
scroll to position [2288, 0]
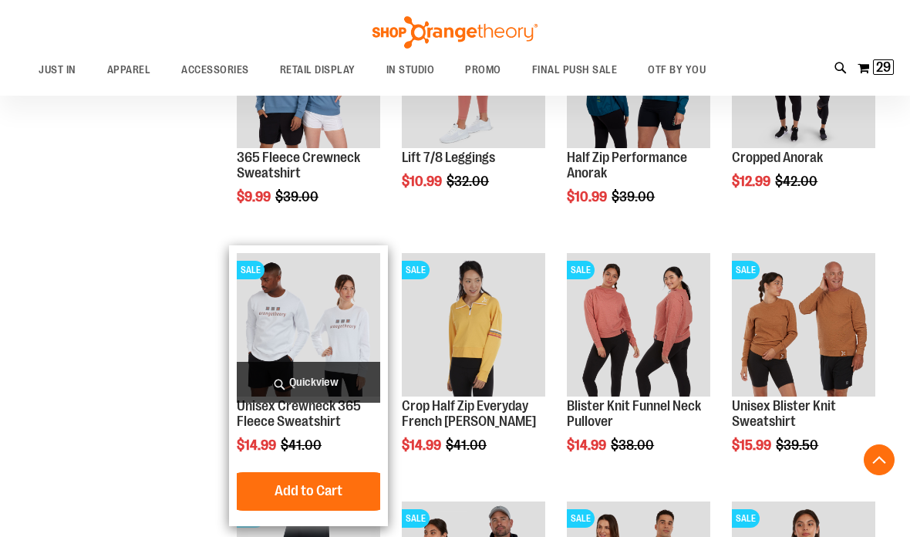
click at [348, 382] on span "Quickview" at bounding box center [308, 382] width 143 height 41
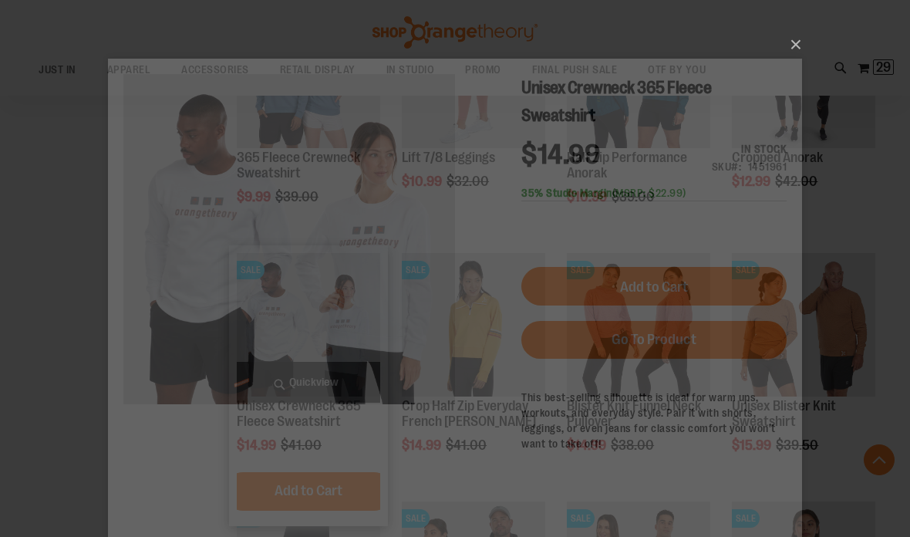
scroll to position [0, 0]
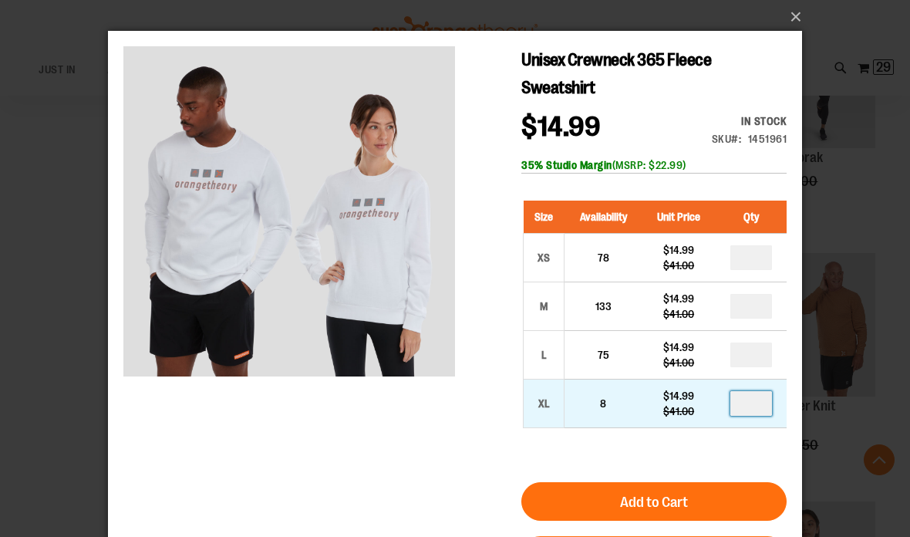
click at [739, 408] on input "*" at bounding box center [752, 403] width 42 height 25
type input "*"
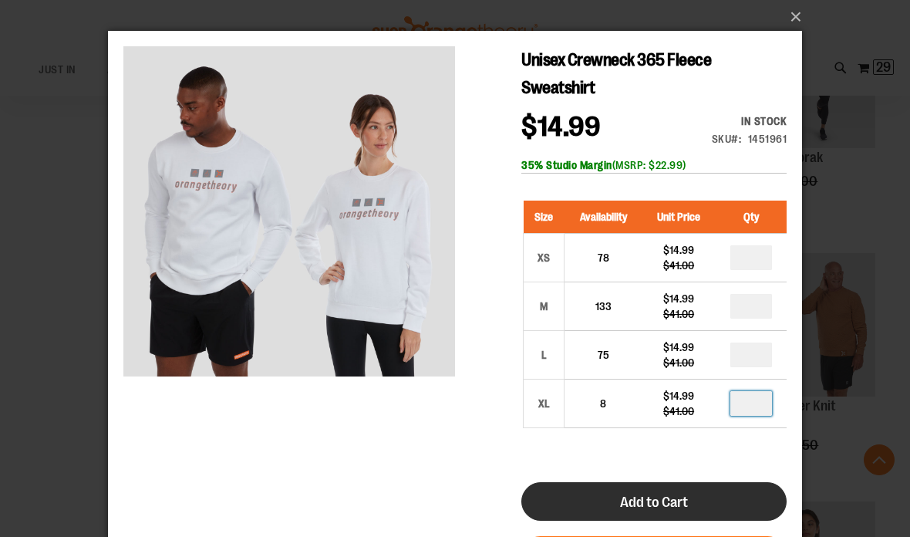
click at [667, 488] on button "Add to Cart" at bounding box center [653, 501] width 265 height 39
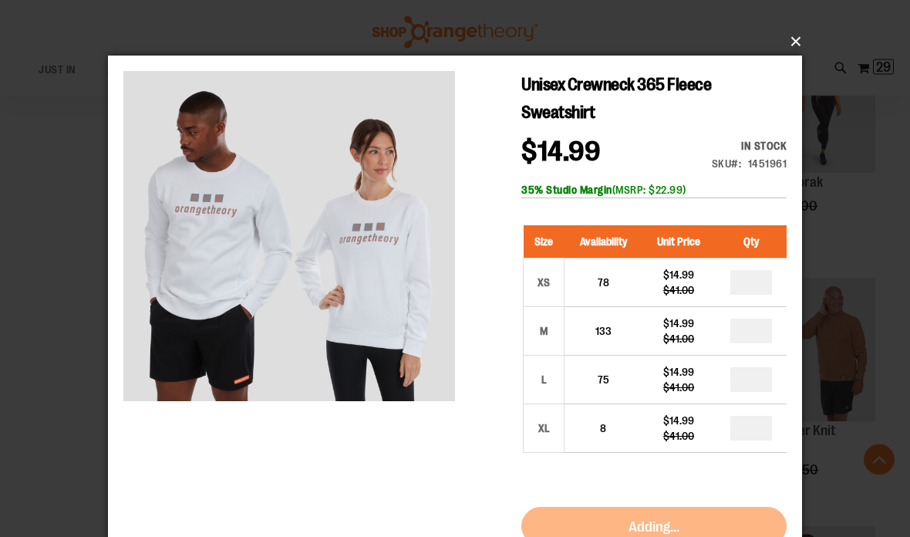
click at [799, 37] on button "×" at bounding box center [460, 42] width 694 height 34
click at [798, 35] on button "×" at bounding box center [460, 42] width 694 height 34
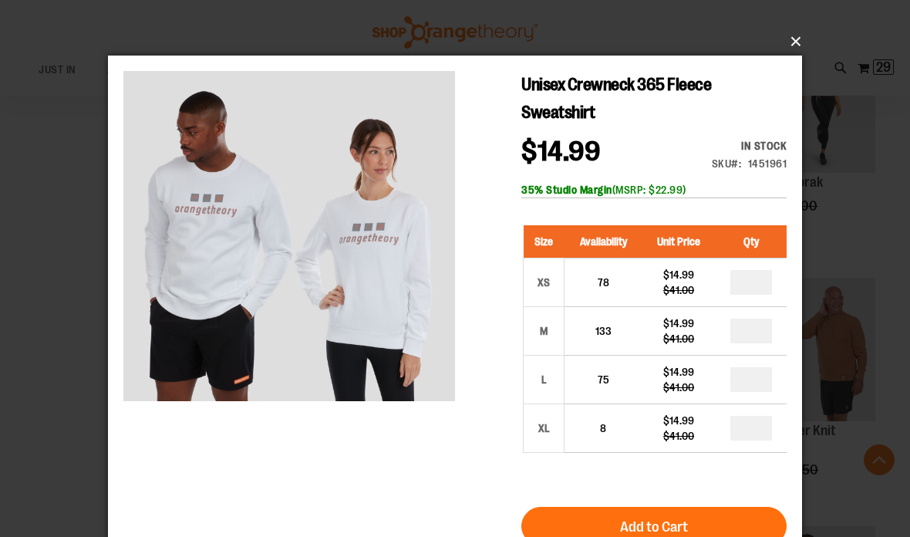
click at [797, 42] on button "×" at bounding box center [460, 42] width 694 height 34
click at [802, 46] on button "×" at bounding box center [460, 42] width 694 height 34
click at [870, 32] on div "×" at bounding box center [455, 293] width 910 height 537
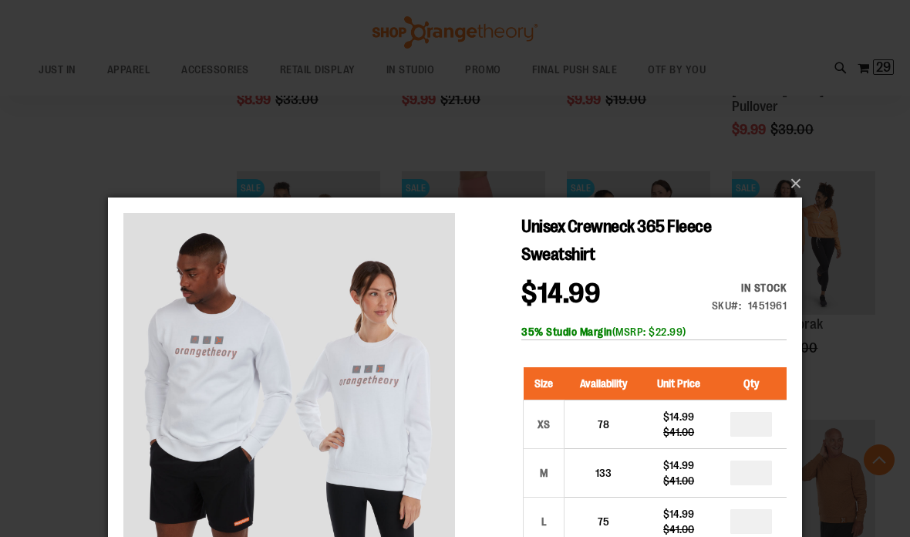
scroll to position [2121, 0]
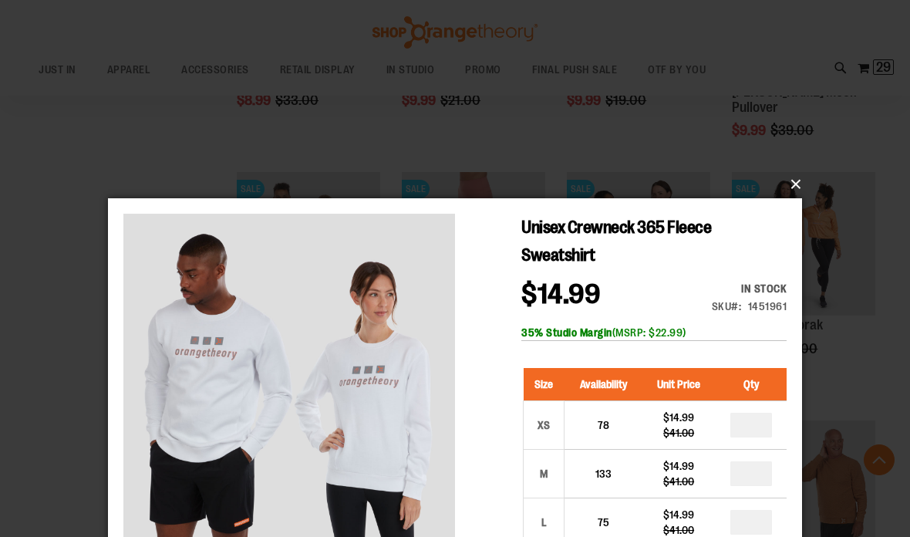
click at [799, 190] on button "×" at bounding box center [460, 184] width 694 height 34
click at [69, 221] on div "×" at bounding box center [455, 435] width 910 height 537
click at [797, 180] on button "×" at bounding box center [460, 184] width 694 height 34
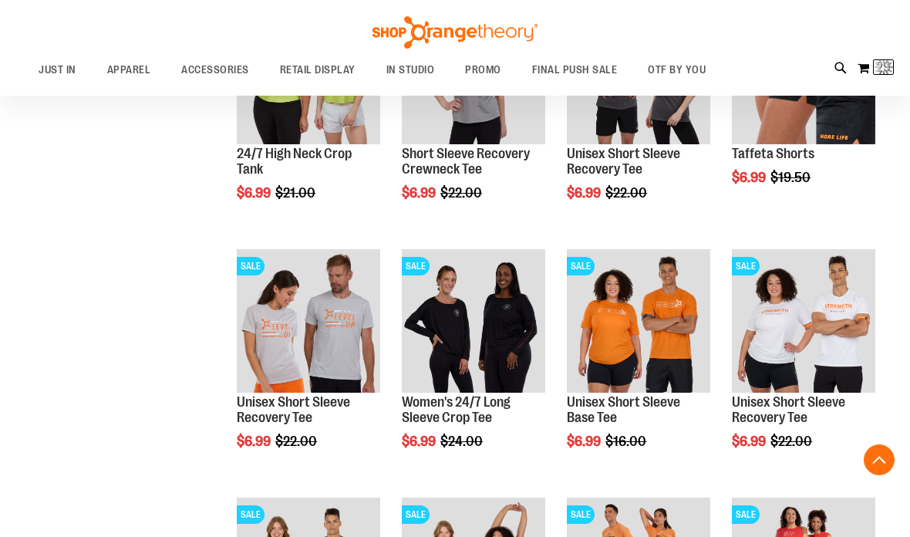
scroll to position [67, 0]
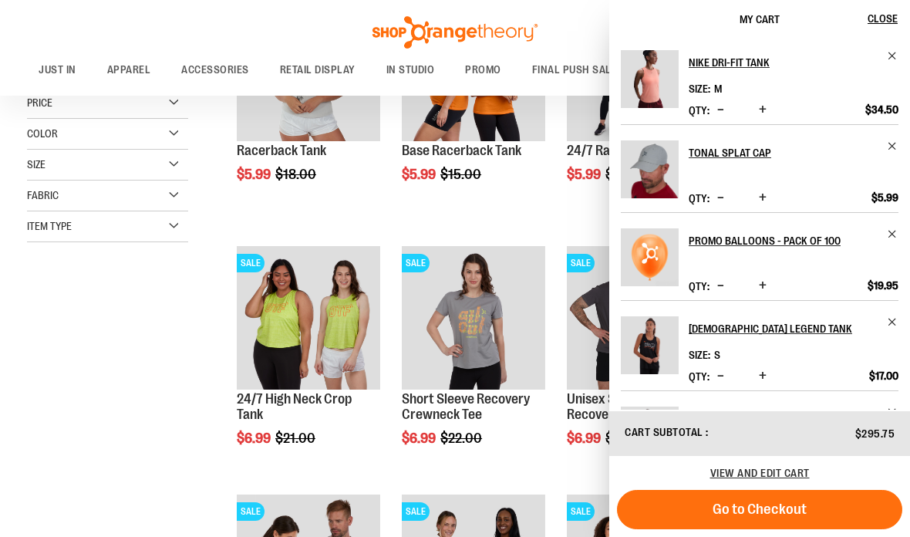
scroll to position [827, 0]
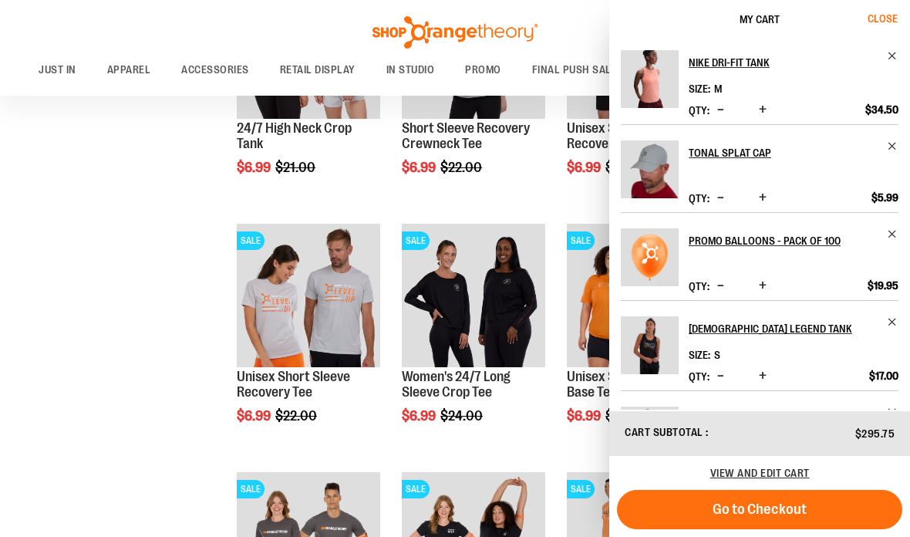
click at [887, 24] on span "Close" at bounding box center [883, 18] width 30 height 12
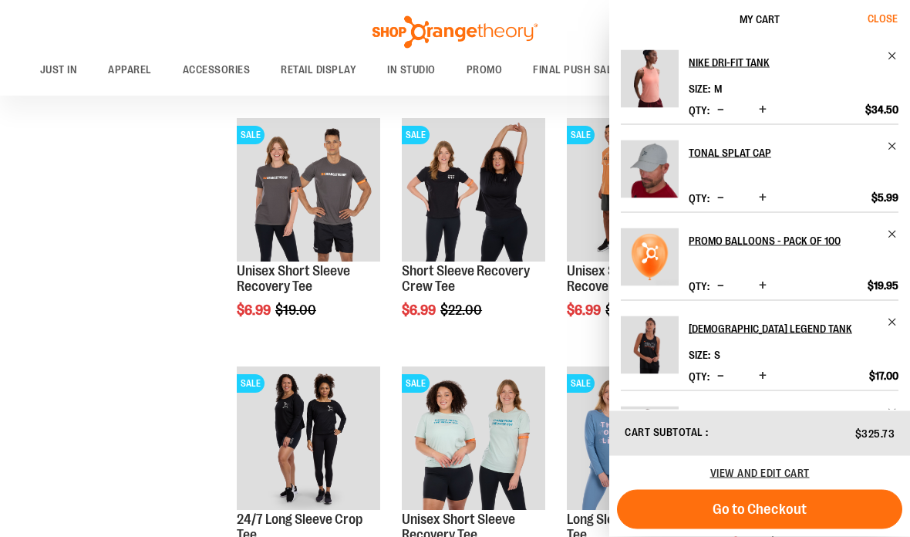
scroll to position [1240, 0]
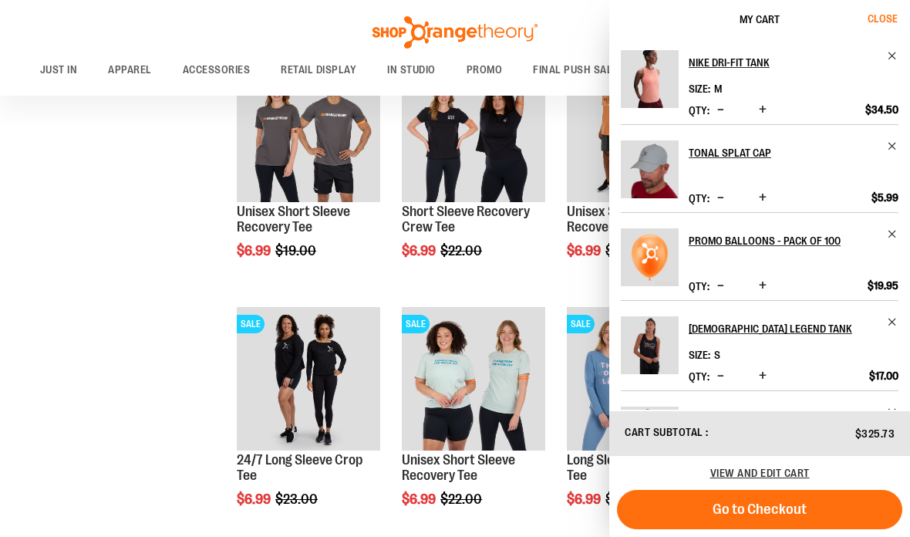
click at [890, 22] on span "Close" at bounding box center [883, 18] width 30 height 12
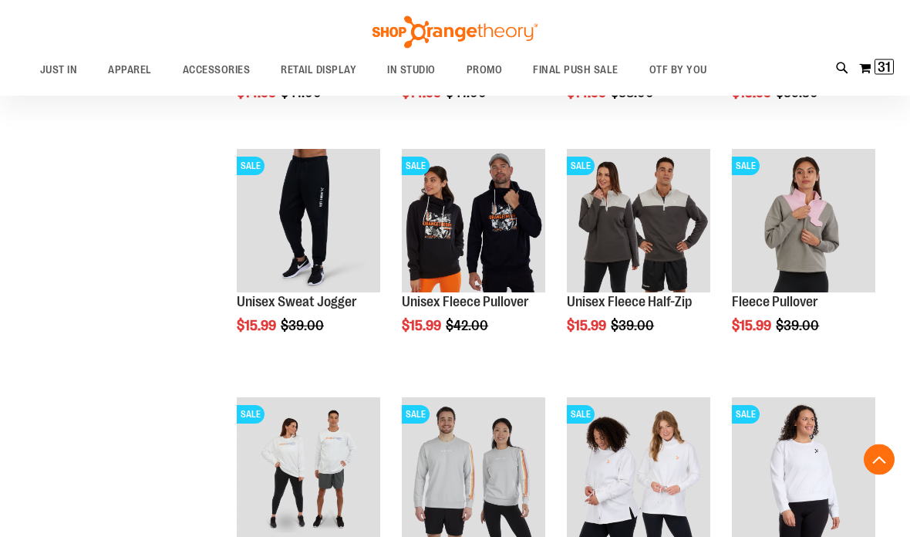
scroll to position [2642, 0]
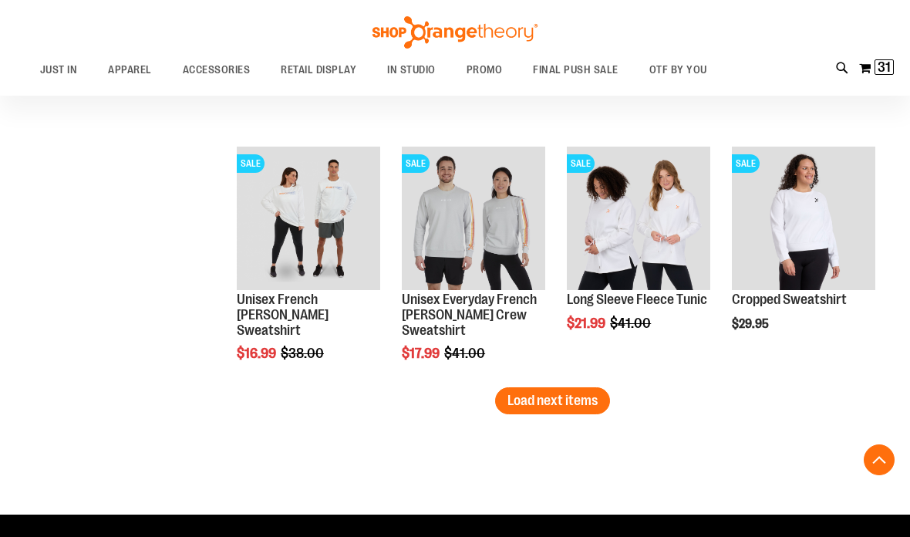
scroll to position [2870, 0]
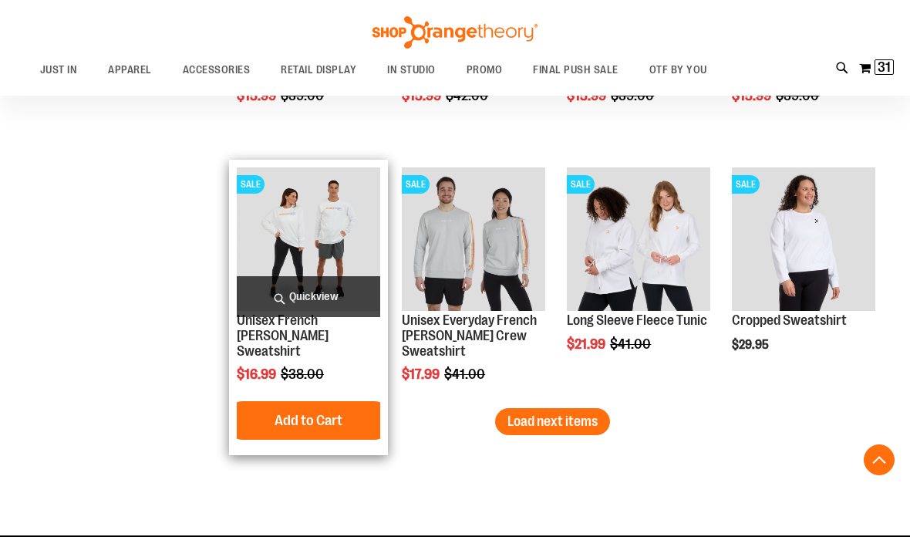
click at [348, 294] on span "Quickview" at bounding box center [308, 296] width 143 height 41
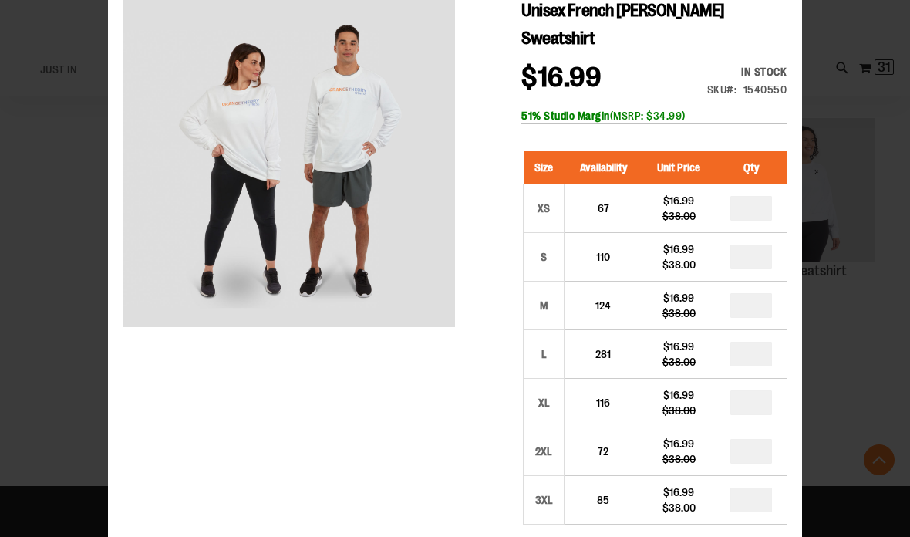
scroll to position [2932, 0]
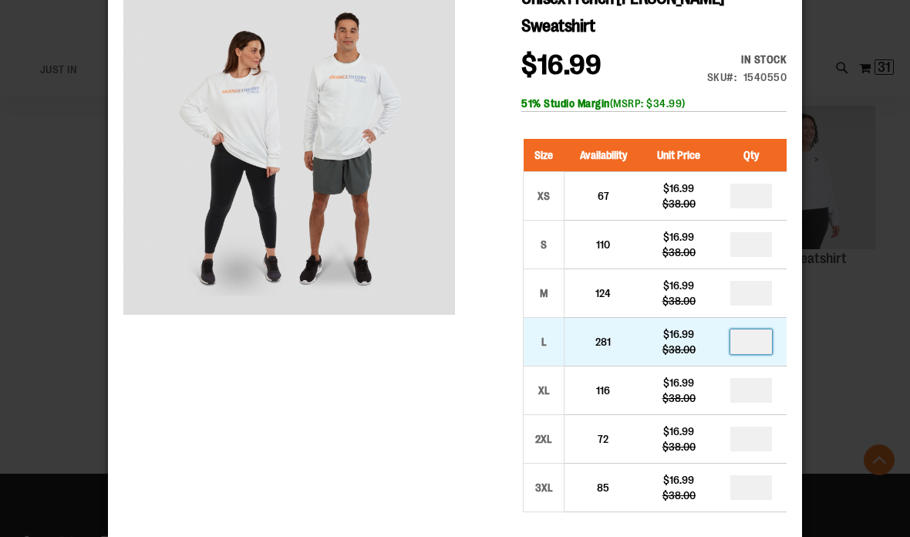
click at [749, 336] on input "*" at bounding box center [752, 341] width 42 height 25
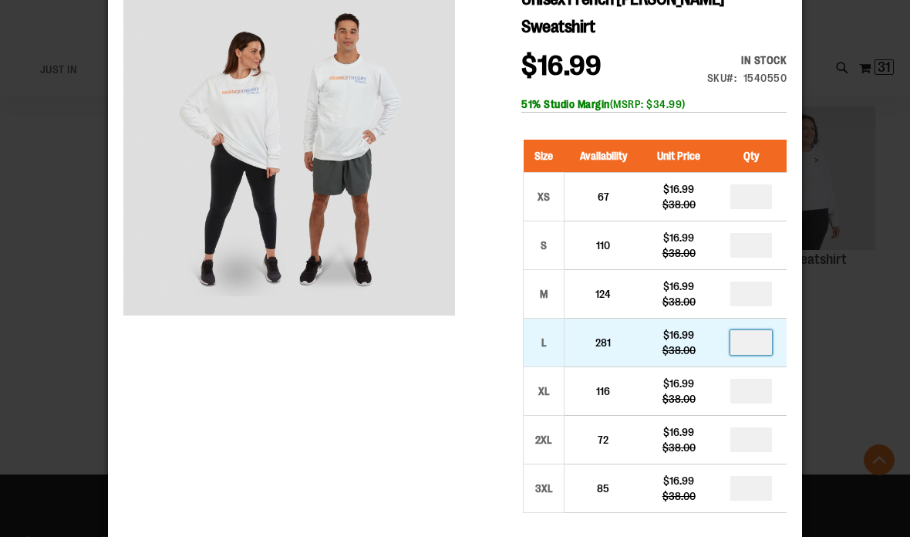
type input "*"
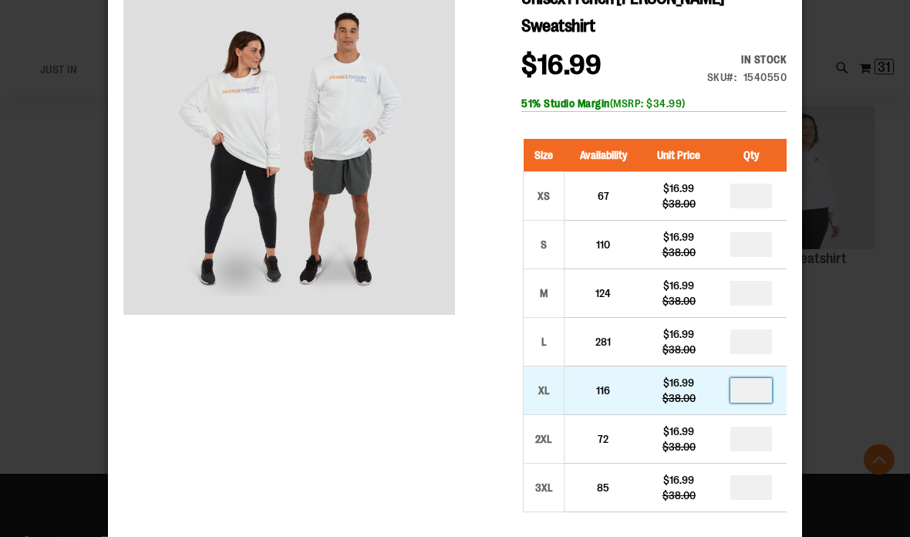
click at [758, 390] on input "*" at bounding box center [752, 391] width 42 height 25
type input "*"
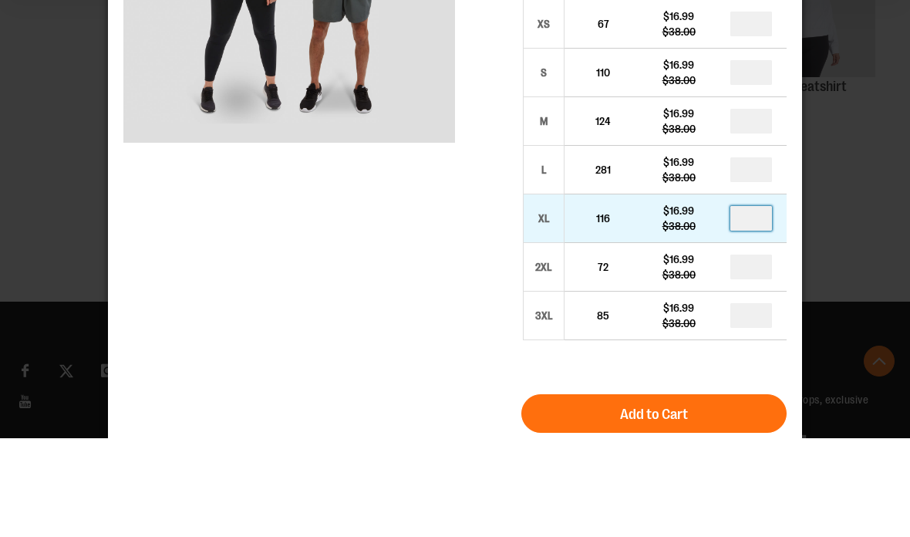
scroll to position [3009, 0]
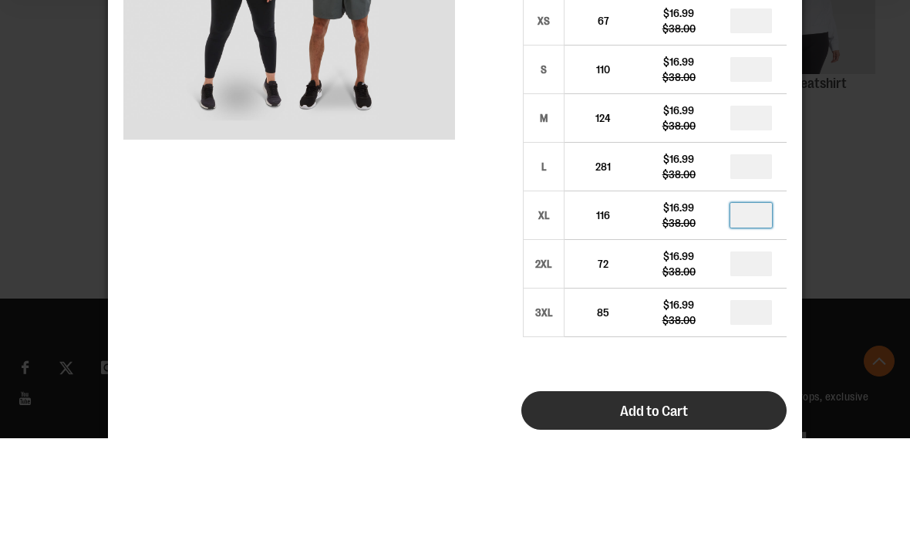
click at [691, 410] on button "Add to Cart" at bounding box center [653, 410] width 265 height 39
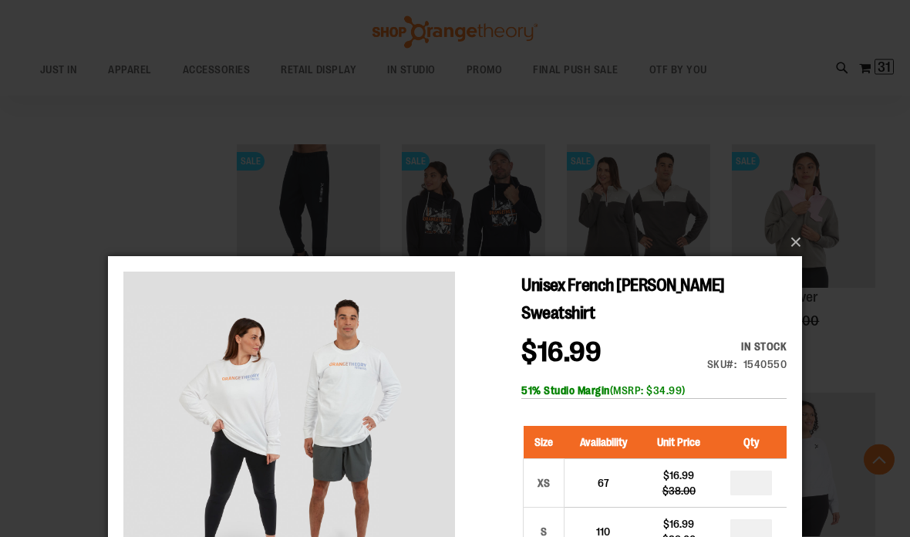
scroll to position [2616, 0]
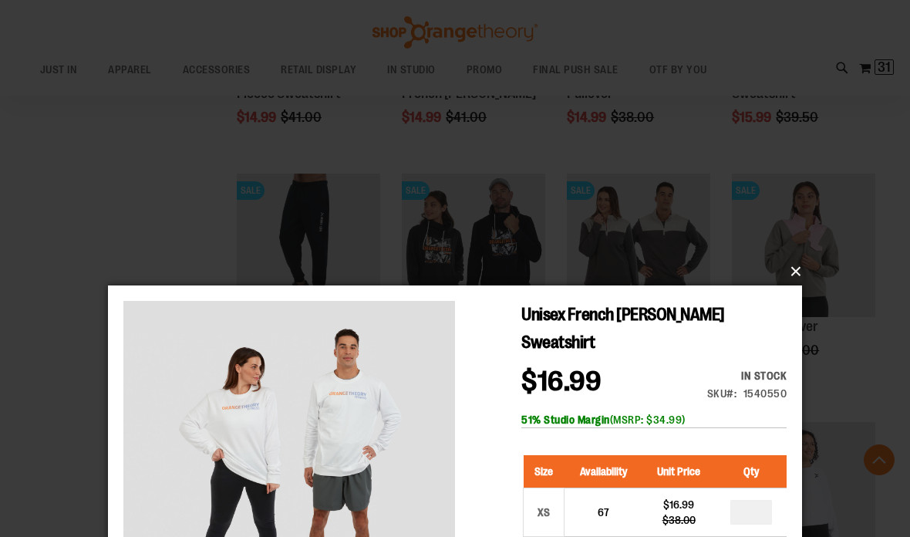
click at [795, 275] on button "×" at bounding box center [460, 272] width 694 height 34
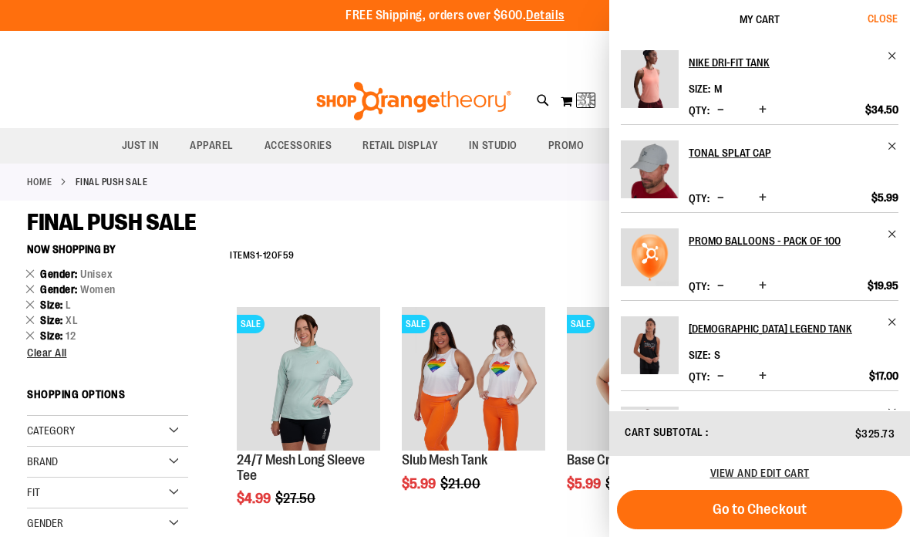
click at [886, 24] on span "Close" at bounding box center [883, 18] width 30 height 12
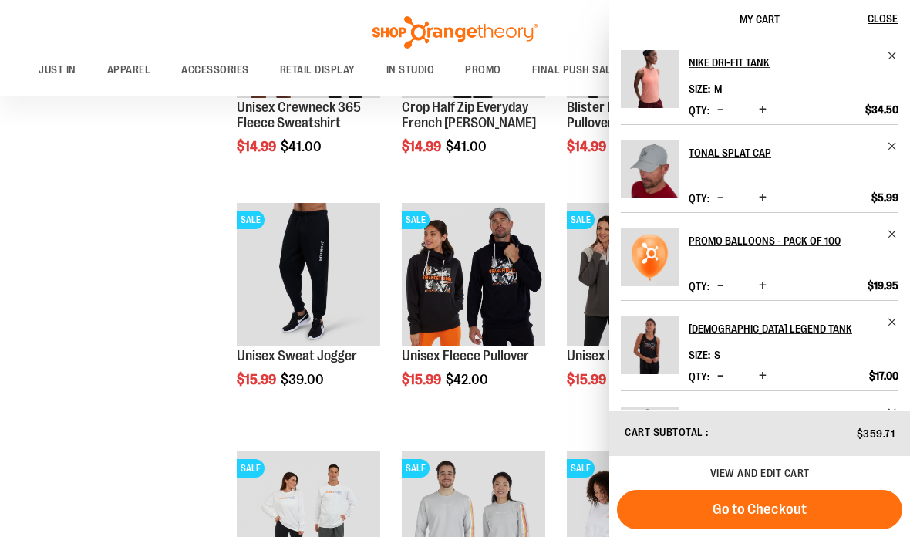
scroll to position [2797, 0]
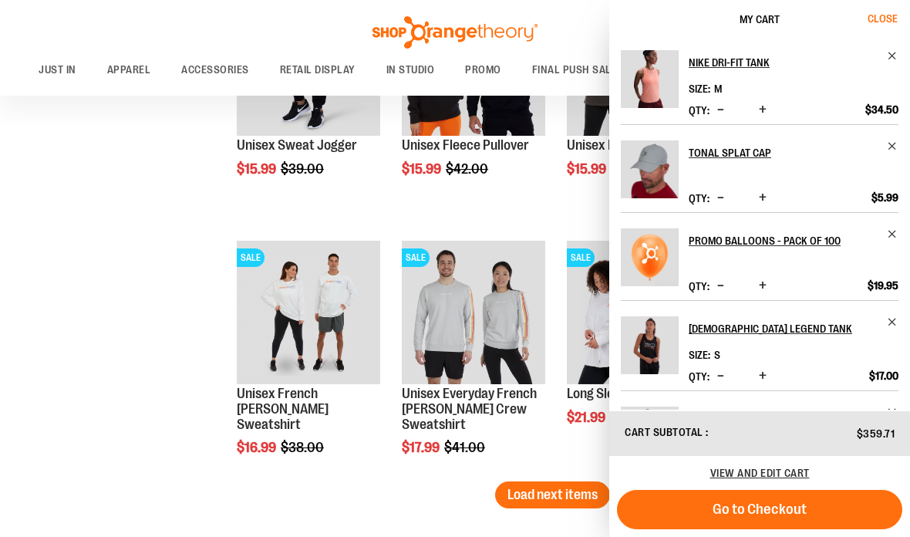
click at [892, 12] on span "Close" at bounding box center [883, 18] width 30 height 12
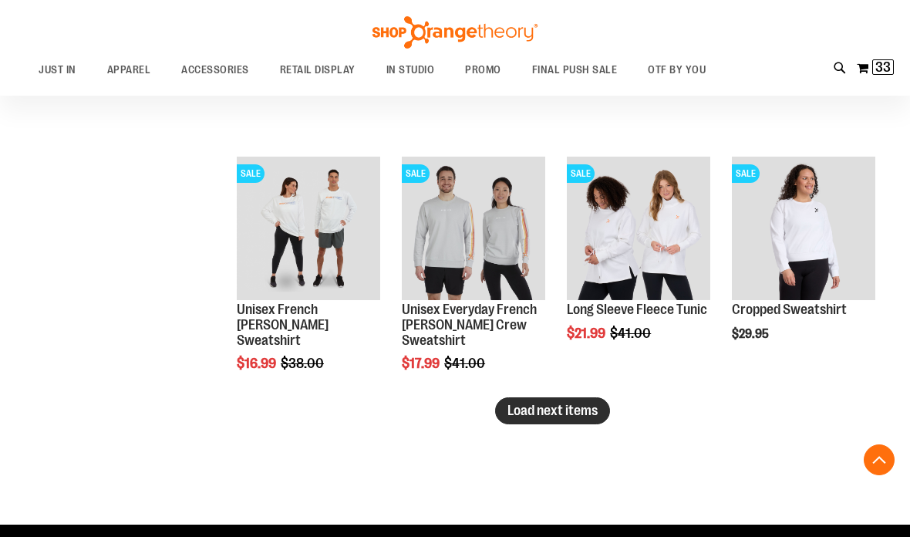
click at [571, 401] on button "Load next items" at bounding box center [552, 410] width 115 height 27
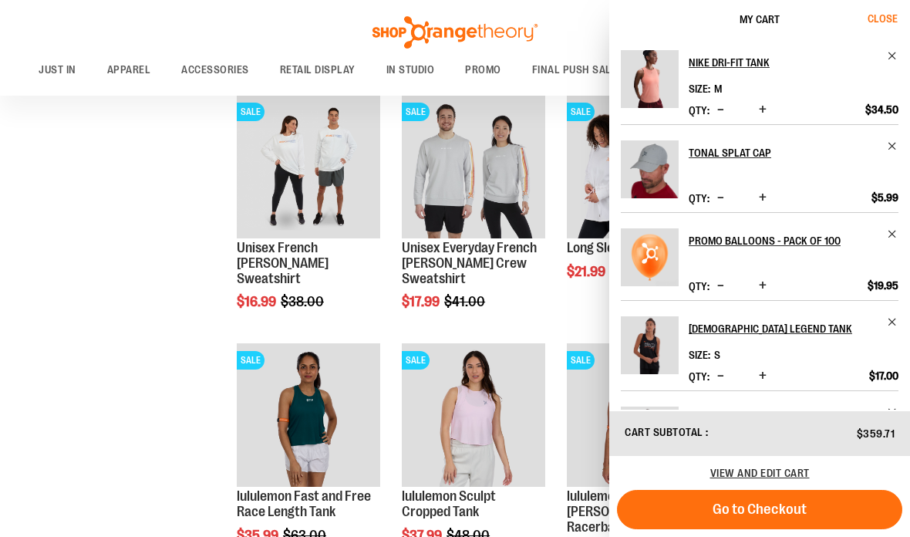
click at [881, 19] on span "Close" at bounding box center [883, 18] width 30 height 12
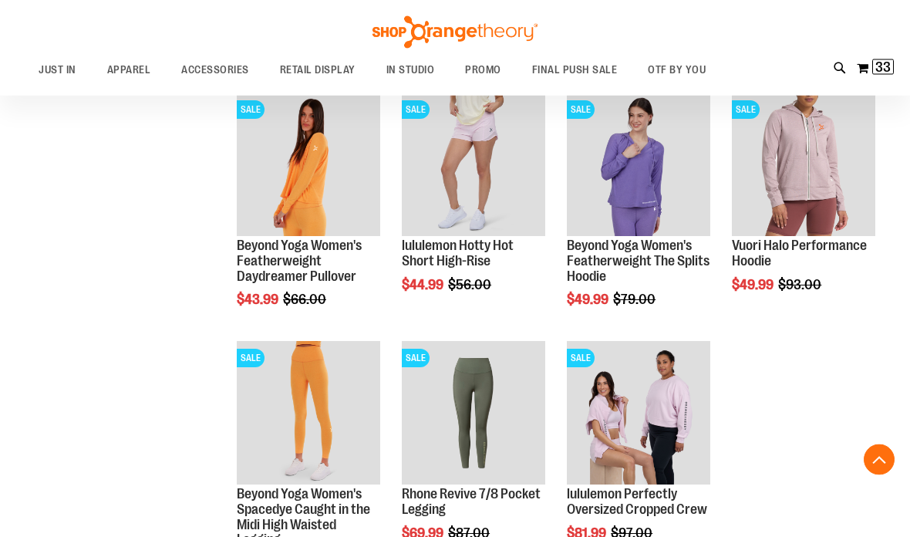
scroll to position [3443, 0]
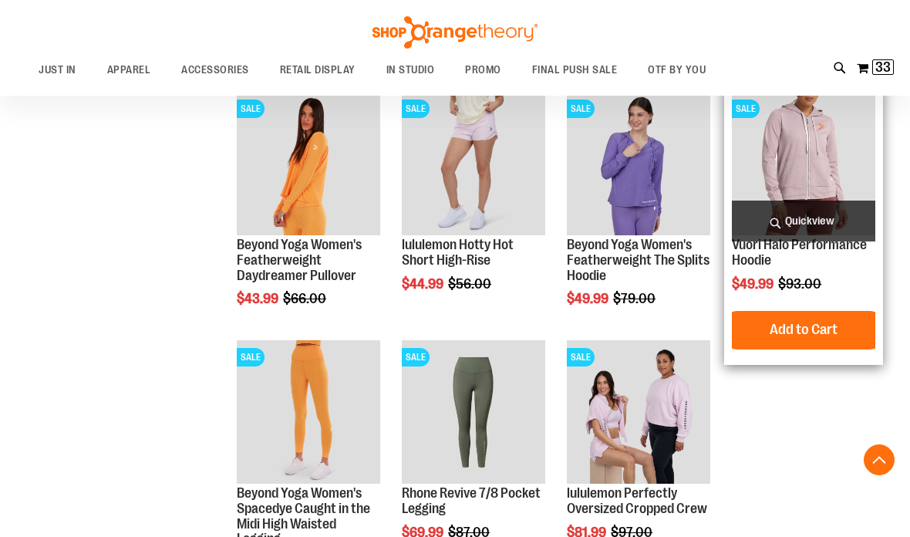
click at [836, 218] on span "Quickview" at bounding box center [803, 221] width 143 height 41
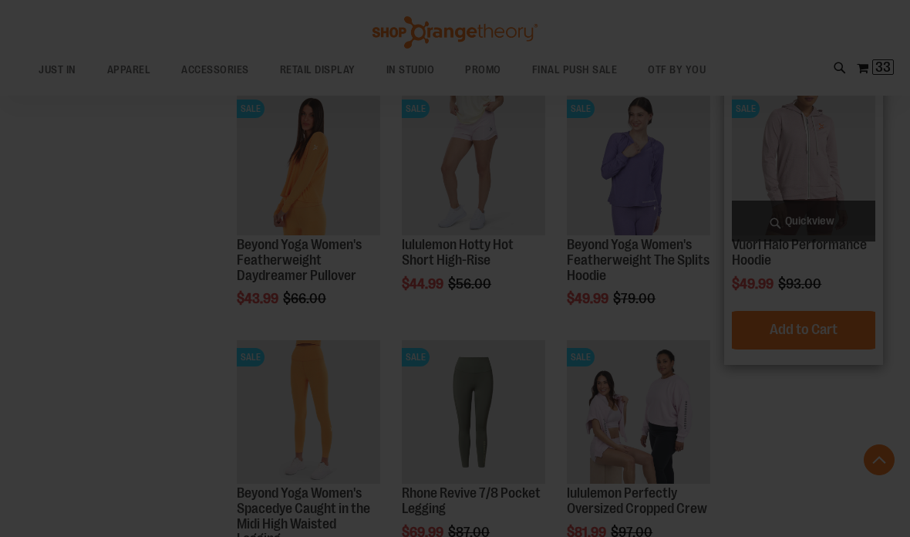
scroll to position [0, 0]
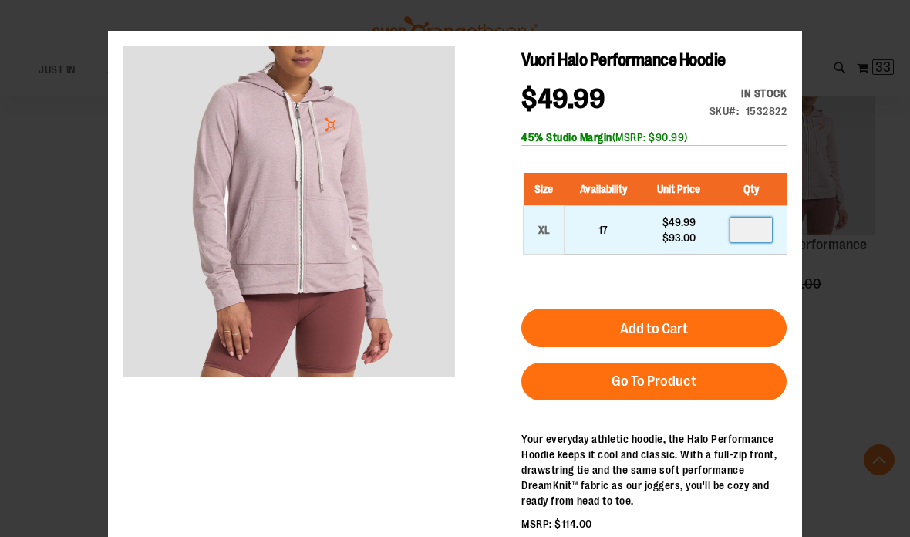
click at [751, 224] on input "*" at bounding box center [752, 230] width 42 height 25
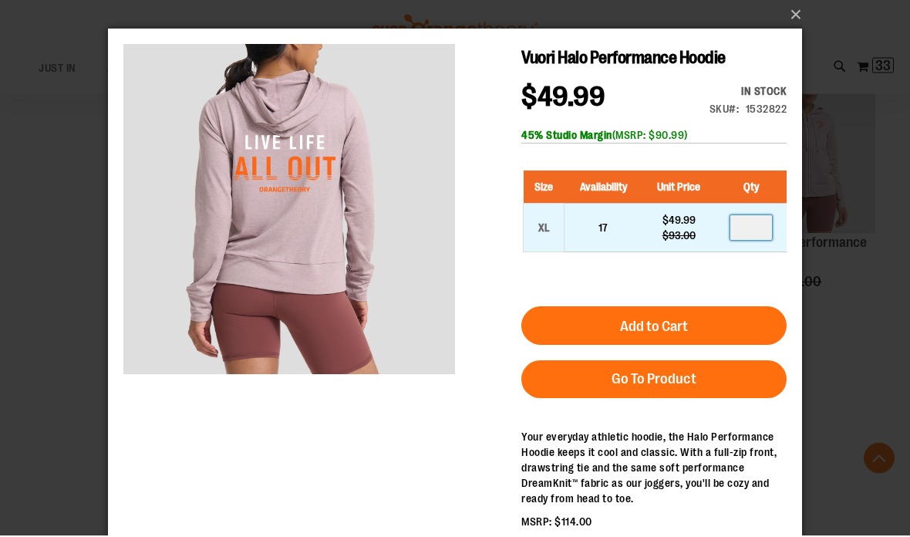
type input "*"
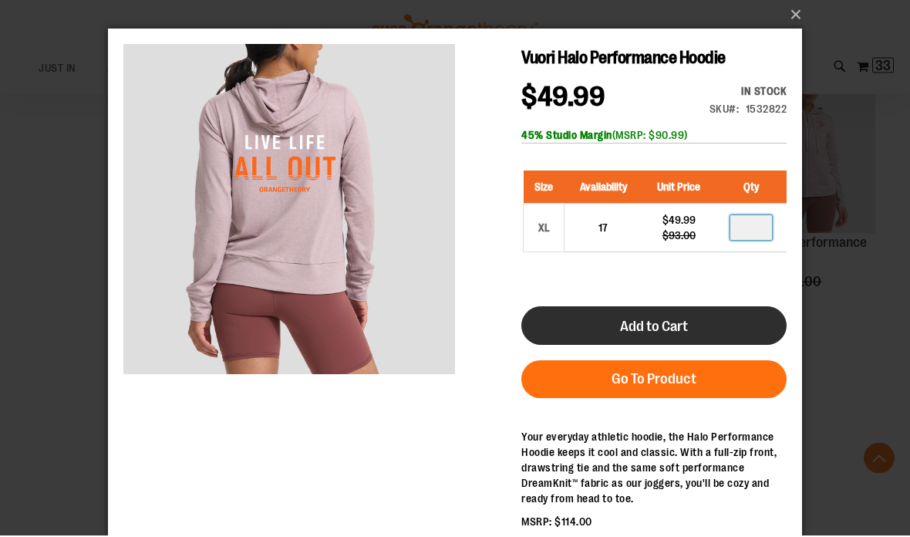
click at [716, 334] on button "Add to Cart" at bounding box center [653, 325] width 265 height 39
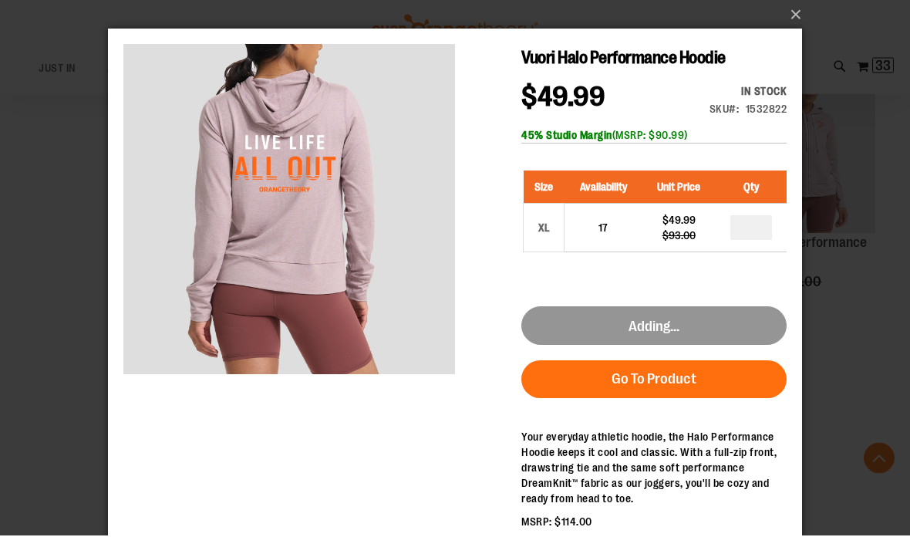
scroll to position [3445, 0]
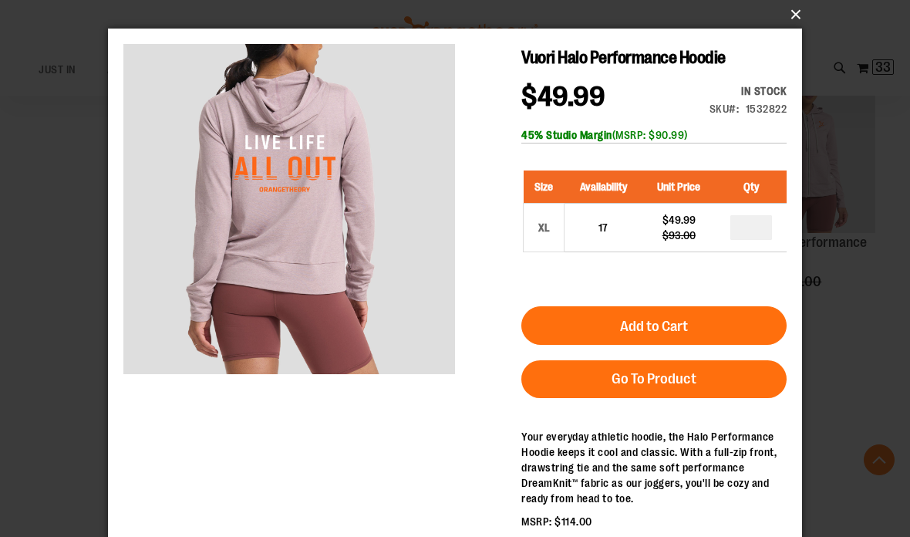
click at [794, 20] on button "×" at bounding box center [460, 15] width 694 height 34
